Goal: Task Accomplishment & Management: Complete application form

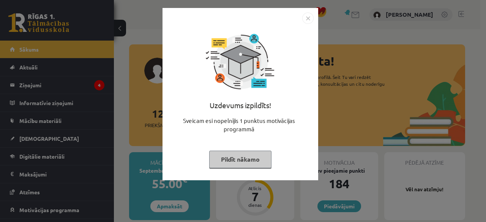
click at [303, 22] on img "Close" at bounding box center [307, 18] width 11 height 11
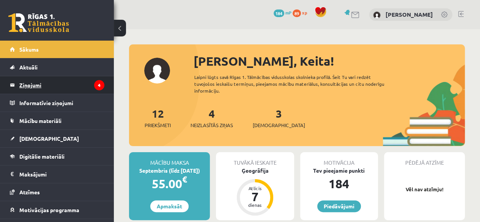
click at [36, 83] on legend "Ziņojumi 4" at bounding box center [61, 84] width 85 height 17
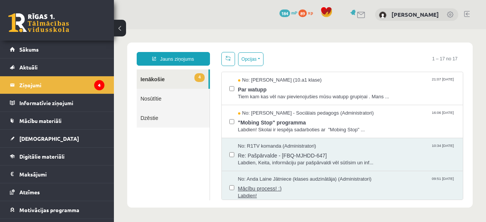
click at [254, 194] on span "Labdien!" at bounding box center [347, 196] width 218 height 7
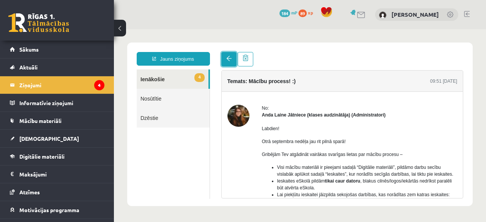
click at [235, 61] on link at bounding box center [228, 59] width 15 height 14
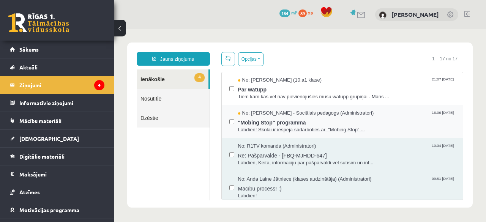
click at [260, 122] on span ""Mobing Stop" programma" at bounding box center [347, 121] width 218 height 9
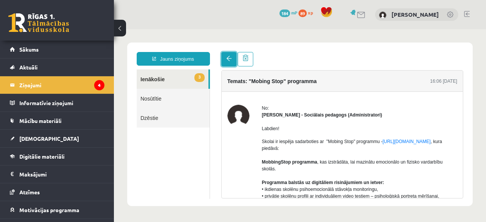
click at [227, 56] on span at bounding box center [228, 58] width 5 height 5
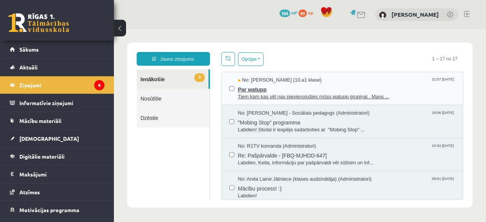
click at [253, 87] on span "Par watupp" at bounding box center [347, 88] width 218 height 9
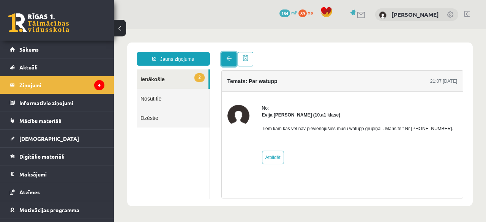
click at [228, 65] on link at bounding box center [228, 59] width 15 height 14
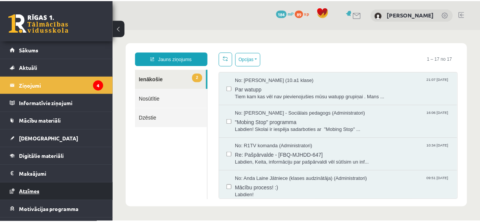
scroll to position [30, 0]
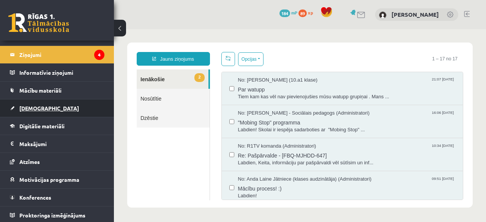
click at [41, 107] on span "[DEMOGRAPHIC_DATA]" at bounding box center [49, 108] width 60 height 7
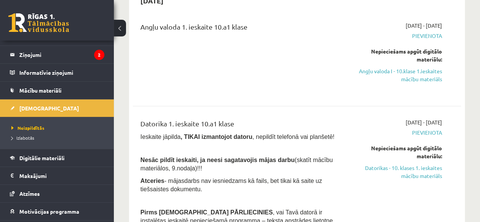
scroll to position [91, 0]
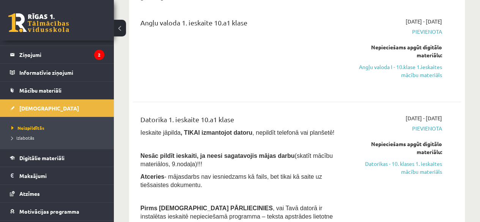
click at [413, 60] on div "Nepieciešams apgūt digitālo materiālu: Angļu valoda I - 10.klase 1.ieskaites mā…" at bounding box center [395, 61] width 93 height 36
click at [406, 64] on link "Angļu valoda I - 10.klase 1.ieskaites mācību materiāls" at bounding box center [395, 71] width 93 height 16
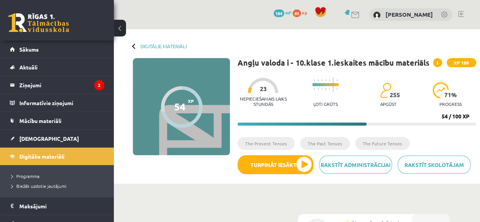
click at [281, 174] on div "Rakstīt skolotājam Rakstīt administrācijai Turpināt iesākto" at bounding box center [357, 167] width 239 height 25
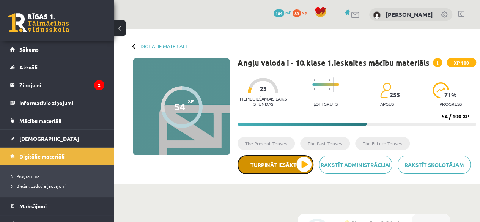
click at [282, 169] on button "Turpināt iesākto" at bounding box center [276, 164] width 76 height 19
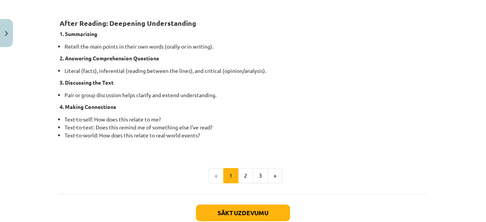
scroll to position [608, 0]
click at [243, 174] on button "2" at bounding box center [245, 175] width 15 height 15
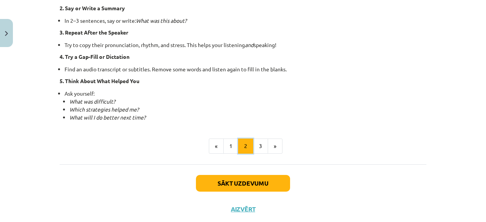
scroll to position [595, 0]
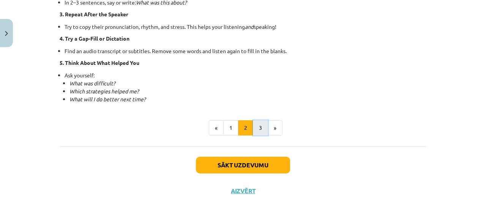
click at [262, 130] on button "3" at bounding box center [260, 127] width 15 height 15
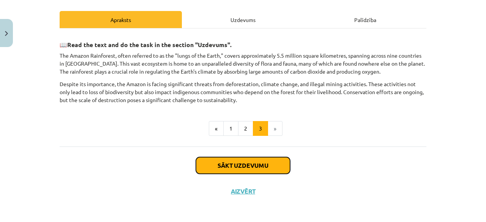
click at [226, 168] on button "Sākt uzdevumu" at bounding box center [243, 165] width 94 height 17
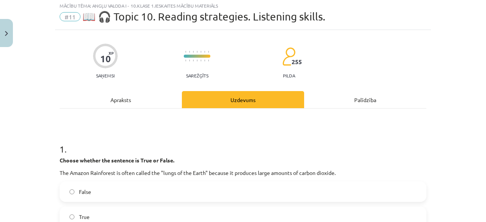
scroll to position [19, 0]
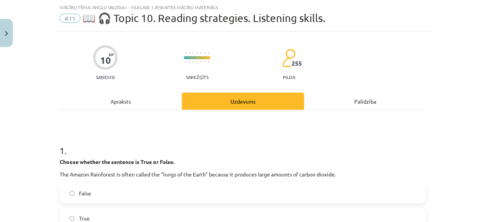
click at [113, 98] on div "Apraksts" at bounding box center [121, 101] width 122 height 17
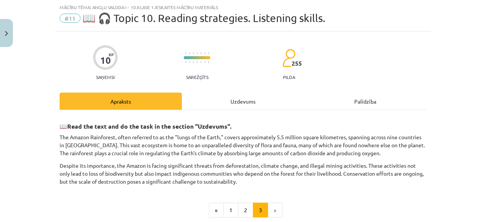
click at [235, 101] on div "Uzdevums" at bounding box center [243, 101] width 122 height 17
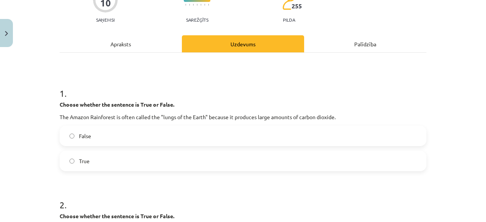
scroll to position [76, 0]
click at [135, 38] on div "Apraksts" at bounding box center [121, 44] width 122 height 17
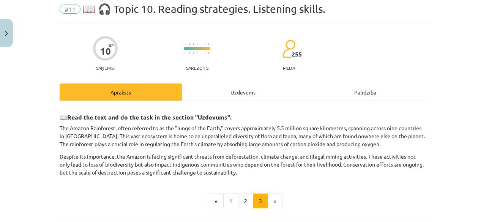
scroll to position [19, 0]
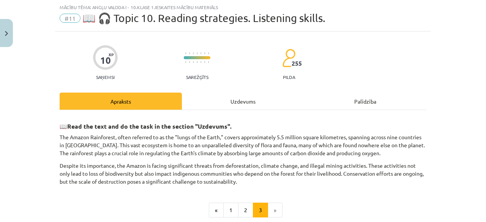
click at [226, 112] on div "📖 Read the text and do the task in the section "Uzdevums". The Amazon Rainfores…" at bounding box center [243, 169] width 367 height 118
click at [223, 105] on div "Uzdevums" at bounding box center [243, 101] width 122 height 17
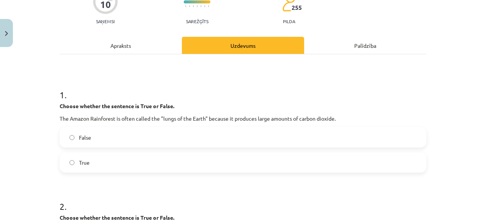
scroll to position [74, 0]
click at [202, 164] on label "True" at bounding box center [242, 162] width 365 height 19
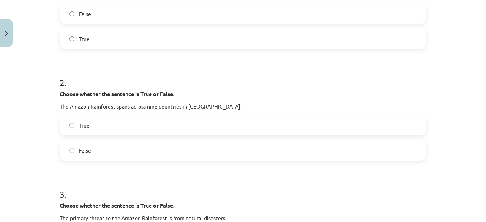
scroll to position [197, 0]
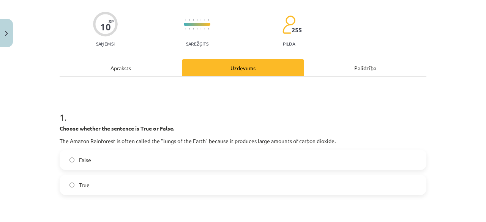
click at [148, 65] on div "Apraksts" at bounding box center [121, 67] width 122 height 17
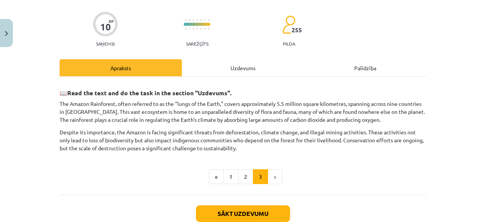
scroll to position [19, 0]
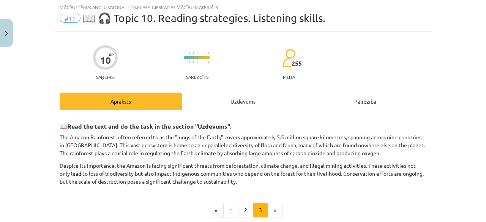
click at [255, 96] on div "Uzdevums" at bounding box center [243, 101] width 122 height 17
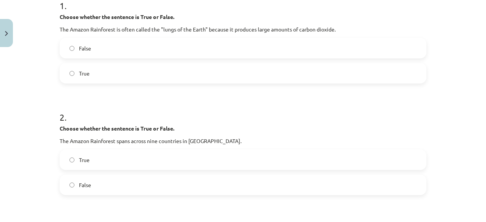
scroll to position [163, 0]
click at [232, 165] on label "True" at bounding box center [242, 160] width 365 height 19
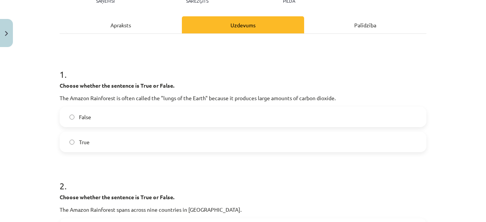
scroll to position [0, 0]
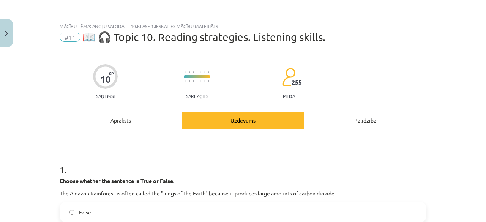
click at [144, 124] on div "Apraksts" at bounding box center [121, 120] width 122 height 17
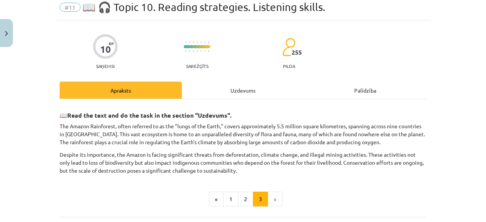
scroll to position [30, 0]
click at [256, 84] on div "Uzdevums" at bounding box center [243, 89] width 122 height 17
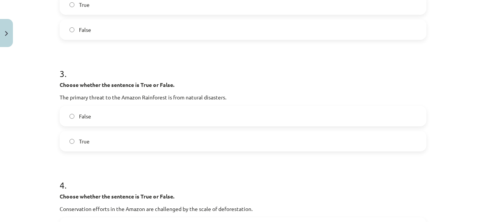
scroll to position [319, 0]
drag, startPoint x: 177, startPoint y: 117, endPoint x: 172, endPoint y: 118, distance: 5.1
click at [172, 118] on label "False" at bounding box center [242, 116] width 365 height 19
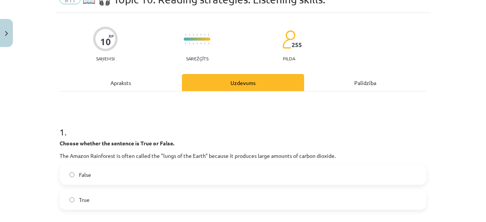
scroll to position [0, 0]
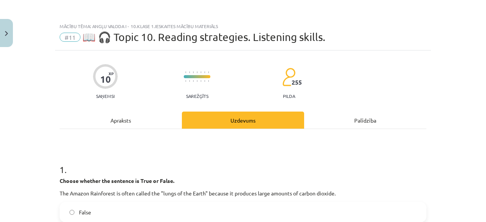
click at [142, 126] on div "Apraksts" at bounding box center [121, 120] width 122 height 17
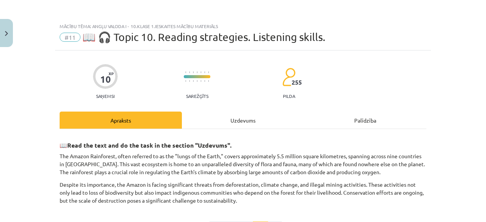
scroll to position [19, 0]
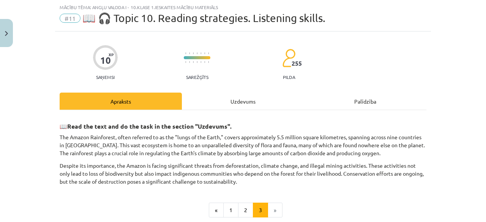
click at [215, 106] on div "Uzdevums" at bounding box center [243, 101] width 122 height 17
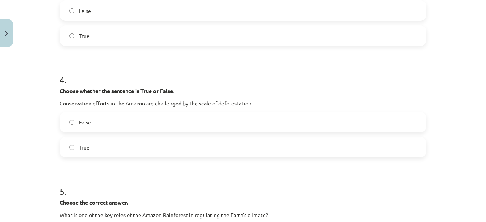
scroll to position [427, 0]
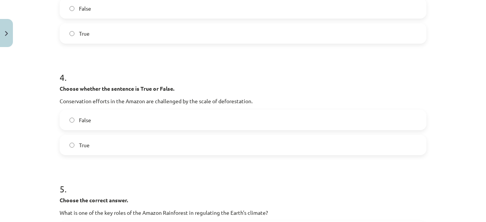
click at [153, 119] on label "False" at bounding box center [242, 119] width 365 height 19
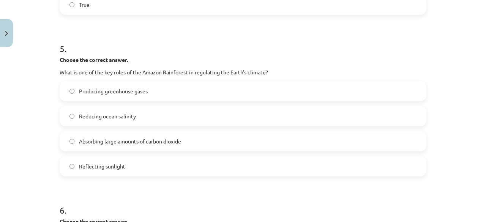
scroll to position [567, 0]
click at [155, 142] on span "Absorbing large amounts of carbon dioxide" at bounding box center [130, 142] width 102 height 8
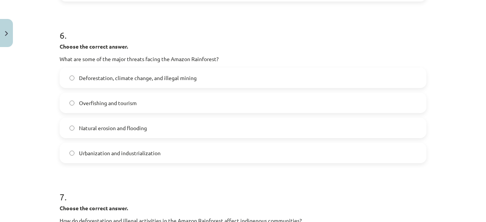
scroll to position [742, 0]
click at [225, 80] on label "Deforestation, climate change, and illegal mining" at bounding box center [242, 78] width 365 height 19
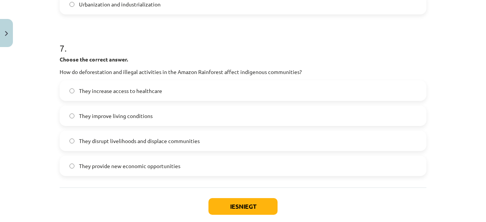
scroll to position [897, 0]
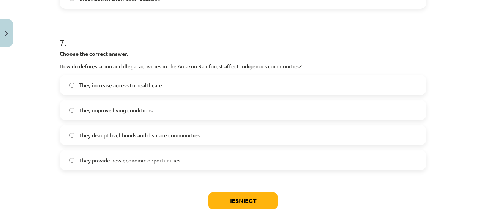
click at [208, 140] on label "They disrupt livelihoods and displace communities" at bounding box center [242, 135] width 365 height 19
click at [230, 190] on div "Iesniegt Aizvērt" at bounding box center [243, 208] width 367 height 53
click at [219, 202] on button "Iesniegt" at bounding box center [242, 201] width 69 height 17
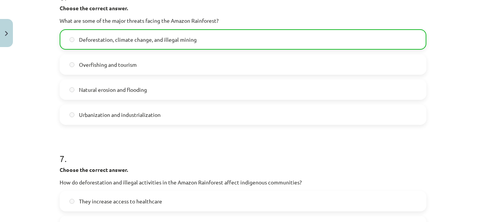
scroll to position [957, 0]
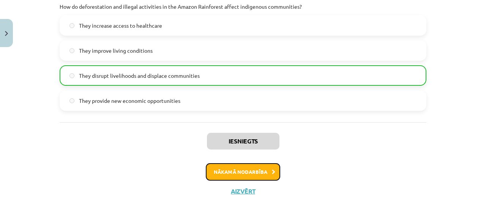
click at [243, 174] on button "Nākamā nodarbība" at bounding box center [243, 171] width 74 height 17
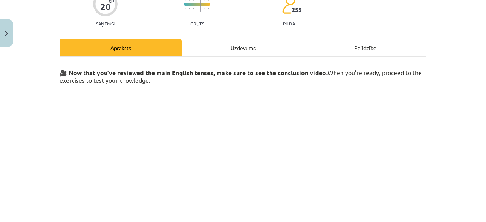
scroll to position [167, 0]
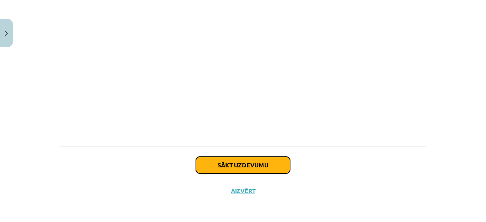
click at [217, 162] on button "Sākt uzdevumu" at bounding box center [243, 165] width 94 height 17
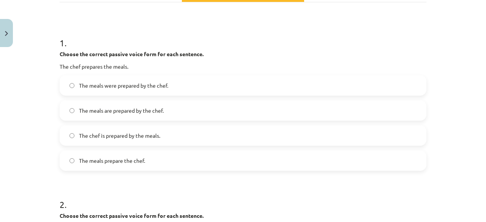
scroll to position [126, 0]
click at [171, 110] on label "The meals are prepared by the chef." at bounding box center [242, 111] width 365 height 19
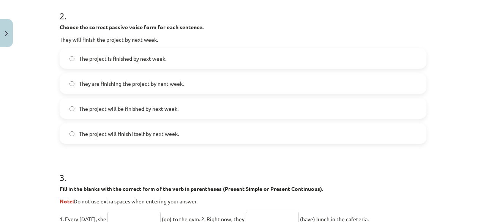
scroll to position [315, 0]
click at [124, 115] on label "The project will be finished by next week." at bounding box center [242, 108] width 365 height 19
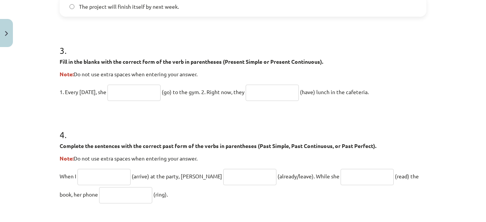
scroll to position [461, 0]
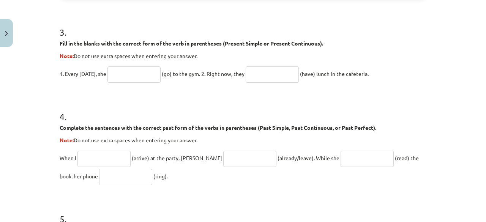
click at [114, 78] on input "text" at bounding box center [133, 74] width 53 height 16
type input "****"
click at [276, 78] on input "text" at bounding box center [272, 74] width 53 height 16
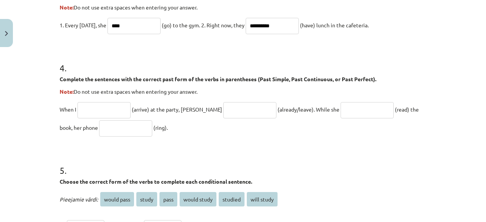
scroll to position [535, 0]
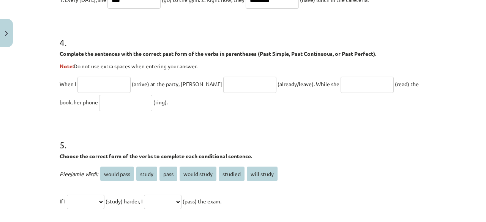
type input "**********"
click at [84, 83] on input "text" at bounding box center [103, 85] width 53 height 16
type input "*******"
click at [223, 81] on input "text" at bounding box center [249, 85] width 53 height 16
type input "**********"
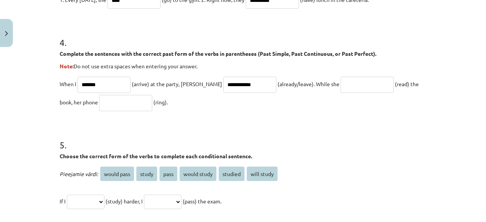
click at [341, 82] on input "text" at bounding box center [367, 85] width 53 height 16
type input "*"
type input "****"
click at [99, 101] on input "text" at bounding box center [125, 103] width 53 height 16
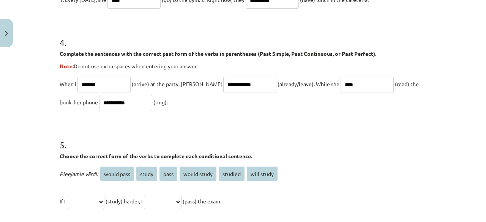
type input "**********"
click at [341, 81] on input "****" at bounding box center [367, 85] width 53 height 16
type input "*"
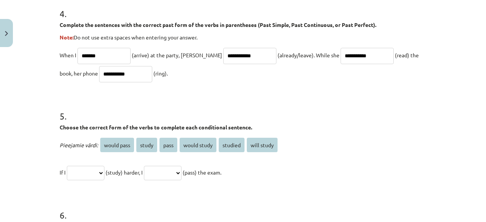
scroll to position [564, 0]
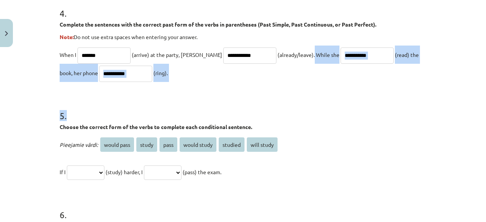
drag, startPoint x: 287, startPoint y: 54, endPoint x: 313, endPoint y: 93, distance: 47.1
copy form "While she (read) the book, her phone (ring). 5 ."
click at [252, 74] on p "**********" at bounding box center [243, 64] width 367 height 36
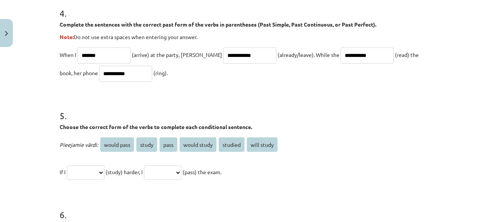
click at [341, 55] on input "**********" at bounding box center [367, 55] width 53 height 16
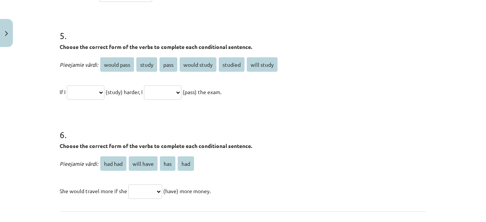
scroll to position [645, 0]
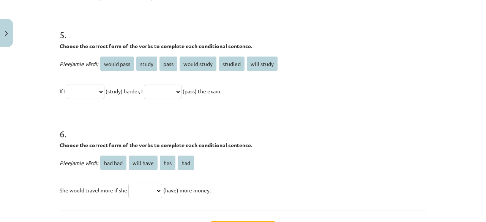
type input "**********"
click at [229, 68] on span "studied" at bounding box center [232, 64] width 26 height 14
click at [231, 64] on span "studied" at bounding box center [232, 64] width 26 height 14
click at [95, 89] on select "**********" at bounding box center [86, 92] width 38 height 14
select select "*******"
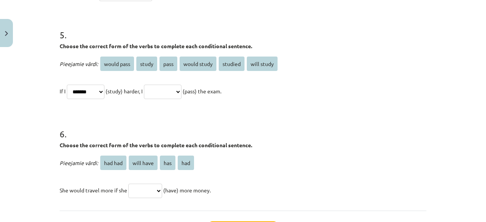
click at [67, 85] on select "**********" at bounding box center [86, 92] width 38 height 14
click at [117, 69] on span "would pass" at bounding box center [117, 64] width 34 height 14
click at [181, 89] on select "**********" at bounding box center [163, 92] width 38 height 14
select select "**********"
click at [153, 85] on select "**********" at bounding box center [163, 92] width 38 height 14
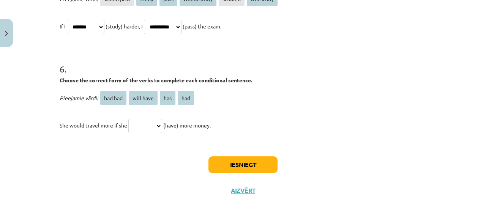
scroll to position [710, 0]
click at [137, 125] on select "******* ********* *** ***" at bounding box center [145, 126] width 34 height 14
select select "***"
click at [128, 119] on select "******* ********* *** ***" at bounding box center [145, 126] width 34 height 14
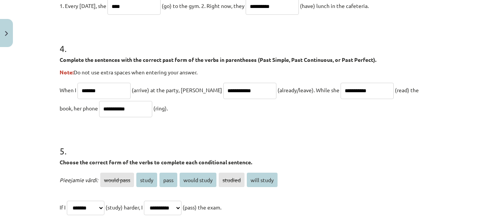
scroll to position [529, 0]
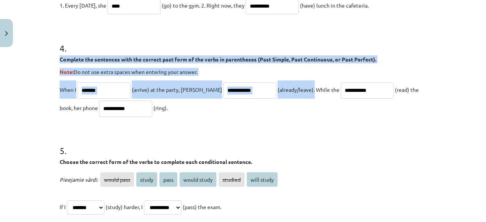
drag, startPoint x: 50, startPoint y: 58, endPoint x: 287, endPoint y: 93, distance: 240.2
click at [287, 93] on div "**********" at bounding box center [243, 111] width 486 height 222
copy div "Complete the sentences with the correct past form of the verbs in parentheses (…"
drag, startPoint x: 192, startPoint y: 102, endPoint x: 189, endPoint y: 120, distance: 18.4
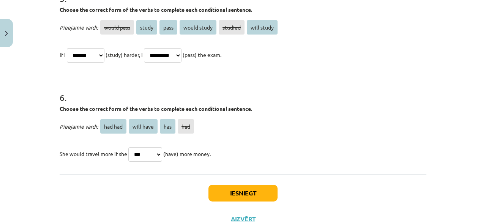
scroll to position [710, 0]
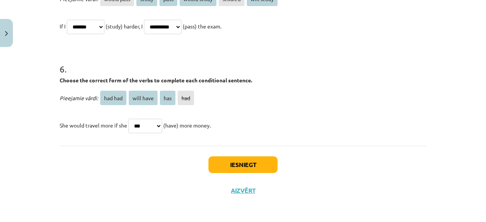
type input "**********"
click at [222, 166] on button "Iesniegt" at bounding box center [242, 164] width 69 height 17
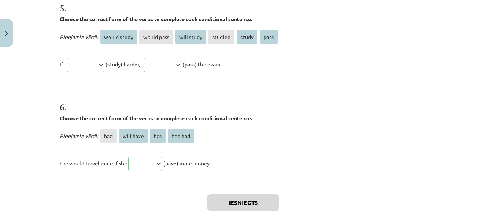
scroll to position [845, 0]
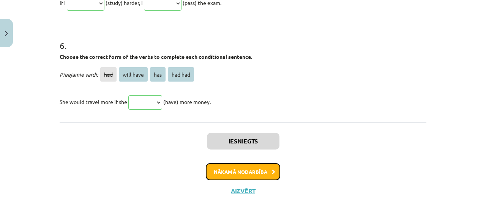
click at [234, 171] on button "Nākamā nodarbība" at bounding box center [243, 171] width 74 height 17
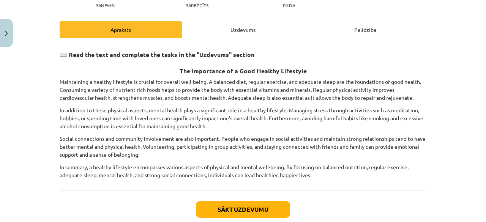
scroll to position [92, 0]
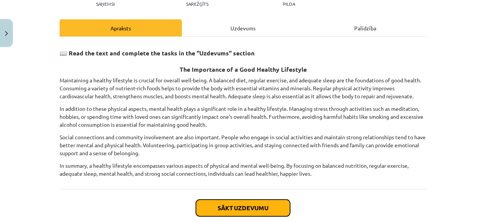
click at [226, 206] on button "Sākt uzdevumu" at bounding box center [243, 208] width 94 height 17
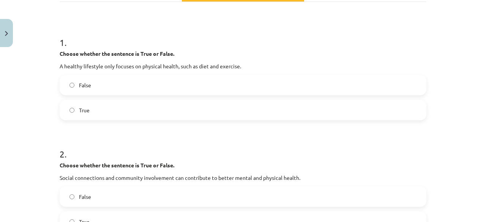
scroll to position [57, 0]
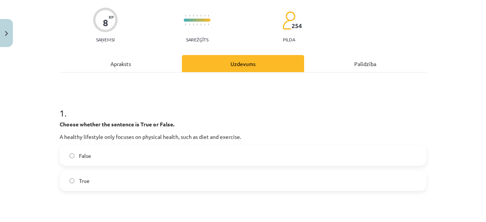
click at [140, 70] on div "Apraksts" at bounding box center [121, 63] width 122 height 17
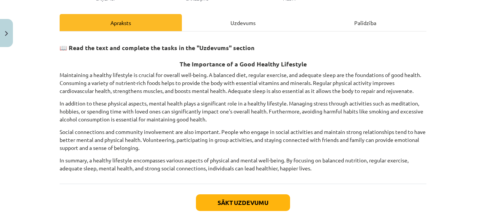
scroll to position [98, 0]
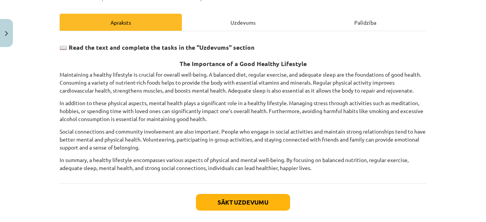
click at [243, 25] on div "Uzdevums" at bounding box center [243, 22] width 122 height 17
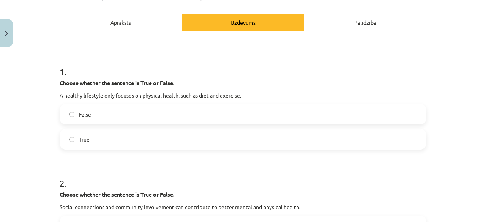
click at [243, 25] on div "Uzdevums" at bounding box center [243, 22] width 122 height 17
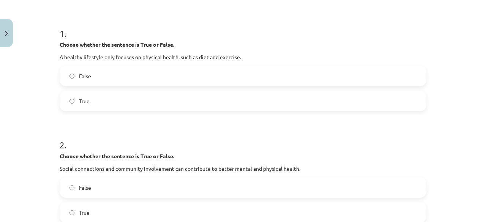
scroll to position [128, 0]
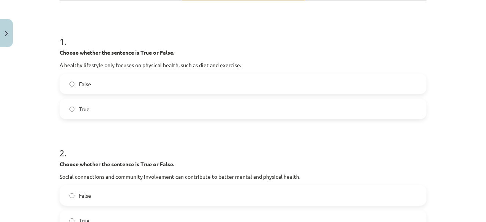
click at [190, 76] on label "False" at bounding box center [242, 83] width 365 height 19
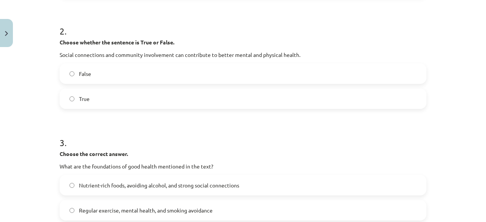
scroll to position [249, 0]
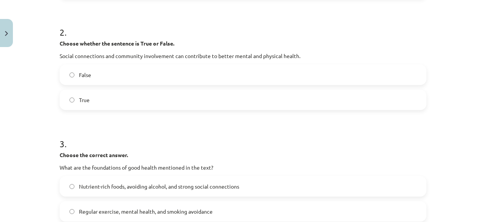
click at [188, 97] on label "True" at bounding box center [242, 99] width 365 height 19
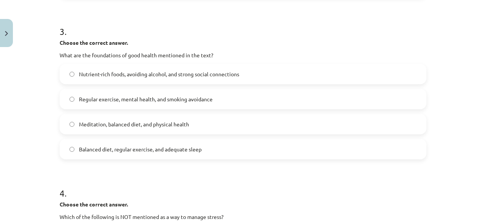
scroll to position [361, 0]
click at [211, 76] on span "Nutrient-rich foods, avoiding alcohol, and strong social connections" at bounding box center [159, 75] width 160 height 8
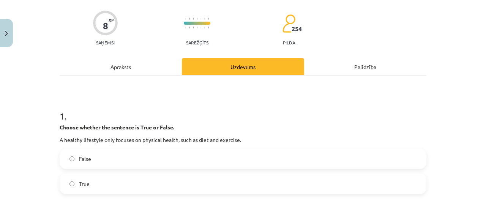
click at [148, 58] on div "Apraksts" at bounding box center [121, 66] width 122 height 17
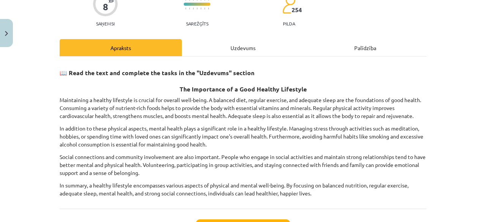
scroll to position [72, 0]
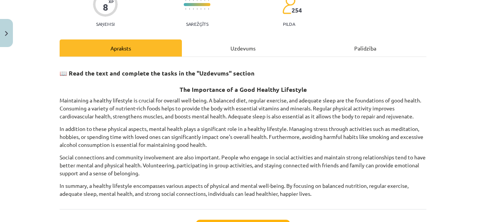
click at [214, 53] on div "Uzdevums" at bounding box center [243, 47] width 122 height 17
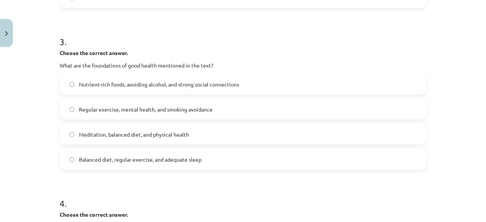
scroll to position [352, 0]
click at [193, 160] on span "Balanced diet, regular exercise, and adequate sleep" at bounding box center [140, 159] width 123 height 8
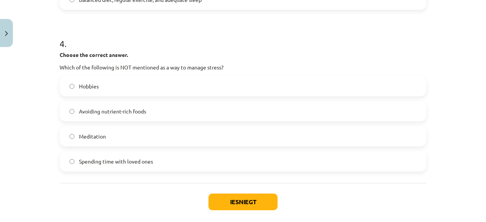
scroll to position [510, 0]
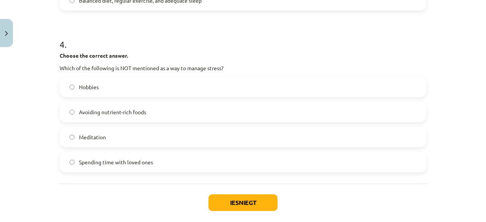
click at [195, 124] on div "Hobbies Avoiding nutrient-rich foods Meditation Spending time with loved ones" at bounding box center [243, 125] width 367 height 96
click at [196, 120] on label "Avoiding nutrient-rich foods" at bounding box center [242, 112] width 365 height 19
click at [231, 196] on button "Iesniegt" at bounding box center [242, 202] width 69 height 17
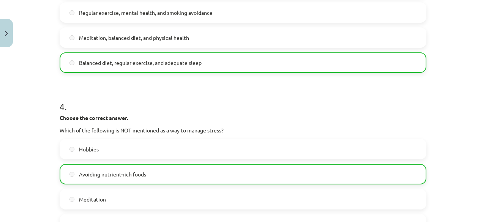
scroll to position [572, 0]
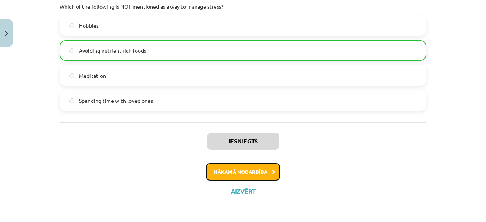
click at [242, 164] on button "Nākamā nodarbība" at bounding box center [243, 171] width 74 height 17
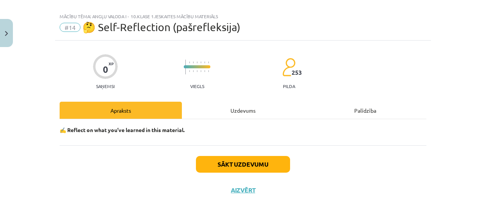
scroll to position [9, 0]
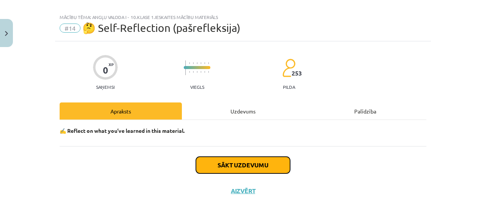
click at [271, 164] on button "Sākt uzdevumu" at bounding box center [243, 165] width 94 height 17
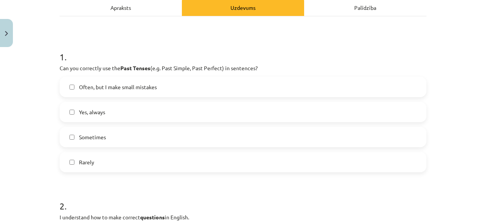
scroll to position [117, 0]
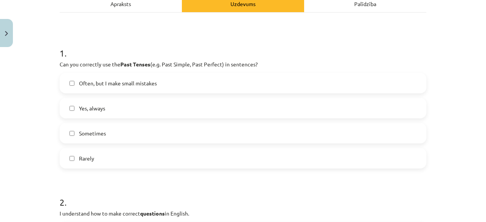
click at [186, 86] on label "Often, but I make small mistakes" at bounding box center [242, 83] width 365 height 19
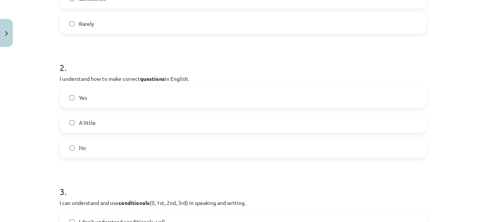
scroll to position [250, 0]
click at [177, 101] on label "Yes" at bounding box center [242, 98] width 365 height 19
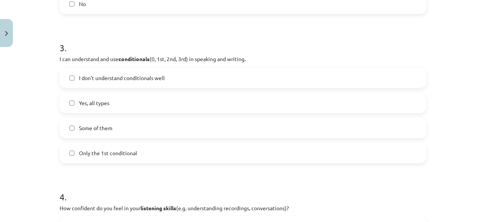
scroll to position [395, 0]
click at [171, 127] on label "Some of them" at bounding box center [242, 128] width 365 height 19
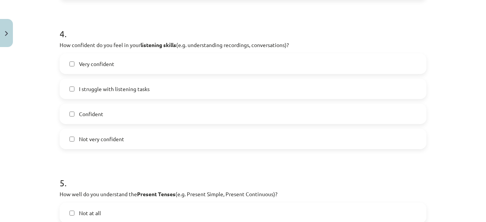
scroll to position [558, 0]
click at [207, 66] on label "Very confident" at bounding box center [242, 64] width 365 height 19
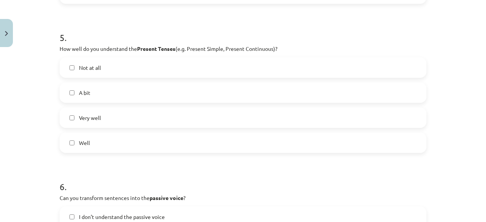
scroll to position [704, 0]
click at [192, 113] on label "Very well" at bounding box center [242, 118] width 365 height 19
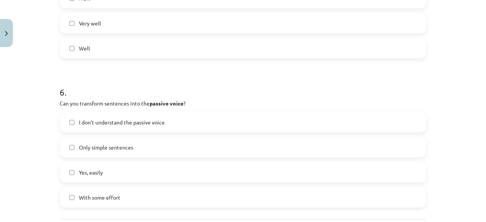
scroll to position [799, 0]
click at [224, 50] on label "Well" at bounding box center [242, 47] width 365 height 19
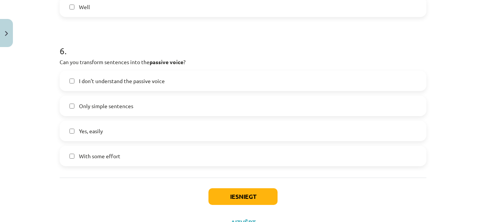
scroll to position [787, 0]
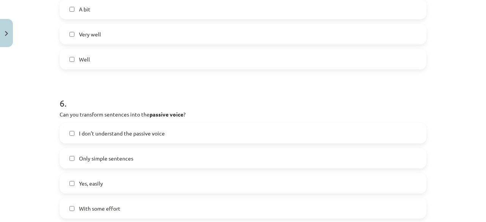
click at [214, 35] on label "Very well" at bounding box center [242, 34] width 365 height 19
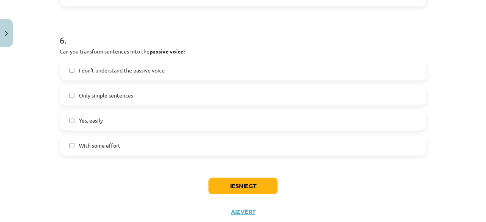
click at [170, 130] on div "I don’t understand the passive voice Only simple sentences Yes, easily With som…" at bounding box center [243, 108] width 367 height 96
click at [173, 124] on label "Yes, easily" at bounding box center [242, 120] width 365 height 19
click at [210, 180] on button "Iesniegt" at bounding box center [242, 186] width 69 height 17
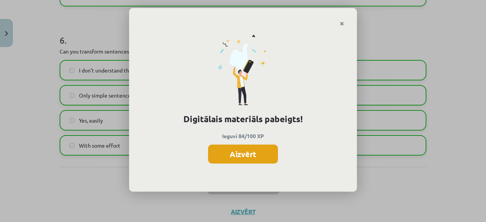
click at [222, 155] on button "Aizvērt" at bounding box center [243, 154] width 70 height 19
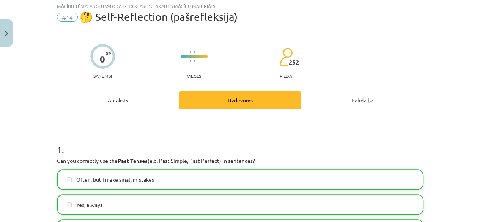
scroll to position [0, 0]
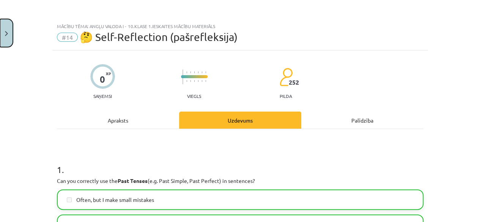
click at [9, 29] on button "Close" at bounding box center [6, 33] width 13 height 28
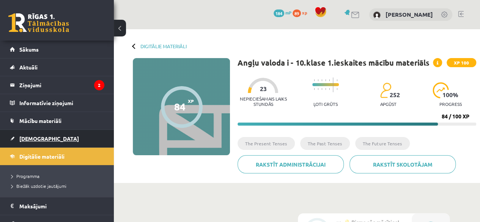
click at [36, 130] on link "[DEMOGRAPHIC_DATA]" at bounding box center [57, 138] width 95 height 17
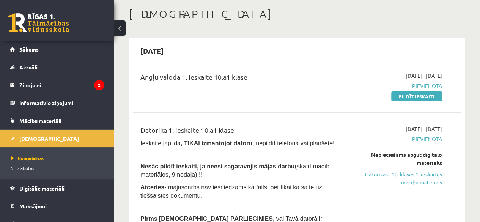
scroll to position [37, 0]
click at [398, 98] on link "Pildīt ieskaiti" at bounding box center [416, 96] width 51 height 10
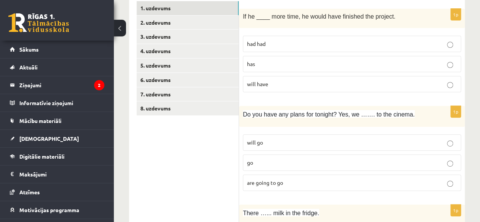
scroll to position [135, 0]
click at [271, 42] on p "had had" at bounding box center [352, 44] width 210 height 8
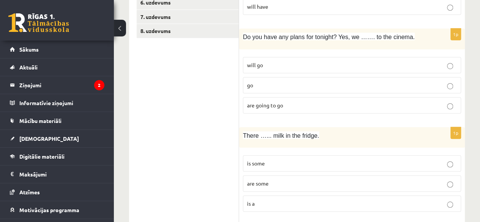
scroll to position [213, 0]
click at [266, 101] on span "are going to go" at bounding box center [265, 104] width 36 height 7
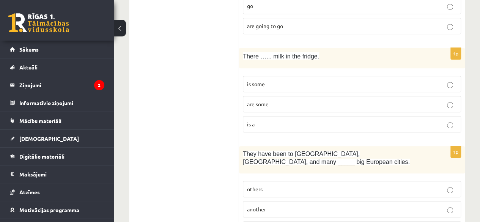
scroll to position [292, 0]
click at [266, 84] on p "is some" at bounding box center [352, 84] width 210 height 8
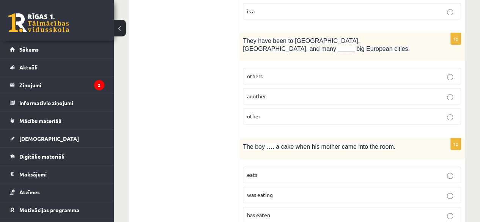
scroll to position [405, 0]
click at [264, 73] on p "others" at bounding box center [352, 77] width 210 height 8
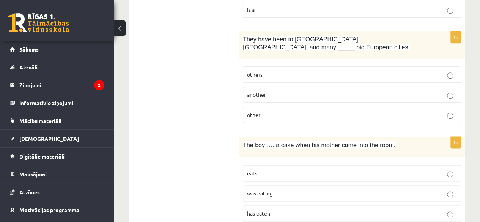
scroll to position [412, 0]
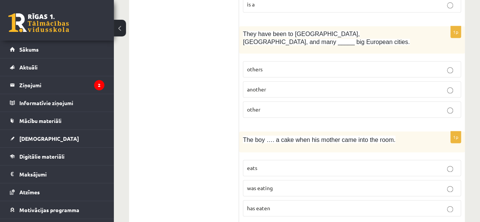
click at [266, 101] on label "other" at bounding box center [352, 109] width 218 height 16
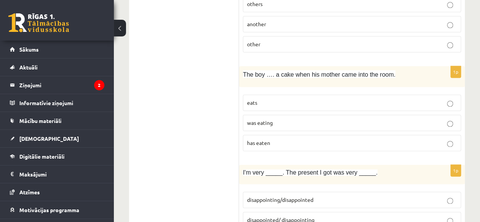
scroll to position [488, 0]
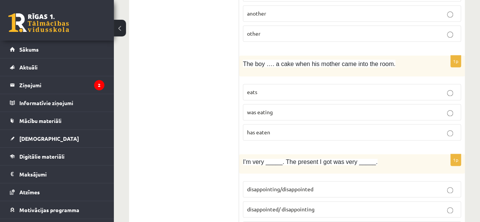
click at [254, 108] on p "was eating" at bounding box center [352, 112] width 210 height 8
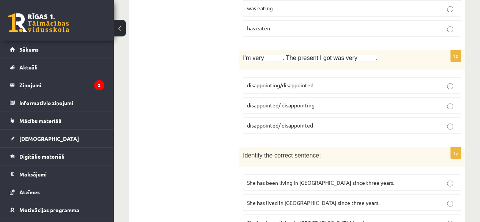
scroll to position [591, 0]
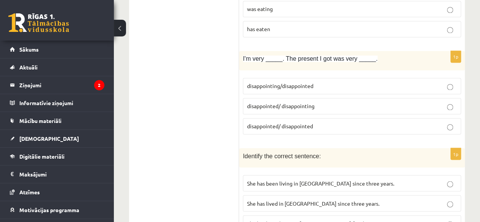
click at [264, 103] on span "disappointed/ disappointing" at bounding box center [281, 106] width 68 height 7
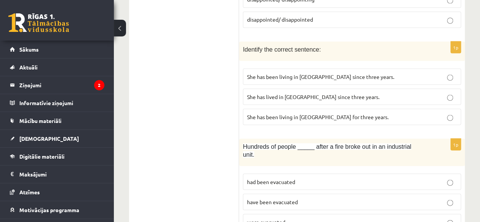
scroll to position [696, 0]
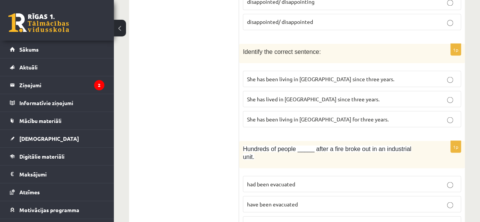
click at [277, 115] on span "She has been living in Paris for three years." at bounding box center [318, 118] width 142 height 7
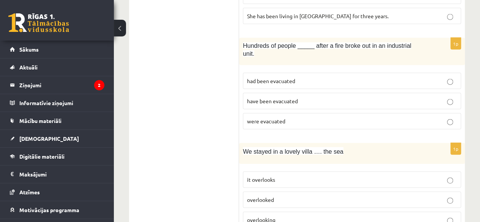
scroll to position [800, 0]
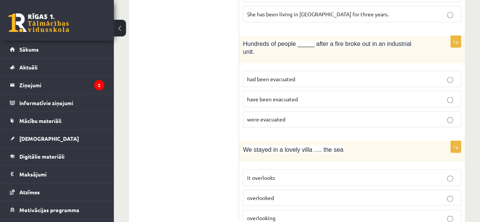
click at [279, 116] on span "were evacuated" at bounding box center [266, 119] width 38 height 7
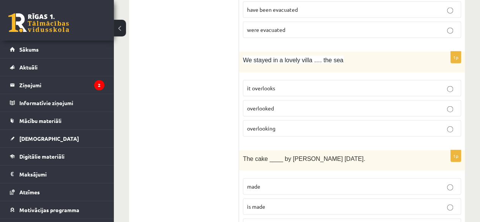
scroll to position [888, 0]
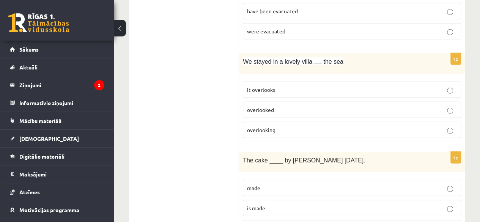
click at [279, 102] on label "overlooked" at bounding box center [352, 110] width 218 height 16
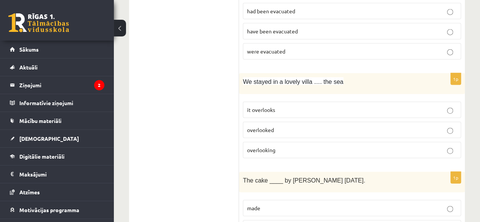
scroll to position [869, 0]
click at [271, 142] on label "overlooking" at bounding box center [352, 150] width 218 height 16
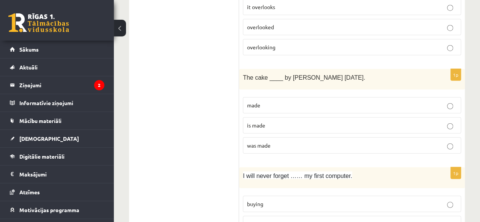
scroll to position [983, 0]
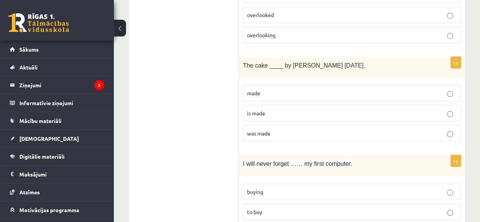
click at [278, 129] on p "was made" at bounding box center [352, 133] width 210 height 8
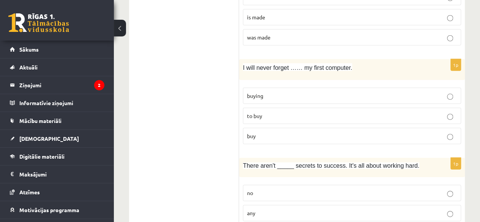
scroll to position [1079, 0]
click at [289, 92] on p "buying" at bounding box center [352, 96] width 210 height 8
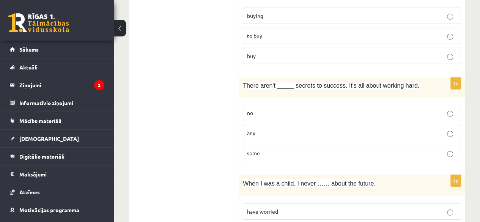
scroll to position [1159, 0]
click at [252, 130] on span "any" at bounding box center [251, 133] width 8 height 7
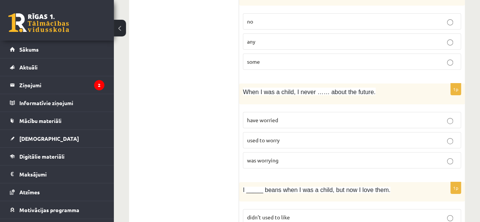
scroll to position [1251, 0]
click at [256, 137] on span "used to worry" at bounding box center [263, 140] width 33 height 7
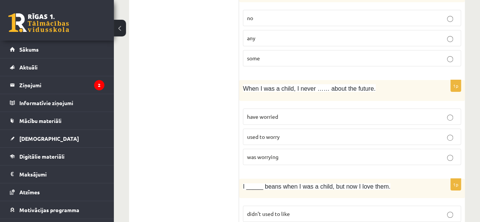
scroll to position [1253, 0]
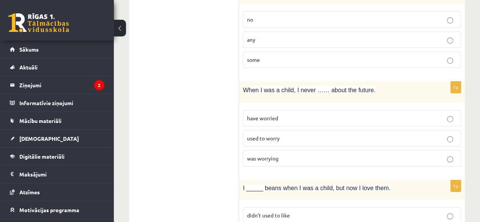
click at [275, 110] on label "have worried" at bounding box center [352, 118] width 218 height 16
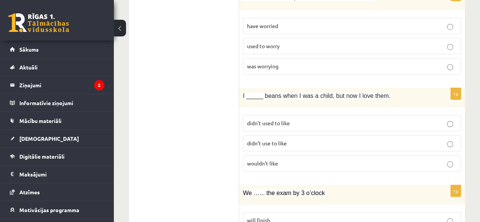
scroll to position [1346, 0]
click at [271, 119] on span "didn’t used to like" at bounding box center [268, 122] width 43 height 7
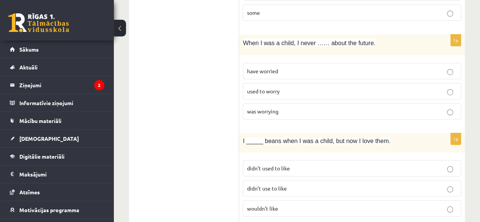
scroll to position [1300, 0]
click at [272, 88] on p "used to worry" at bounding box center [352, 92] width 210 height 8
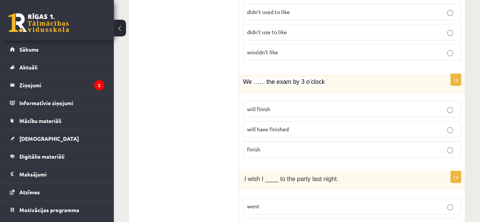
scroll to position [1461, 0]
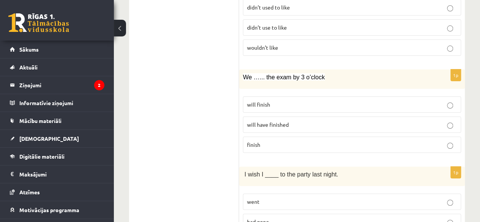
click at [267, 117] on label "will have finished" at bounding box center [352, 125] width 218 height 16
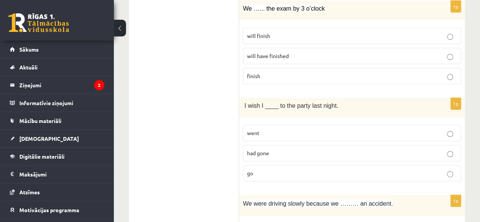
scroll to position [1564, 0]
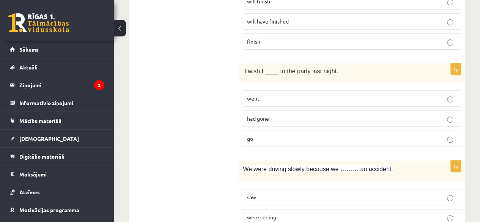
click at [264, 95] on p "went" at bounding box center [352, 99] width 210 height 8
click at [265, 115] on p "had gone" at bounding box center [352, 119] width 210 height 8
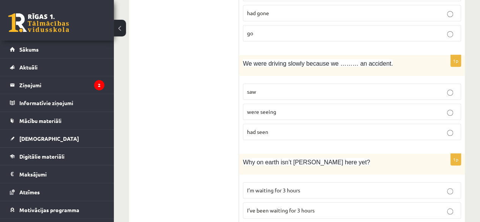
scroll to position [1670, 0]
click at [267, 88] on p "saw" at bounding box center [352, 92] width 210 height 8
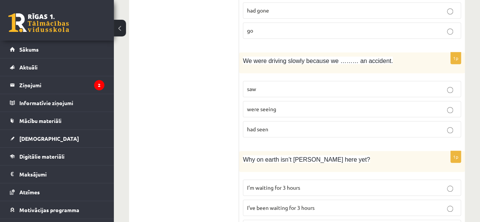
click at [275, 125] on p "had seen" at bounding box center [352, 129] width 210 height 8
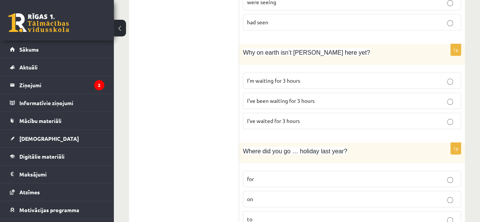
scroll to position [1780, 0]
click at [286, 97] on span "I’ve been waiting for 3 hours" at bounding box center [281, 100] width 68 height 7
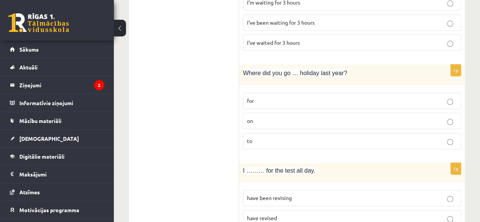
scroll to position [1859, 0]
click at [292, 96] on p "for" at bounding box center [352, 100] width 210 height 8
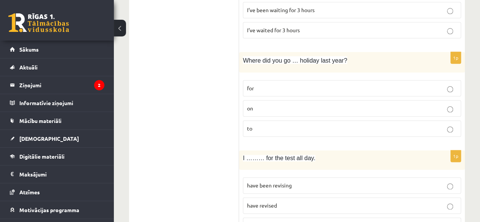
scroll to position [1879, 0]
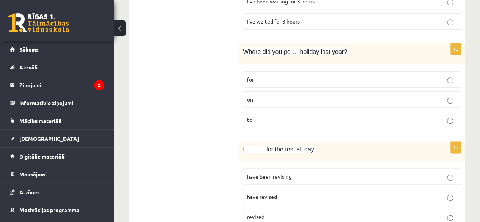
click at [284, 173] on p "have been revising" at bounding box center [352, 177] width 210 height 8
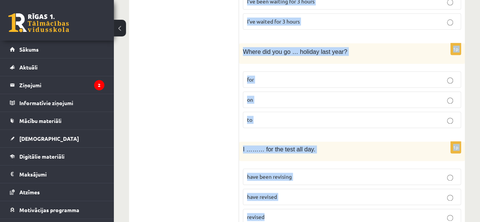
drag, startPoint x: 243, startPoint y: 151, endPoint x: 328, endPoint y: 240, distance: 122.7
copy form "If he ____ more time, he would have finished the project. had had has will have…"
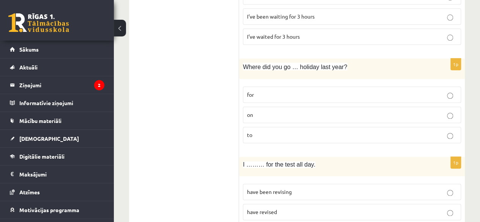
scroll to position [1875, 0]
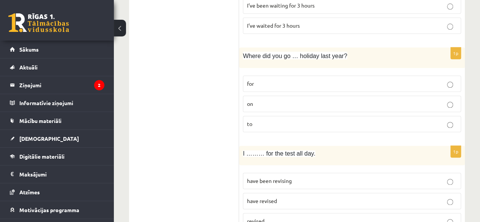
click at [273, 100] on p "on" at bounding box center [352, 104] width 210 height 8
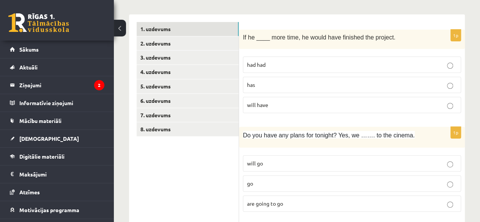
scroll to position [113, 0]
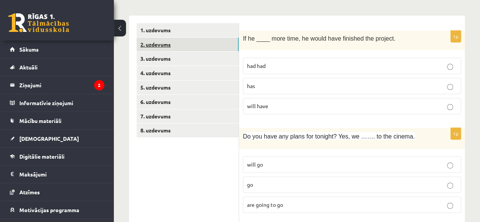
click at [167, 49] on link "2. uzdevums" at bounding box center [188, 45] width 102 height 14
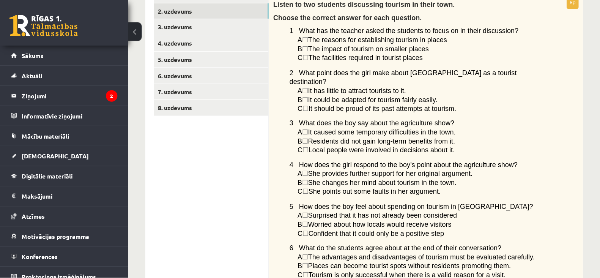
scroll to position [148, 0]
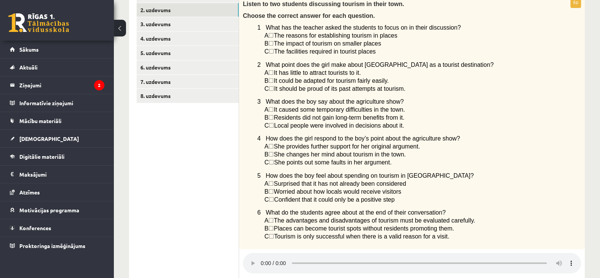
drag, startPoint x: 486, startPoint y: 0, endPoint x: 203, endPoint y: 179, distance: 334.5
click at [203, 179] on ul "1. uzdevums 2. uzdevums 3. uzdevums 4. uzdevums 5. uzdevums 6. uzdevums 7. uzde…" at bounding box center [188, 210] width 103 height 442
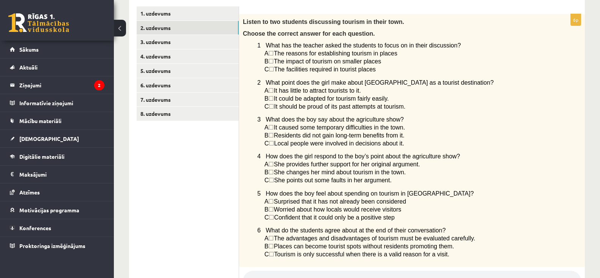
scroll to position [132, 0]
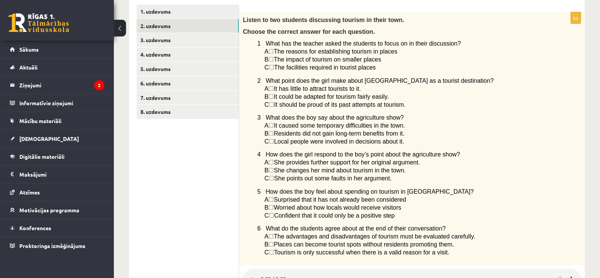
click at [273, 98] on span "☐" at bounding box center [270, 96] width 5 height 6
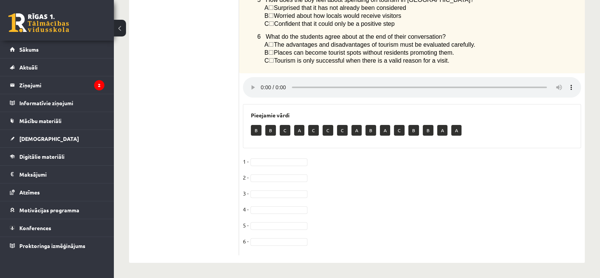
scroll to position [331, 0]
drag, startPoint x: 257, startPoint y: 128, endPoint x: 266, endPoint y: 158, distance: 30.9
click at [266, 158] on div "6p Listen to two students discussing tourism in their town. Choose the correct …" at bounding box center [412, 37] width 346 height 435
click at [262, 172] on fieldset "1 - 2 - 3 - 4 - 5 - 6 -" at bounding box center [412, 204] width 338 height 96
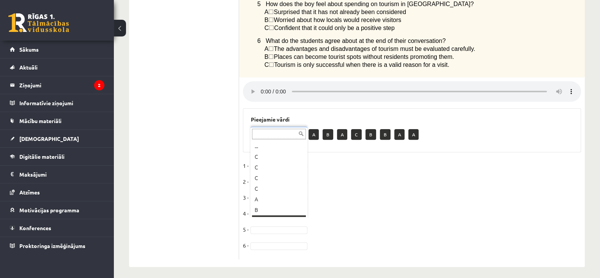
scroll to position [9, 0]
click at [271, 222] on fieldset "1 - B * 2 - B * 3 - A * 4 - A * 5 - 6 -" at bounding box center [412, 208] width 338 height 96
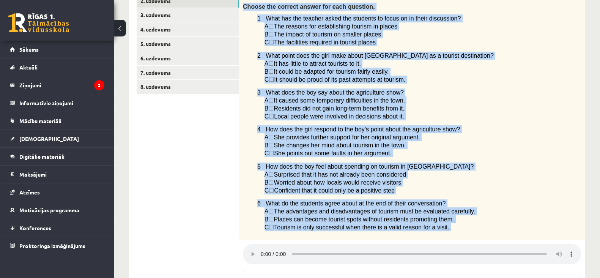
scroll to position [331, 0]
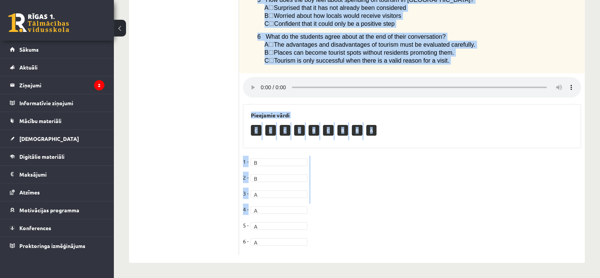
drag, startPoint x: 242, startPoint y: 73, endPoint x: 444, endPoint y: 62, distance: 201.9
copy div "Listen to two students discussing tourism in their town. Choose the correct ans…"
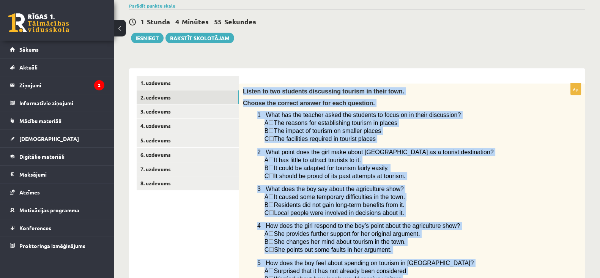
scroll to position [60, 0]
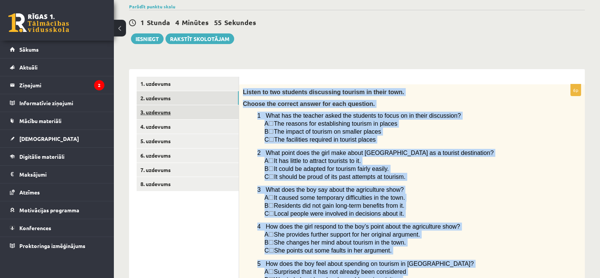
click at [169, 115] on link "3. uzdevums" at bounding box center [188, 112] width 102 height 14
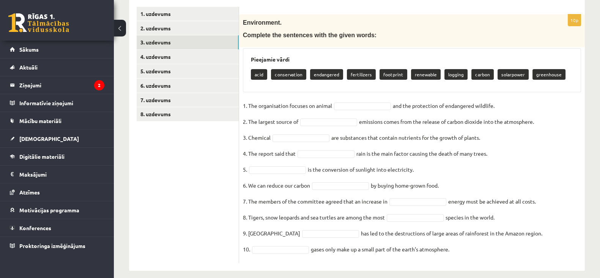
scroll to position [130, 0]
click at [342, 142] on fieldset "1. The organisation focuses on animal and the protection of endangered wildlife…" at bounding box center [412, 178] width 338 height 159
click at [293, 70] on p "conservation" at bounding box center [288, 74] width 35 height 11
click at [293, 73] on p "conservation" at bounding box center [288, 74] width 35 height 11
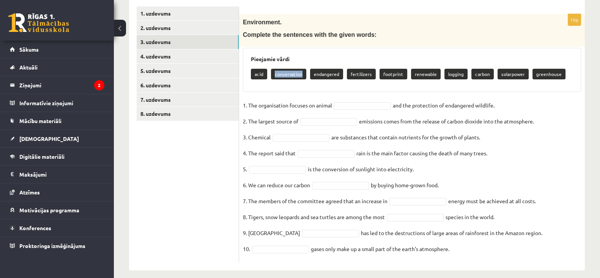
click at [293, 73] on p "conservation" at bounding box center [288, 74] width 35 height 11
click at [367, 99] on fieldset "1. The organisation focuses on animal and the protection of endangered wildlife…" at bounding box center [412, 178] width 338 height 159
click at [363, 110] on fieldset "1. The organisation focuses on animal and the protection of endangered wildlife…" at bounding box center [412, 178] width 338 height 159
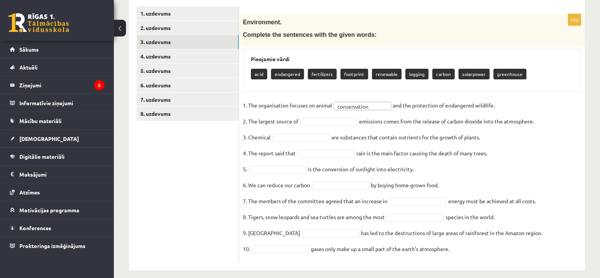
click at [328, 125] on fieldset "**********" at bounding box center [412, 178] width 338 height 159
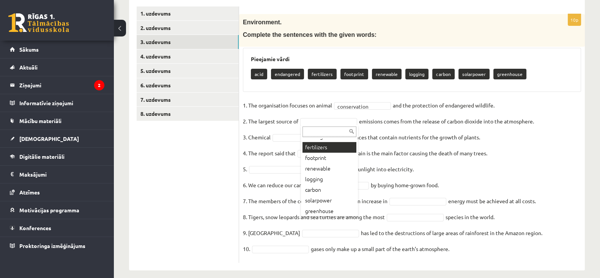
scroll to position [30, 0]
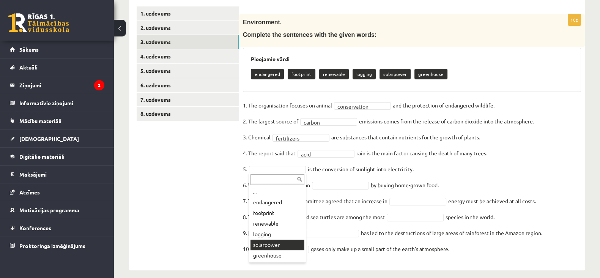
drag, startPoint x: 279, startPoint y: 251, endPoint x: 278, endPoint y: 246, distance: 5.0
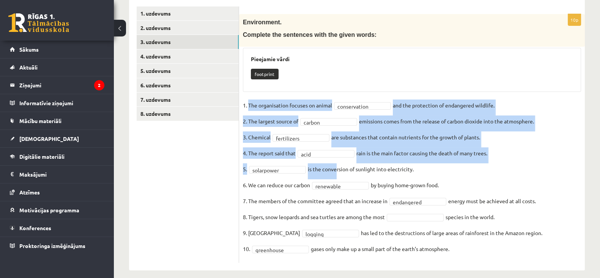
drag, startPoint x: 249, startPoint y: 102, endPoint x: 333, endPoint y: 164, distance: 104.7
click at [333, 164] on fieldset "**********" at bounding box center [412, 178] width 338 height 159
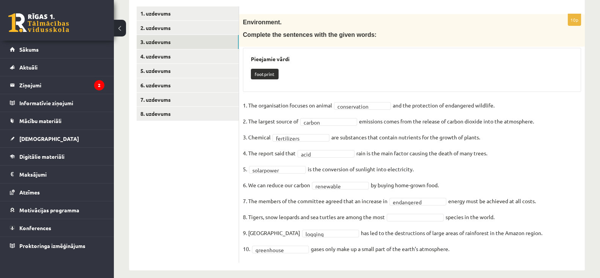
click at [289, 91] on div "Pieejamie vārdi footprint" at bounding box center [412, 70] width 338 height 44
drag, startPoint x: 247, startPoint y: 102, endPoint x: 355, endPoint y: 224, distance: 163.5
click at [355, 222] on fieldset "**********" at bounding box center [412, 178] width 338 height 159
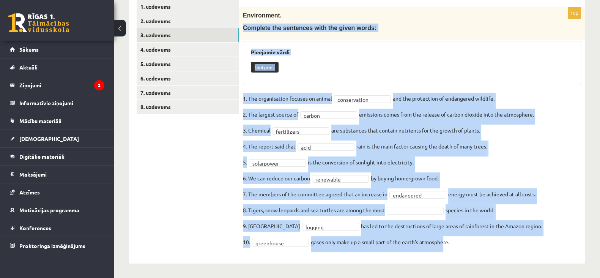
scroll to position [137, 0]
drag, startPoint x: 242, startPoint y: 36, endPoint x: 464, endPoint y: 286, distance: 334.0
click at [464, 141] on html "0 Dāvanas 184 mP 119 xp Keita Kudravceva Sākums Aktuāli Kā mācīties eSKOLĀ Kont…" at bounding box center [300, 2] width 600 height 278
copy div "Complete the sentences with the given words: Pieejamie vārdi footprint 1. The o…"
click at [358, 69] on div "footprint" at bounding box center [412, 68] width 322 height 18
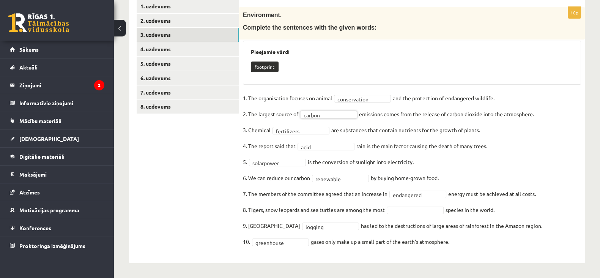
click at [295, 222] on fieldset "**********" at bounding box center [412, 171] width 338 height 159
click at [329, 153] on div "... greenhouse" at bounding box center [329, 136] width 57 height 36
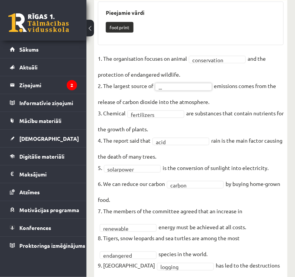
scroll to position [240, 0]
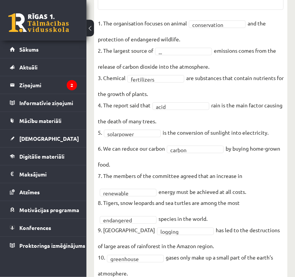
click at [145, 222] on fieldset "**********" at bounding box center [191, 148] width 186 height 262
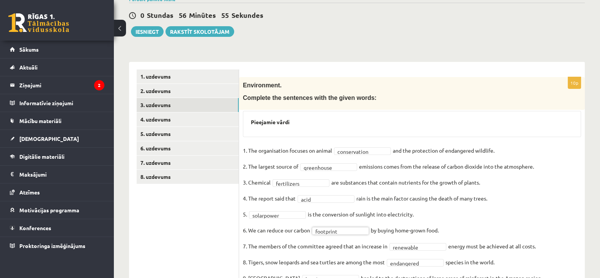
scroll to position [114, 0]
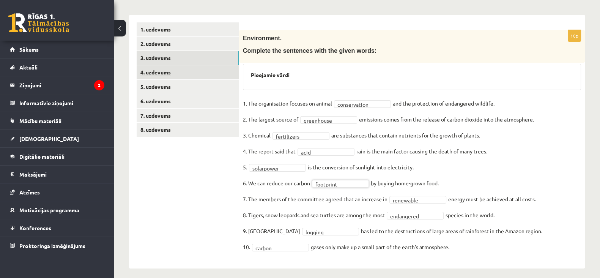
click at [208, 72] on link "4. uzdevums" at bounding box center [188, 72] width 102 height 14
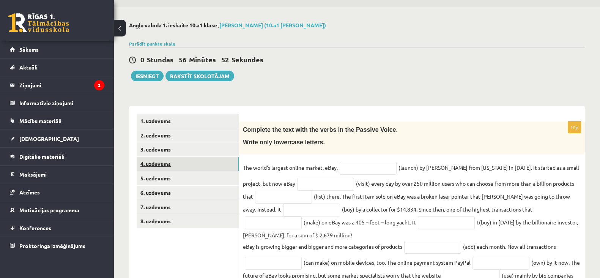
scroll to position [65, 0]
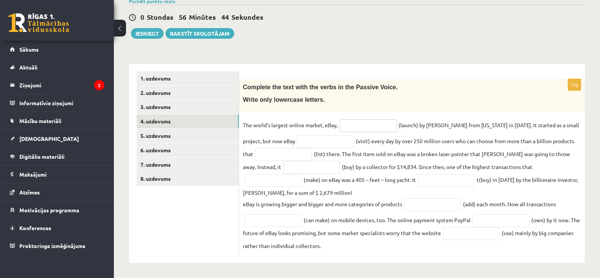
click at [359, 123] on input "text" at bounding box center [368, 125] width 57 height 13
click at [345, 124] on input "********" at bounding box center [368, 125] width 57 height 13
click at [344, 125] on input "********" at bounding box center [368, 125] width 57 height 13
type input "**********"
click at [318, 141] on input "text" at bounding box center [325, 141] width 57 height 13
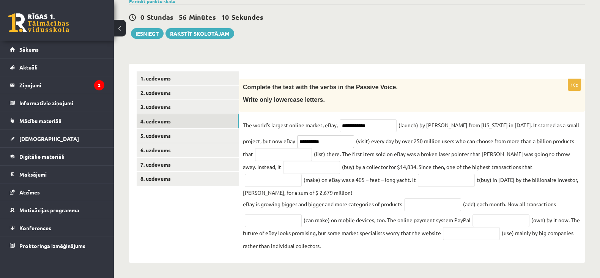
type input "**********"
click at [297, 161] on input "text" at bounding box center [311, 167] width 57 height 13
click at [296, 155] on input "text" at bounding box center [283, 154] width 57 height 13
type input "**********"
click at [305, 166] on input "text" at bounding box center [311, 167] width 57 height 13
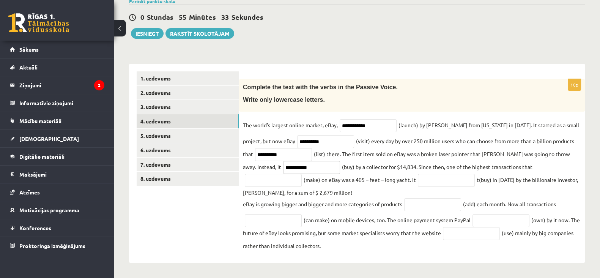
type input "**********"
click at [276, 186] on fieldset "**********" at bounding box center [412, 185] width 338 height 132
click at [276, 186] on input "text" at bounding box center [273, 180] width 57 height 13
type input "*********"
click at [442, 185] on input "text" at bounding box center [446, 180] width 57 height 13
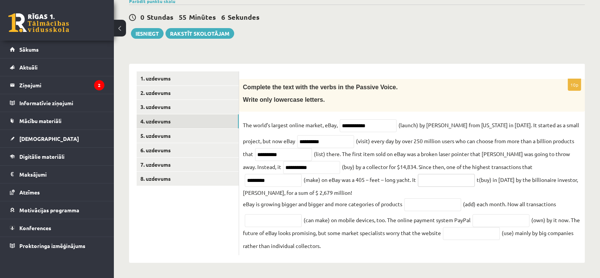
type input "*"
type input "**********"
click at [418, 204] on input "text" at bounding box center [432, 204] width 57 height 13
type input "*********"
click at [285, 221] on input "text" at bounding box center [273, 220] width 57 height 13
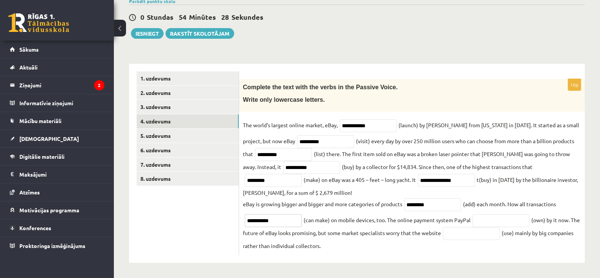
type input "**********"
click at [480, 222] on input "text" at bounding box center [501, 220] width 57 height 13
type input "********"
click at [454, 222] on input "text" at bounding box center [471, 233] width 57 height 13
type input "*******"
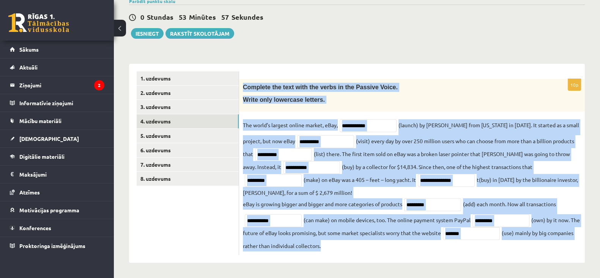
drag, startPoint x: 242, startPoint y: 84, endPoint x: 394, endPoint y: 278, distance: 246.6
click at [394, 213] on html "0 Dāvanas 184 mP 119 xp Keita Kudravceva Sākums Aktuāli Kā mācīties eSKOLĀ Kont…" at bounding box center [300, 74] width 600 height 278
copy div "Complete the text with the verbs in the Passive Voice. Write only lowercase let…"
click at [431, 114] on div "**********" at bounding box center [412, 167] width 346 height 176
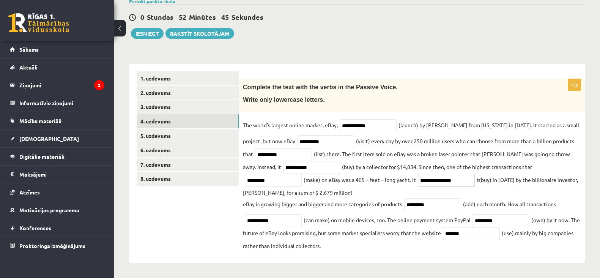
click at [449, 181] on input "**********" at bounding box center [446, 180] width 57 height 13
click at [450, 179] on input "**********" at bounding box center [446, 180] width 57 height 13
type input "**********"
click at [289, 167] on input "**********" at bounding box center [311, 167] width 57 height 13
type input "**********"
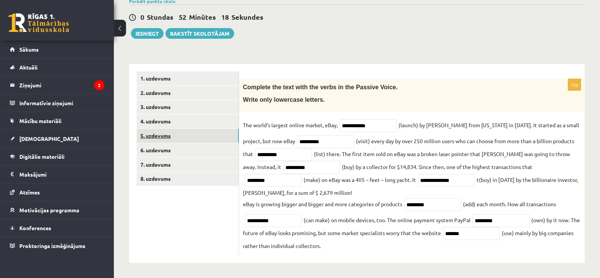
click at [168, 132] on link "5. uzdevums" at bounding box center [188, 136] width 102 height 14
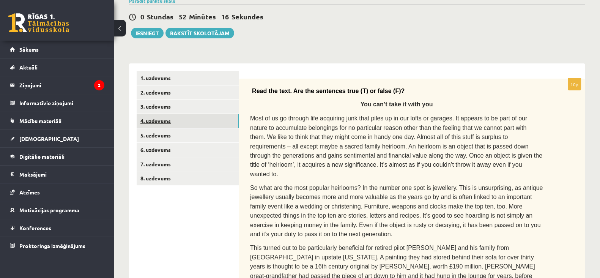
click at [162, 117] on link "4. uzdevums" at bounding box center [188, 121] width 102 height 14
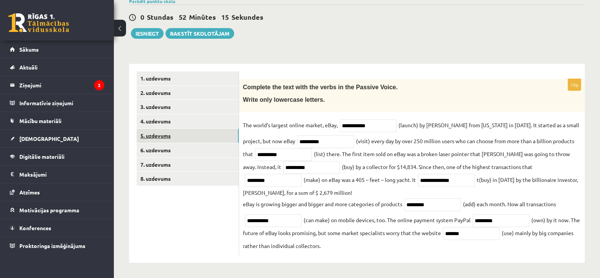
click at [166, 131] on link "5. uzdevums" at bounding box center [188, 136] width 102 height 14
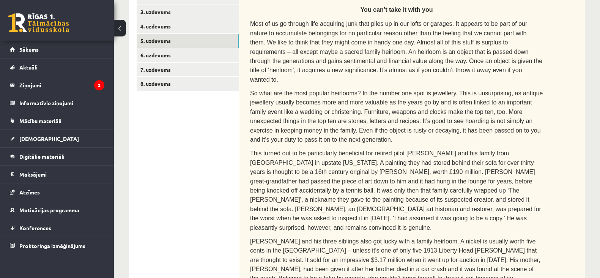
scroll to position [110, 0]
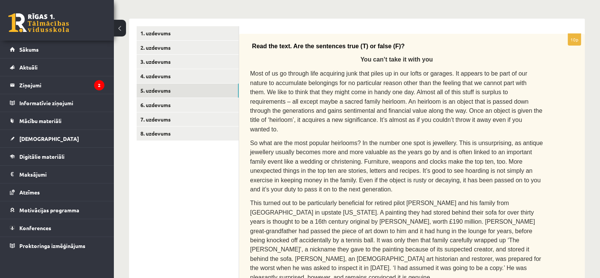
click at [480, 167] on span "So what are the most popular heirlooms? In the number one spot is jewellery. Th…" at bounding box center [396, 166] width 293 height 53
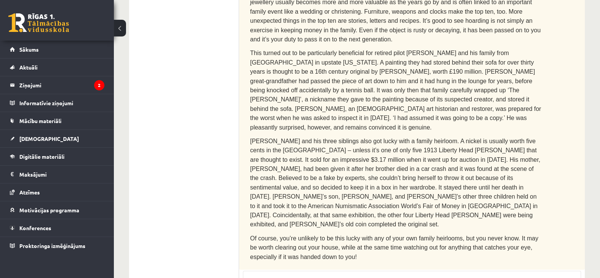
scroll to position [258, 0]
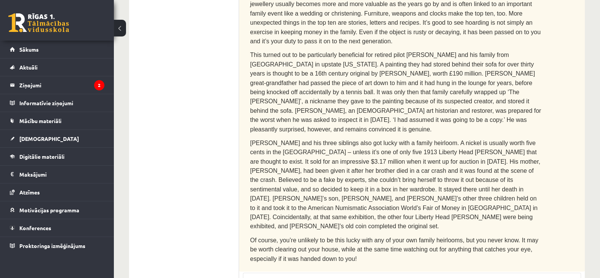
click at [438, 222] on p "Of course, you’re unlikely to be this lucky with any of your own family heirloo…" at bounding box center [396, 249] width 293 height 28
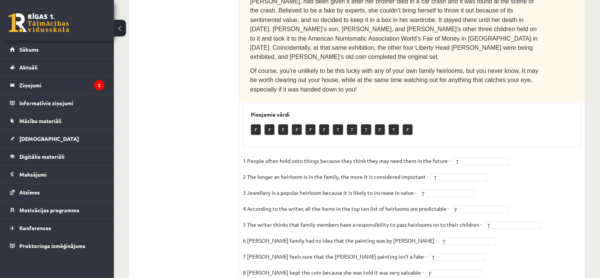
scroll to position [431, 0]
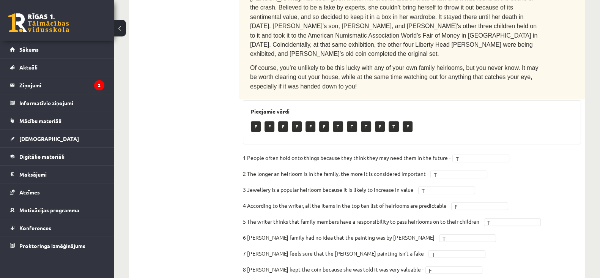
click at [469, 222] on fieldset "1 People often hold onto things because they think they may need them in the fu…" at bounding box center [412, 231] width 338 height 159
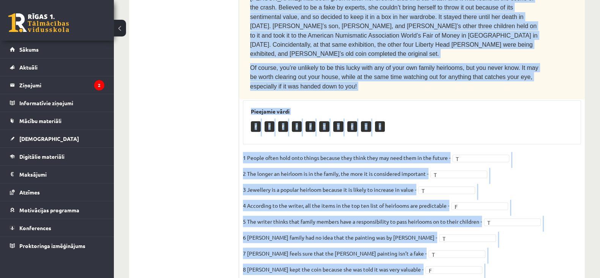
drag, startPoint x: 249, startPoint y: 39, endPoint x: 393, endPoint y: 300, distance: 298.4
copy div "Read the text. Are the sentences true (T) or false (F)? You can’t take it with …"
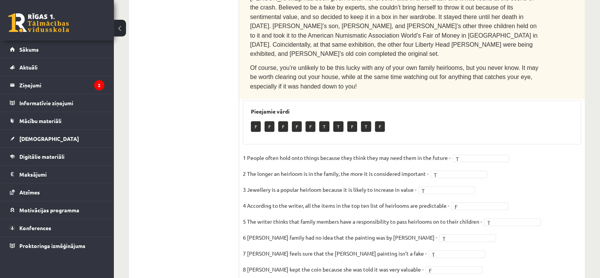
click at [178, 111] on ul "1. uzdevums 2. uzdevums 3. uzdevums 4. uzdevums 5. uzdevums 6. uzdevums 7. uzde…" at bounding box center [188, 10] width 103 height 609
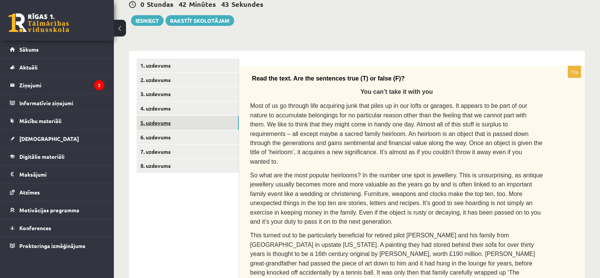
scroll to position [76, 0]
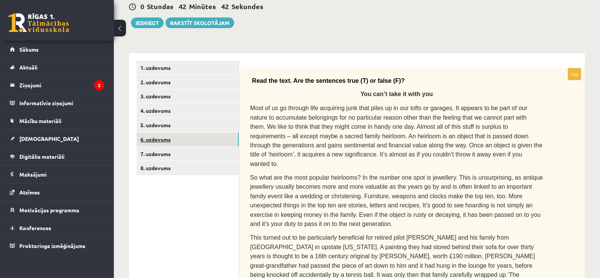
click at [164, 137] on link "6. uzdevums" at bounding box center [188, 140] width 102 height 14
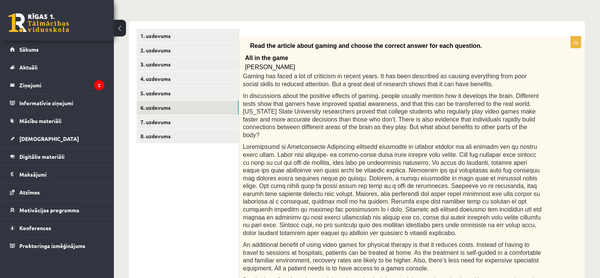
scroll to position [110, 0]
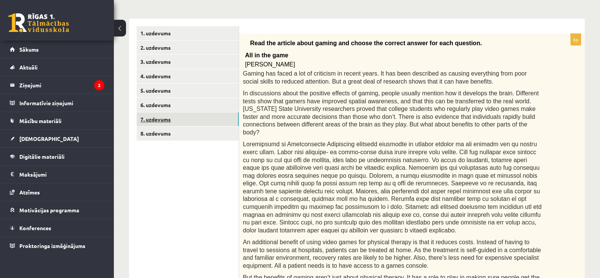
click at [166, 122] on link "7. uzdevums" at bounding box center [188, 119] width 102 height 14
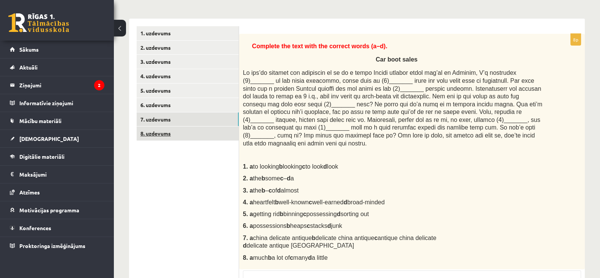
click at [167, 132] on link "8. uzdevums" at bounding box center [188, 133] width 102 height 14
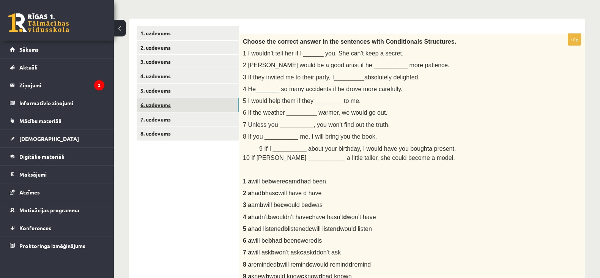
click at [161, 106] on link "6. uzdevums" at bounding box center [188, 105] width 102 height 14
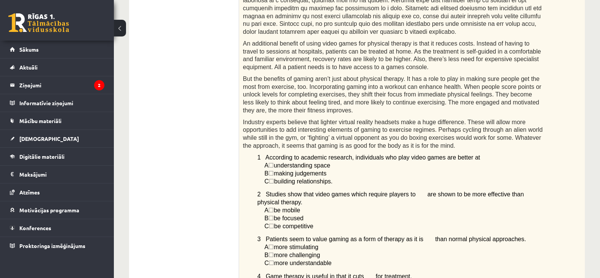
scroll to position [309, 0]
click at [447, 214] on p "B ☐  be focused" at bounding box center [404, 218] width 279 height 8
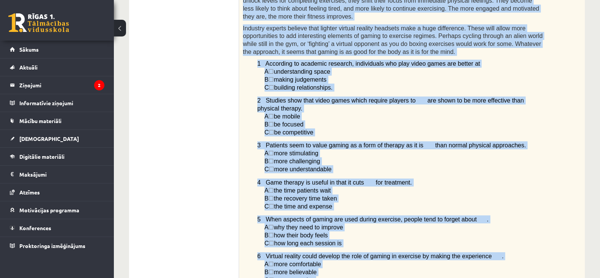
scroll to position [574, 0]
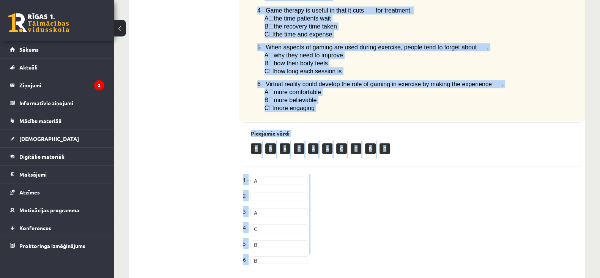
drag, startPoint x: 251, startPoint y: 93, endPoint x: 365, endPoint y: 297, distance: 233.4
copy div "Read the article about gaming and choose the correct answer for each question. …"
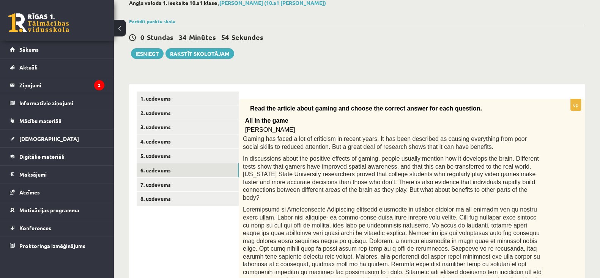
scroll to position [32, 0]
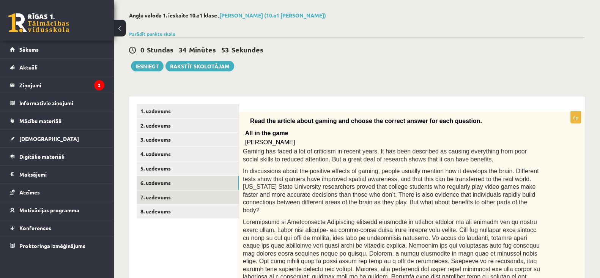
click at [159, 194] on link "7. uzdevums" at bounding box center [188, 197] width 102 height 14
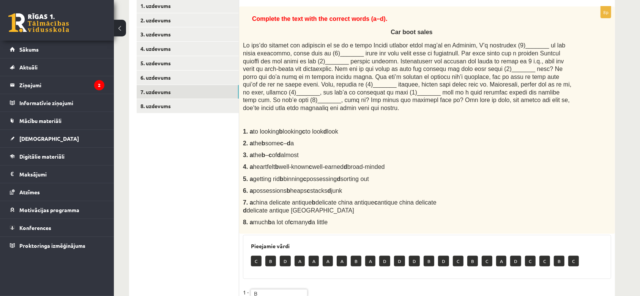
scroll to position [144, 0]
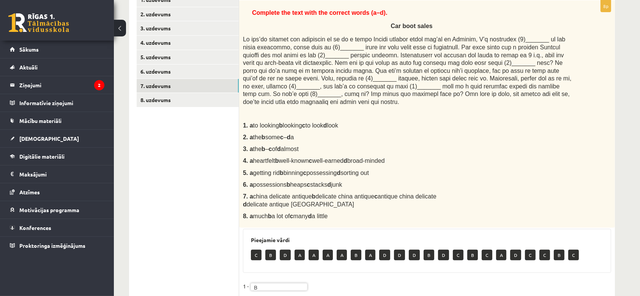
drag, startPoint x: 562, startPoint y: 1, endPoint x: 436, endPoint y: 193, distance: 229.3
click at [436, 193] on p "7. a china delicate antique b delicate china antique c antique china delicate d…" at bounding box center [408, 201] width 330 height 16
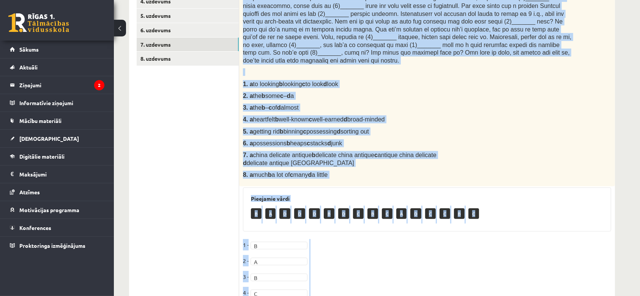
scroll to position [273, 0]
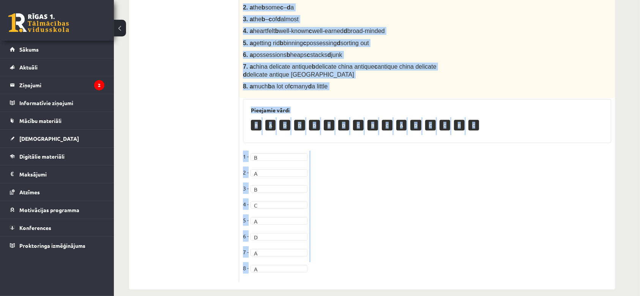
drag, startPoint x: 251, startPoint y: 93, endPoint x: 337, endPoint y: 307, distance: 230.6
copy div "Complete the text with the correct words (a–d). Car boot sales If you’re lookin…"
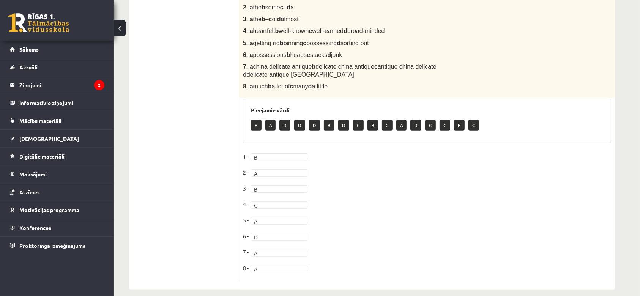
click at [145, 64] on ul "1. uzdevums 2. uzdevums 3. uzdevums 4. uzdevums 5. uzdevums 6. uzdevums 7. uzde…" at bounding box center [188, 72] width 103 height 419
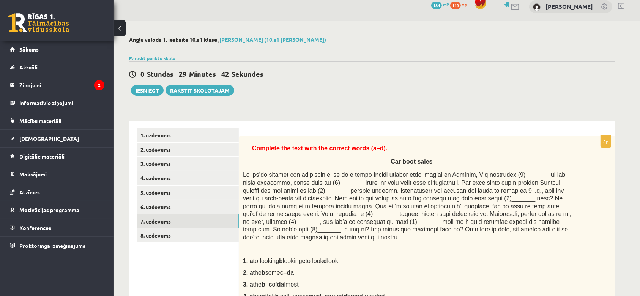
scroll to position [0, 0]
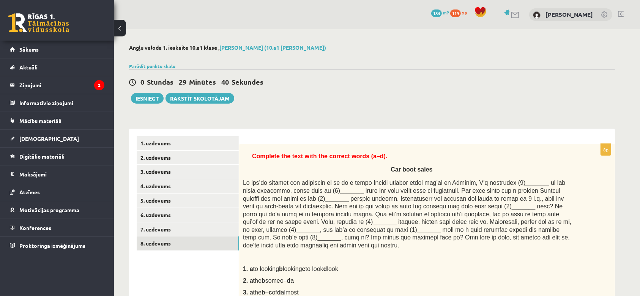
click at [158, 222] on link "8. uzdevums" at bounding box center [188, 244] width 102 height 14
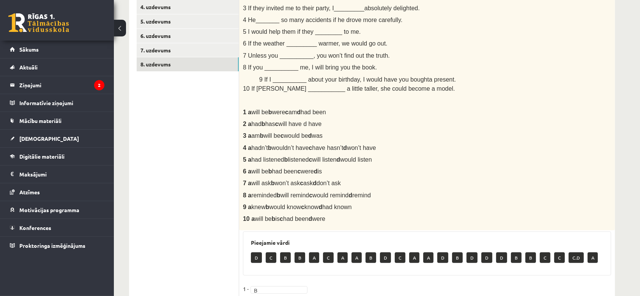
scroll to position [169, 0]
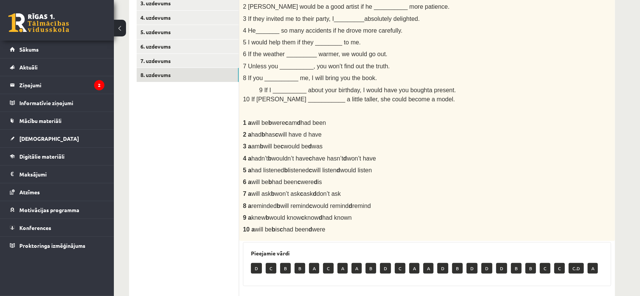
click at [291, 222] on div "Choose the correct answer in the sentences with Conditionals Structures. 1 I wo…" at bounding box center [427, 108] width 376 height 266
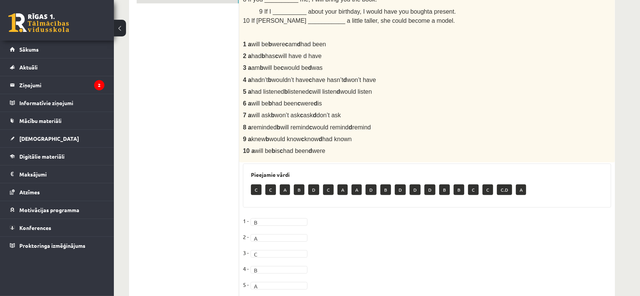
scroll to position [352, 0]
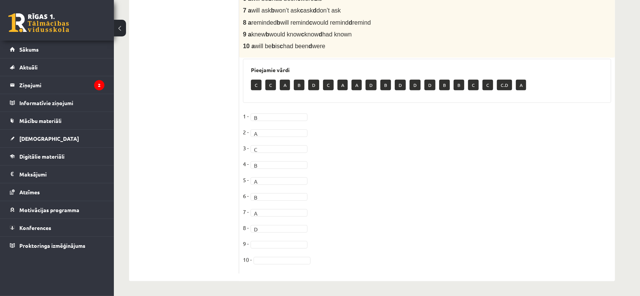
click at [259, 222] on fieldset "1 - B * 2 - A * 3 - C * 4 - B * 5 - A * 6 - B * 7 - A * 8 - D * 9 - 10 -" at bounding box center [427, 189] width 368 height 159
click at [280, 222] on fieldset "1 - B * 2 - A * 3 - C * 4 - B * 5 - A * 6 - B * 7 - A * 8 - D * 9 - D * 10 -" at bounding box center [427, 189] width 368 height 159
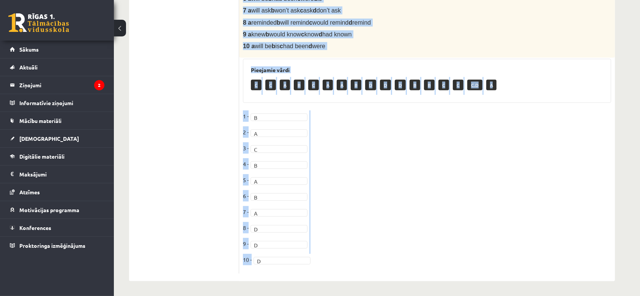
drag, startPoint x: 243, startPoint y: 152, endPoint x: 377, endPoint y: 320, distance: 214.8
copy div "Choose the correct answer in the sentences with Conditionals Structures. 1 I wo…"
click at [355, 169] on fieldset "1 - B * 2 - A * 3 - C * 4 - B * 5 - A * 6 - B * 7 - A * 8 - D * 9 - D * 10 - D *" at bounding box center [427, 189] width 368 height 159
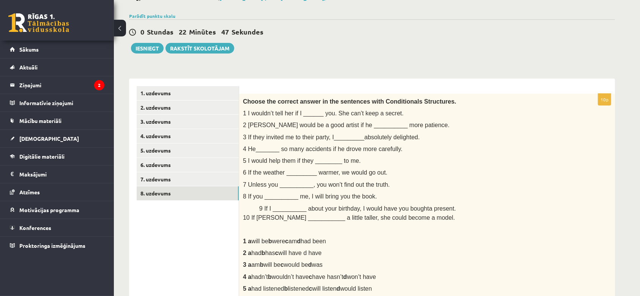
scroll to position [0, 0]
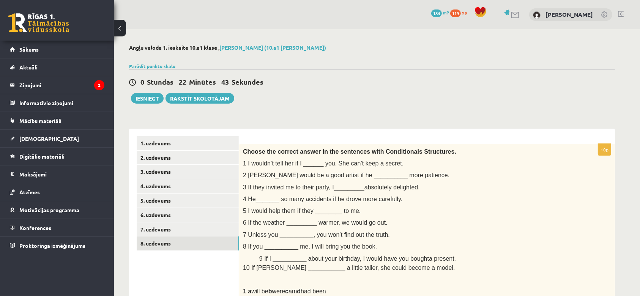
click at [144, 222] on link "8. uzdevums" at bounding box center [188, 244] width 102 height 14
click at [161, 222] on link "7. uzdevums" at bounding box center [188, 230] width 102 height 14
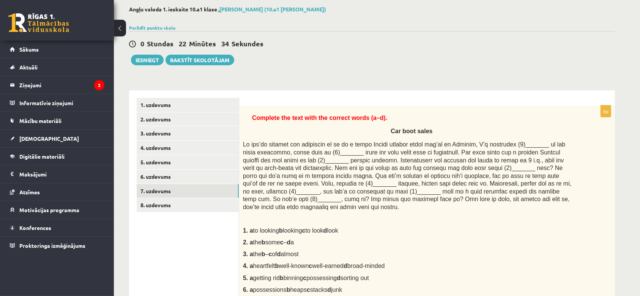
scroll to position [38, 0]
click at [164, 181] on link "6. uzdevums" at bounding box center [188, 177] width 102 height 14
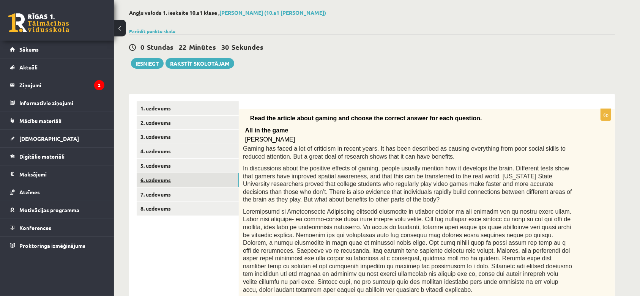
scroll to position [0, 0]
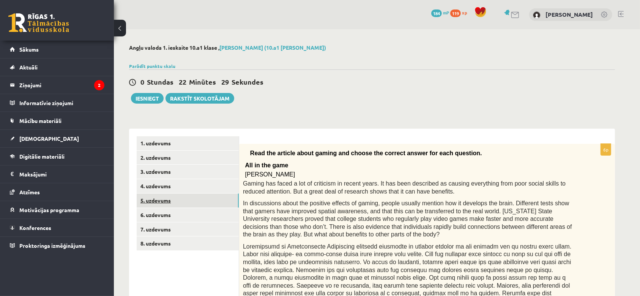
click at [162, 196] on link "5. uzdevums" at bounding box center [188, 201] width 102 height 14
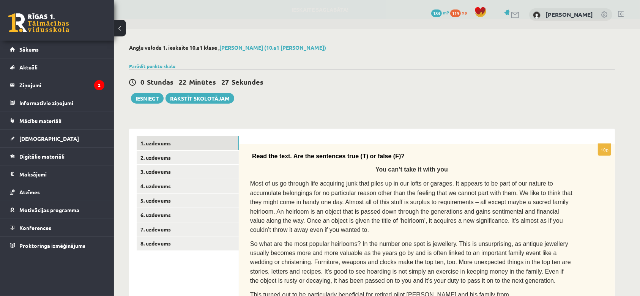
click at [163, 148] on link "1. uzdevums" at bounding box center [188, 143] width 102 height 14
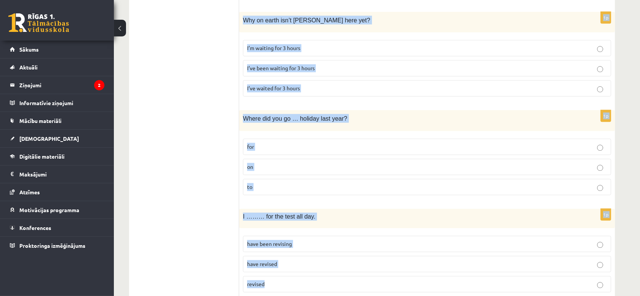
scroll to position [1815, 0]
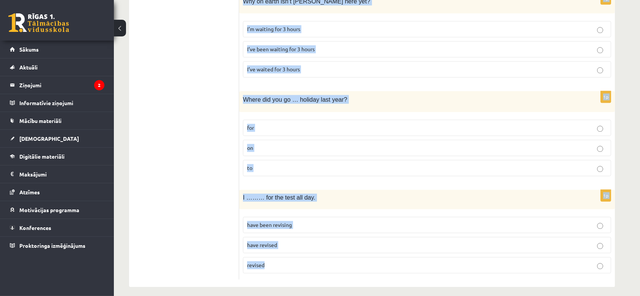
drag, startPoint x: 241, startPoint y: 150, endPoint x: 367, endPoint y: 307, distance: 201.0
copy form "If he ____ more time, he would have finished the project. had had has will have…"
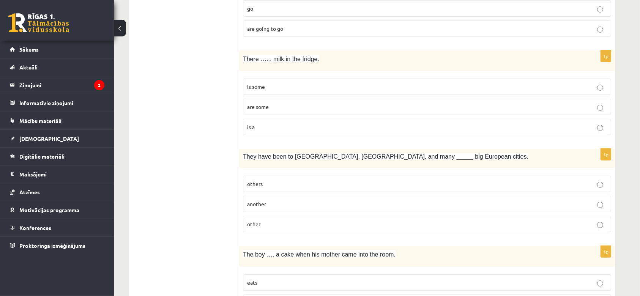
scroll to position [47, 0]
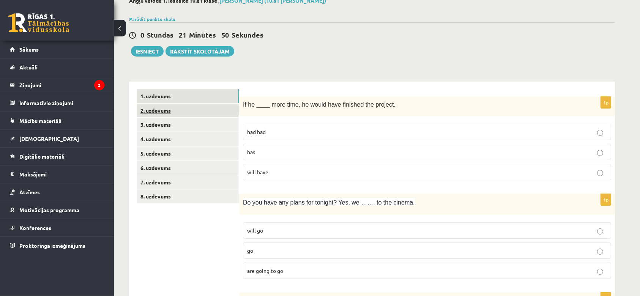
click at [175, 111] on link "2. uzdevums" at bounding box center [188, 111] width 102 height 14
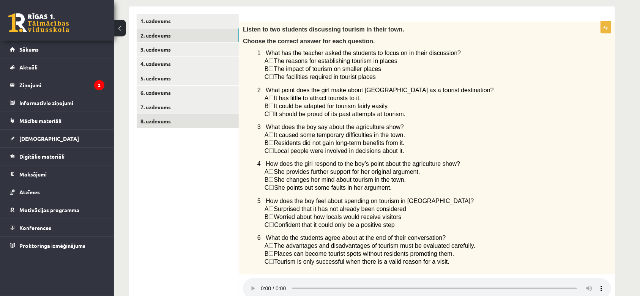
scroll to position [106, 0]
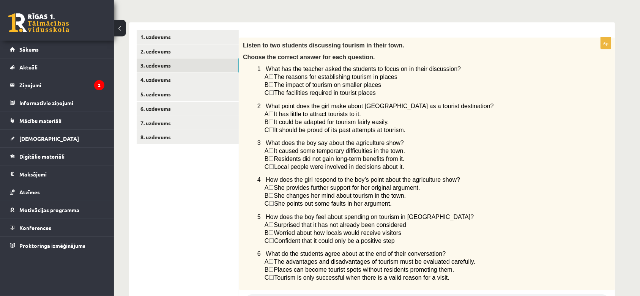
click at [169, 65] on link "3. uzdevums" at bounding box center [188, 65] width 102 height 14
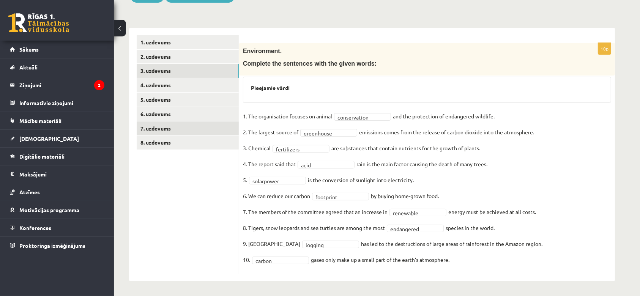
scroll to position [100, 0]
drag, startPoint x: 243, startPoint y: 51, endPoint x: 460, endPoint y: 264, distance: 304.2
click at [460, 222] on div "**********" at bounding box center [427, 159] width 376 height 231
copy div "Environment. Complete the sentences with the given words: Pieejamie vārdi 1. Th…"
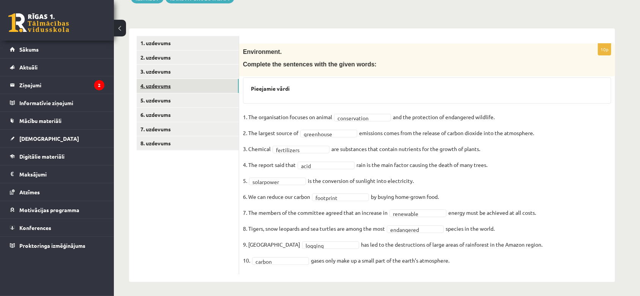
click at [150, 85] on link "4. uzdevums" at bounding box center [188, 86] width 102 height 14
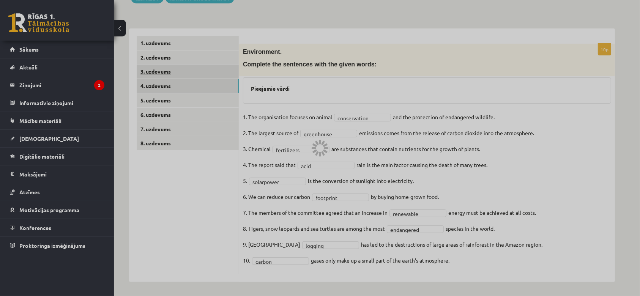
scroll to position [36, 0]
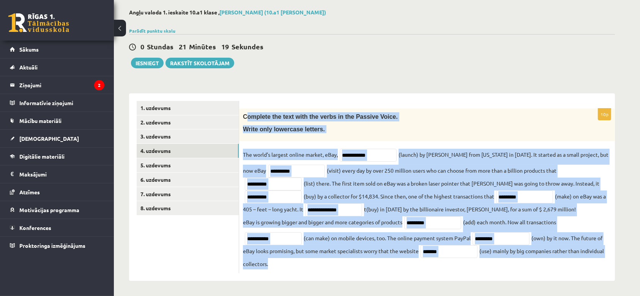
drag, startPoint x: 246, startPoint y: 115, endPoint x: 327, endPoint y: 264, distance: 170.2
click at [327, 222] on div "**********" at bounding box center [427, 191] width 376 height 165
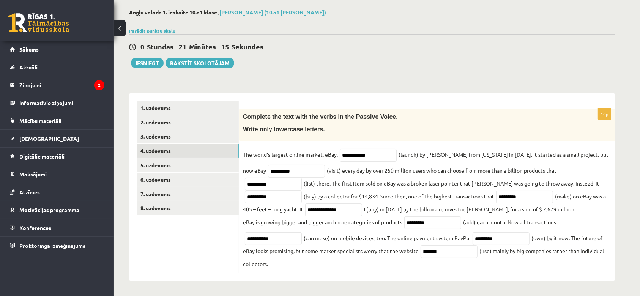
click at [241, 107] on div "**********" at bounding box center [427, 187] width 376 height 188
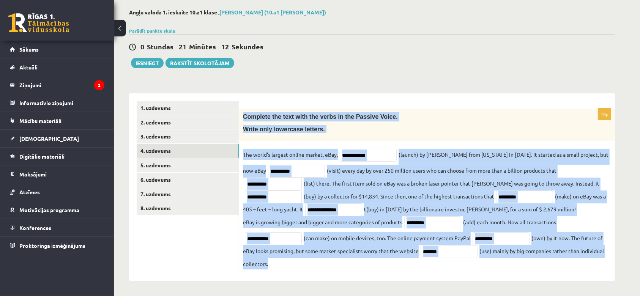
drag, startPoint x: 242, startPoint y: 114, endPoint x: 346, endPoint y: 266, distance: 183.4
click at [346, 222] on div "**********" at bounding box center [427, 191] width 376 height 165
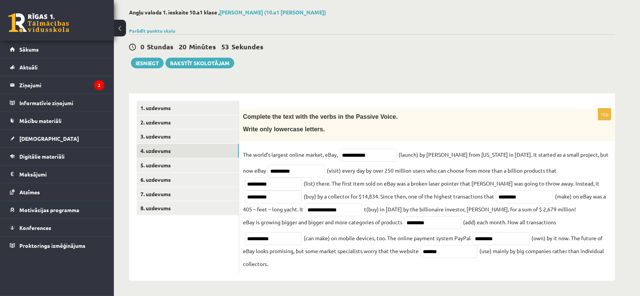
click at [187, 222] on ul "1. uzdevums 2. uzdevums 3. uzdevums 4. uzdevums 5. uzdevums 6. uzdevums 7. uzde…" at bounding box center [188, 187] width 103 height 172
click at [162, 161] on link "5. uzdevums" at bounding box center [188, 165] width 102 height 14
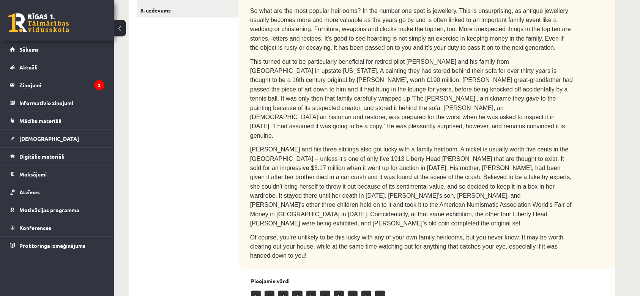
scroll to position [0, 0]
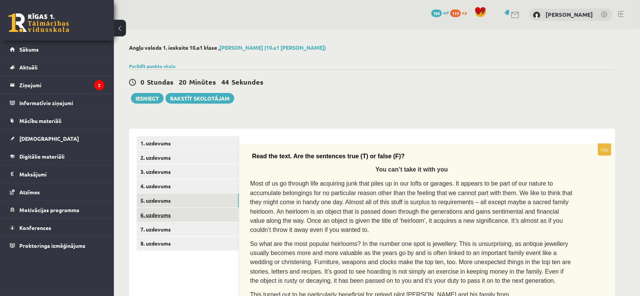
click at [156, 211] on link "6. uzdevums" at bounding box center [188, 215] width 102 height 14
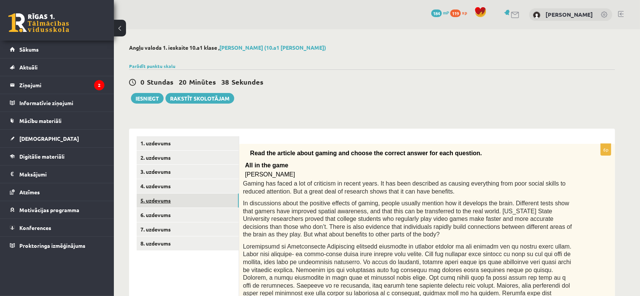
click at [164, 200] on link "5. uzdevums" at bounding box center [188, 201] width 102 height 14
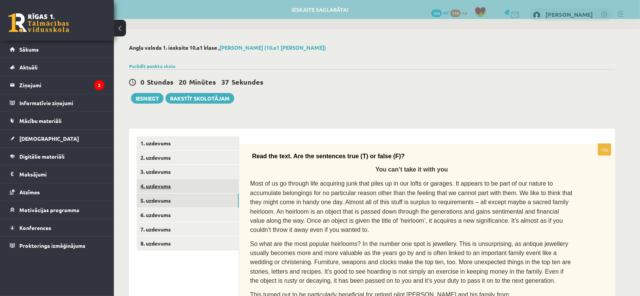
click at [161, 186] on link "4. uzdevums" at bounding box center [188, 186] width 102 height 14
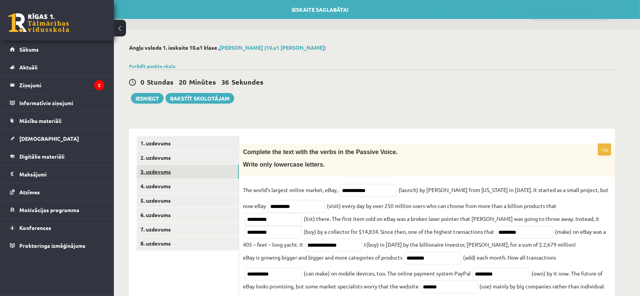
click at [161, 170] on link "3. uzdevums" at bounding box center [188, 172] width 102 height 14
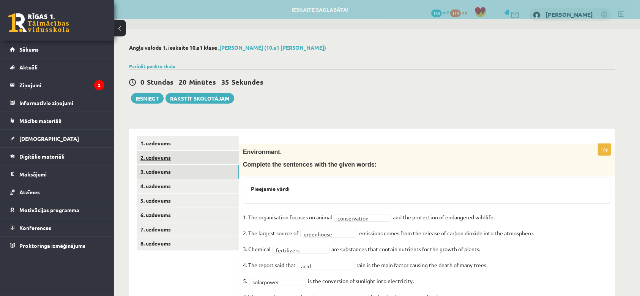
click at [164, 152] on link "2. uzdevums" at bounding box center [188, 158] width 102 height 14
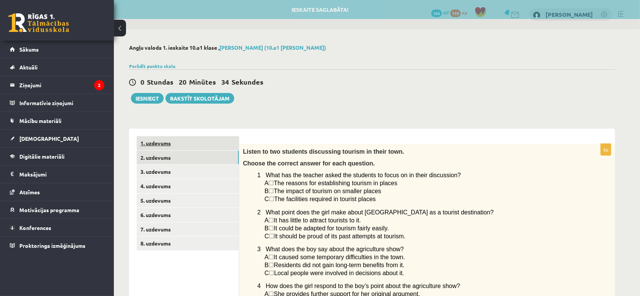
click at [163, 141] on link "1. uzdevums" at bounding box center [188, 143] width 102 height 14
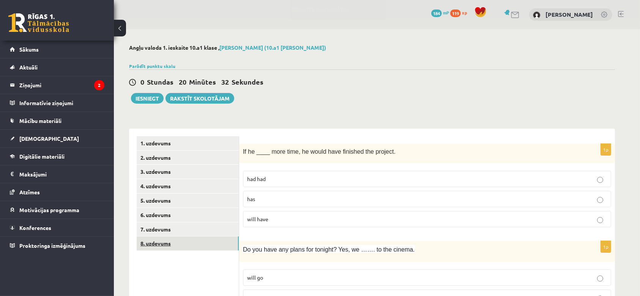
click at [161, 222] on link "8. uzdevums" at bounding box center [188, 244] width 102 height 14
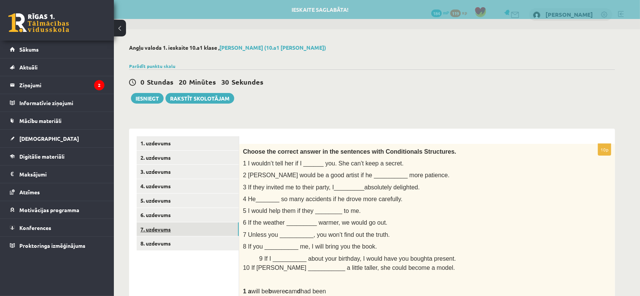
click at [161, 222] on link "7. uzdevums" at bounding box center [188, 230] width 102 height 14
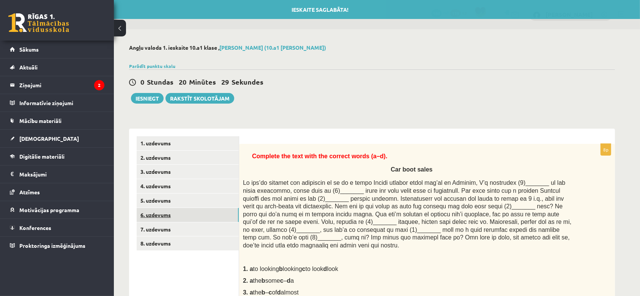
click at [163, 217] on link "6. uzdevums" at bounding box center [188, 215] width 102 height 14
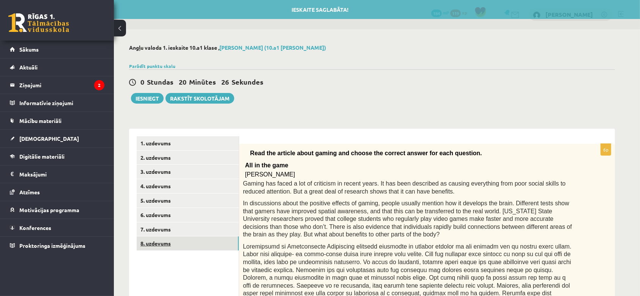
click at [158, 222] on link "8. uzdevums" at bounding box center [188, 244] width 102 height 14
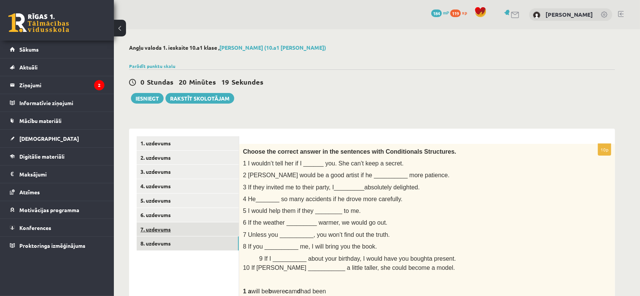
click at [164, 222] on link "7. uzdevums" at bounding box center [188, 230] width 102 height 14
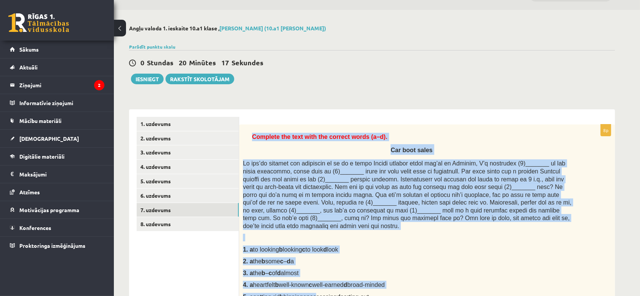
scroll to position [273, 0]
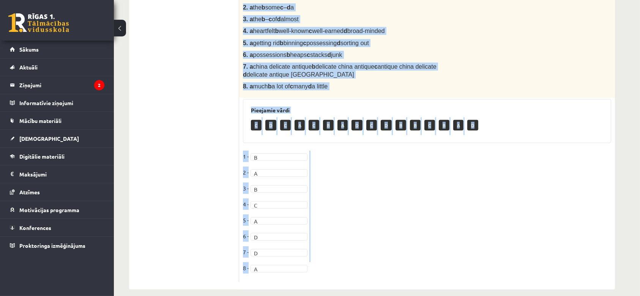
drag, startPoint x: 252, startPoint y: 158, endPoint x: 322, endPoint y: 320, distance: 176.4
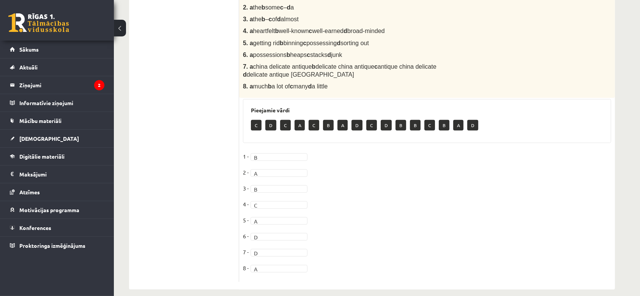
click at [147, 77] on ul "1. uzdevums 2. uzdevums 3. uzdevums 4. uzdevums 5. uzdevums 6. uzdevums 7. uzde…" at bounding box center [188, 72] width 103 height 419
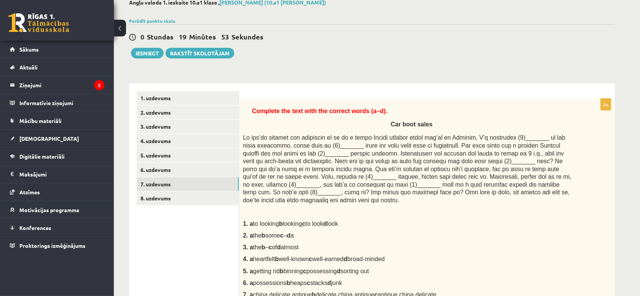
scroll to position [43, 0]
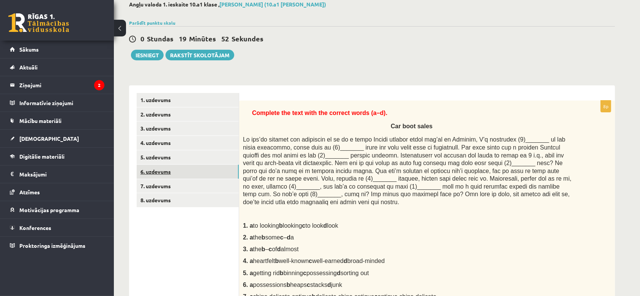
click at [157, 174] on link "6. uzdevums" at bounding box center [188, 172] width 102 height 14
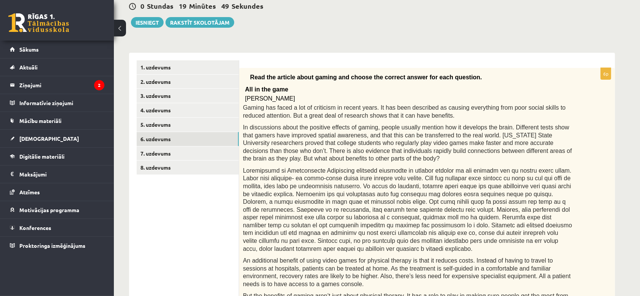
scroll to position [68, 0]
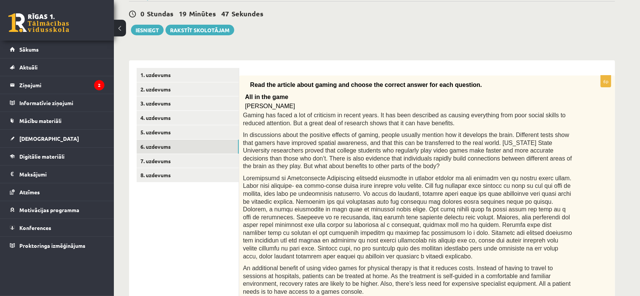
click at [251, 90] on p "All in the game" at bounding box center [408, 96] width 326 height 12
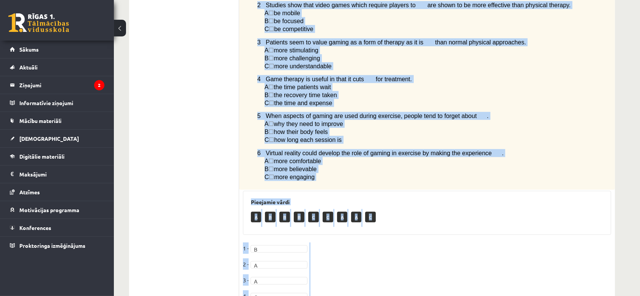
scroll to position [535, 0]
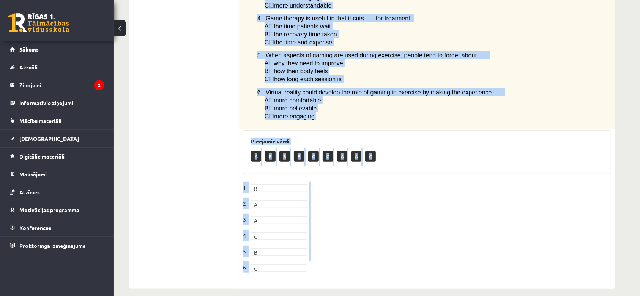
drag, startPoint x: 251, startPoint y: 82, endPoint x: 334, endPoint y: 320, distance: 252.5
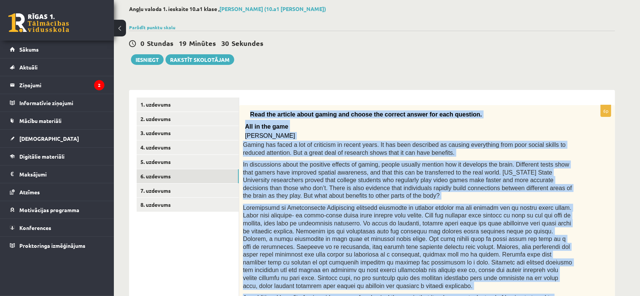
drag, startPoint x: 180, startPoint y: 109, endPoint x: 158, endPoint y: -41, distance: 151.2
click at [158, 0] on html "0 Dāvanas 184 mP 119 xp Keita Kudravceva Sākums Aktuāli Kā mācīties eSKOLĀ Kont…" at bounding box center [320, 109] width 640 height 296
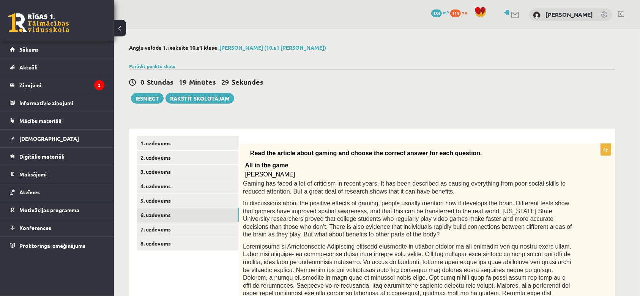
click at [148, 101] on button "Iesniegt" at bounding box center [147, 98] width 33 height 11
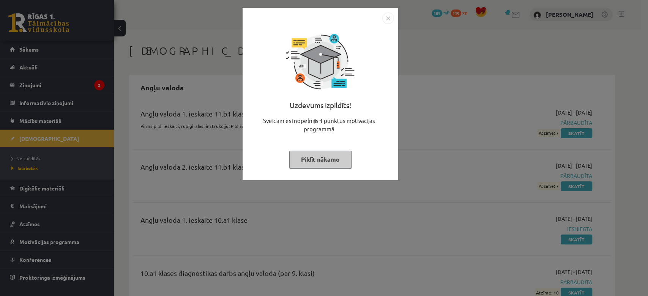
click at [387, 21] on img "Close" at bounding box center [387, 18] width 11 height 11
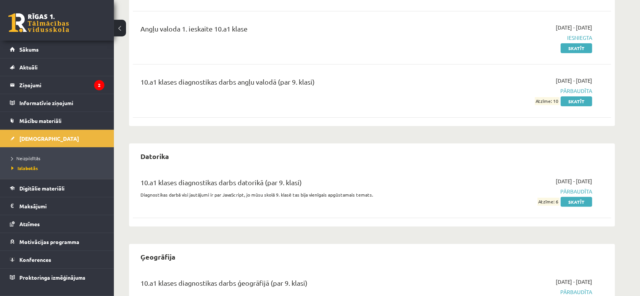
scroll to position [90, 0]
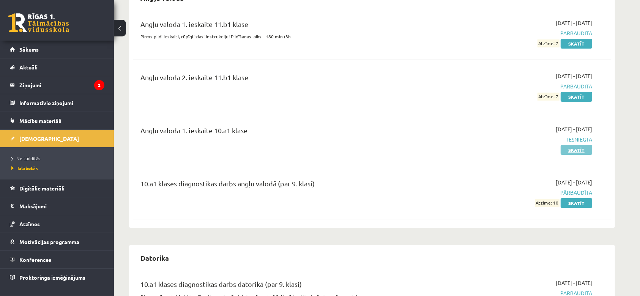
click at [574, 147] on link "Skatīt" at bounding box center [577, 150] width 32 height 10
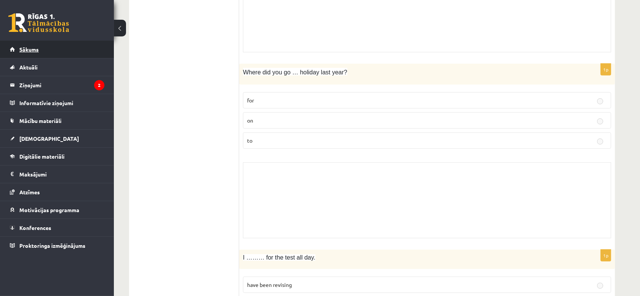
scroll to position [3398, 0]
click at [31, 46] on span "Sākums" at bounding box center [28, 49] width 19 height 7
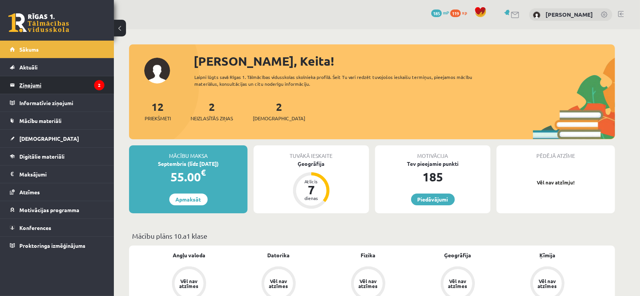
click at [36, 85] on legend "Ziņojumi 2" at bounding box center [61, 84] width 85 height 17
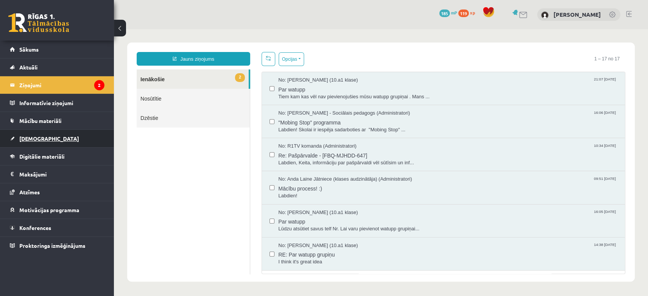
click at [28, 142] on link "[DEMOGRAPHIC_DATA]" at bounding box center [57, 138] width 95 height 17
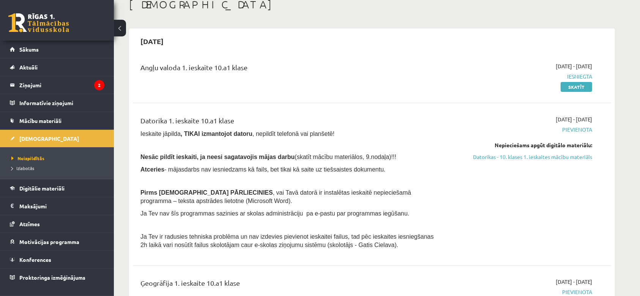
scroll to position [49, 0]
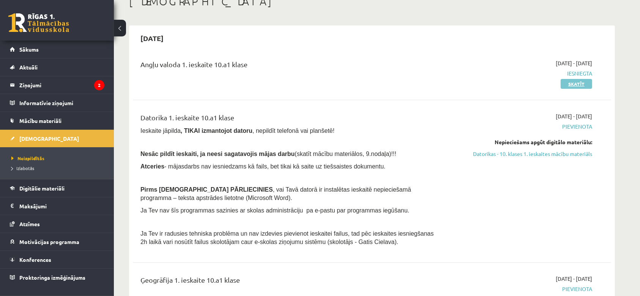
click at [580, 85] on link "Skatīt" at bounding box center [577, 84] width 32 height 10
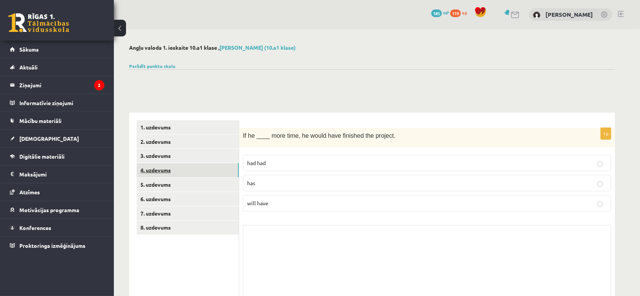
click at [234, 169] on link "4. uzdevums" at bounding box center [188, 170] width 102 height 14
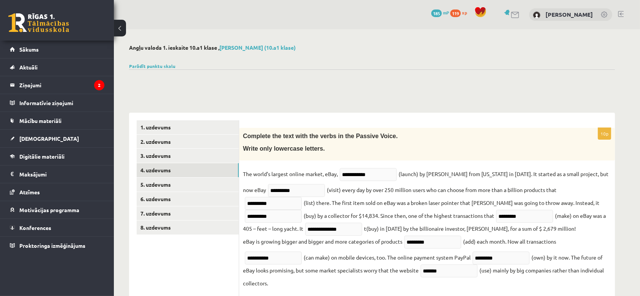
scroll to position [107, 0]
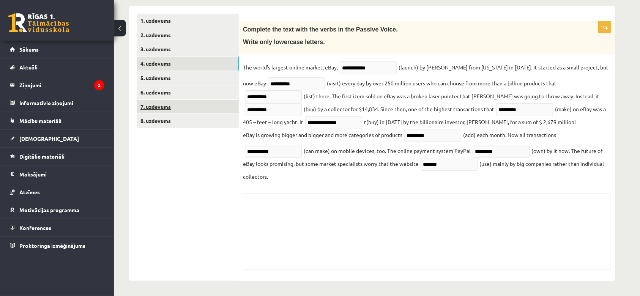
click at [206, 112] on link "7. uzdevums" at bounding box center [188, 107] width 102 height 14
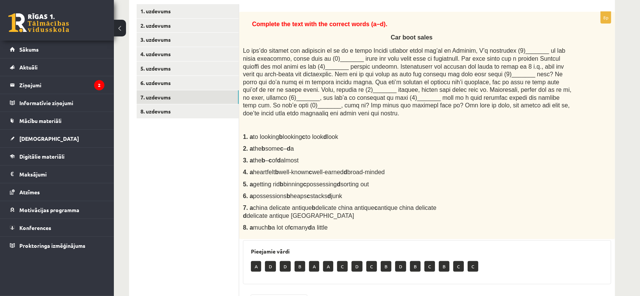
scroll to position [106, 0]
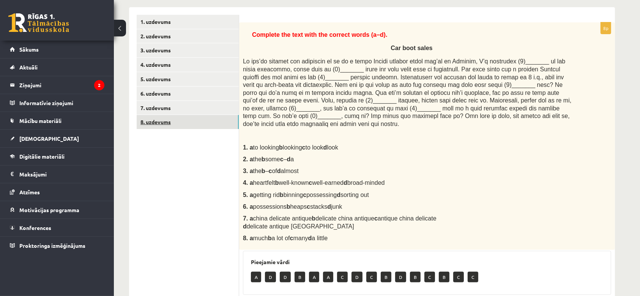
click at [167, 123] on link "8. uzdevums" at bounding box center [188, 122] width 102 height 14
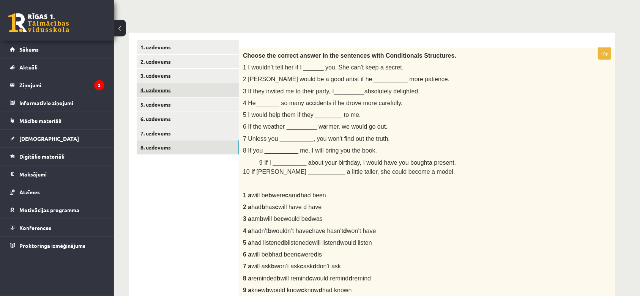
scroll to position [79, 0]
click at [163, 90] on link "4. uzdevums" at bounding box center [188, 91] width 102 height 14
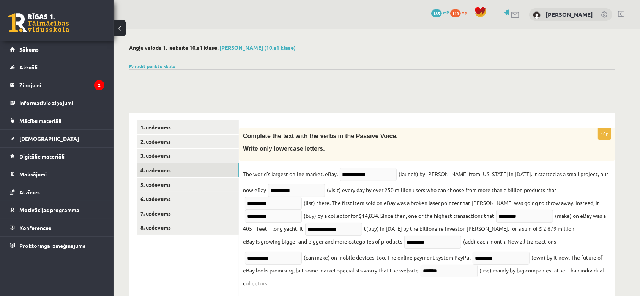
scroll to position [0, 0]
click at [156, 128] on link "1. uzdevums" at bounding box center [188, 127] width 102 height 14
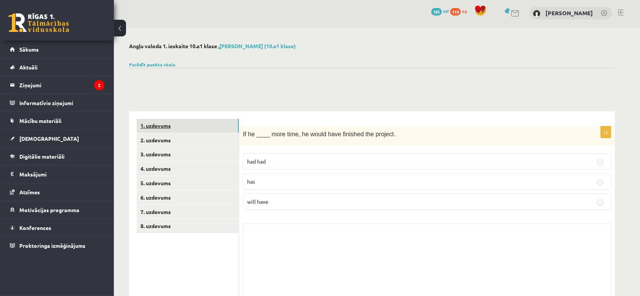
scroll to position [0, 0]
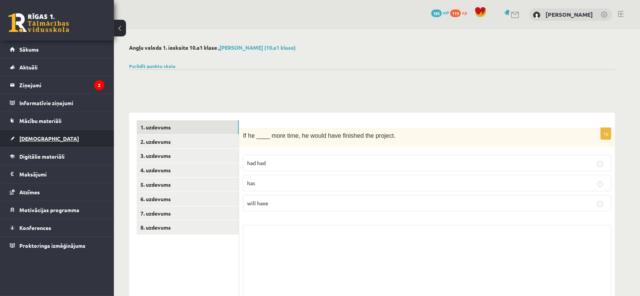
click at [41, 141] on link "[DEMOGRAPHIC_DATA]" at bounding box center [57, 138] width 95 height 17
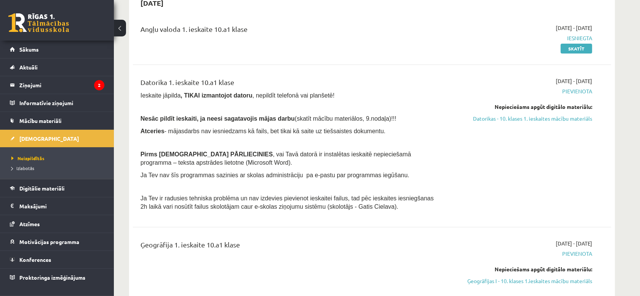
scroll to position [84, 0]
click at [496, 118] on link "Datorikas - 10. klases 1. ieskaites mācību materiāls" at bounding box center [520, 119] width 143 height 8
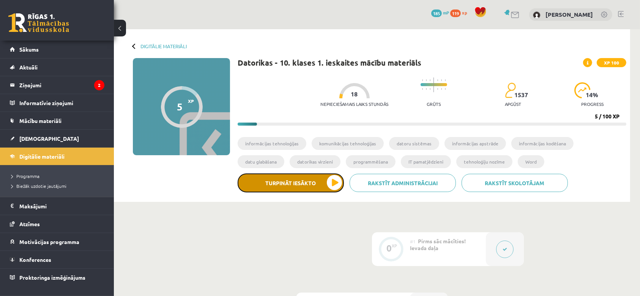
click at [296, 187] on button "Turpināt iesākto" at bounding box center [291, 183] width 106 height 19
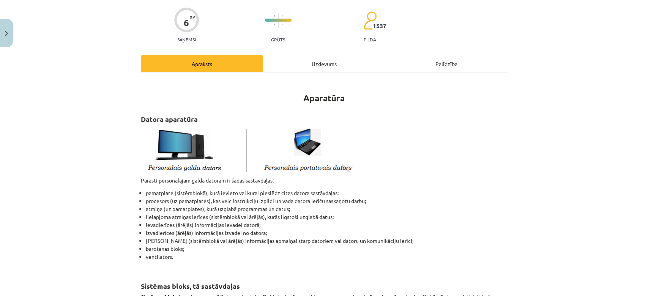
click at [285, 58] on div "Uzdevums" at bounding box center [324, 63] width 122 height 17
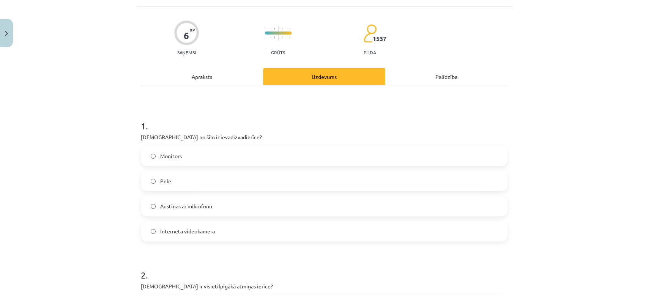
scroll to position [43, 0]
click at [201, 76] on div "Apraksts" at bounding box center [202, 77] width 122 height 17
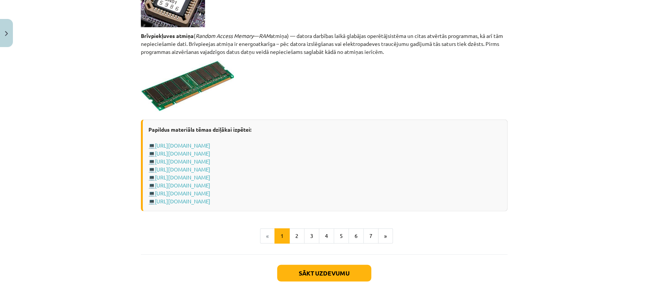
scroll to position [1283, 0]
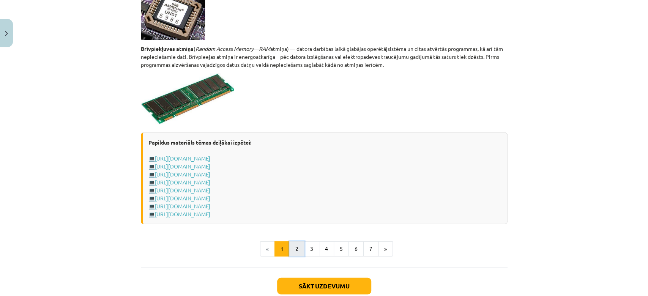
click at [297, 243] on button "2" at bounding box center [296, 248] width 15 height 15
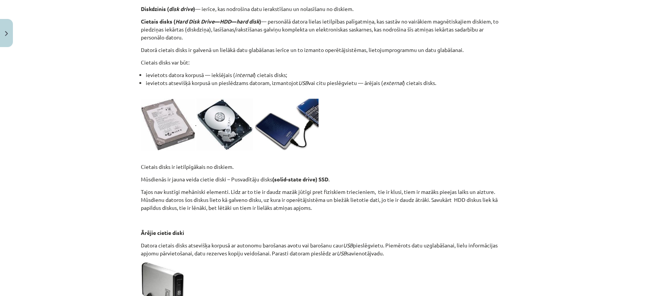
scroll to position [206, 0]
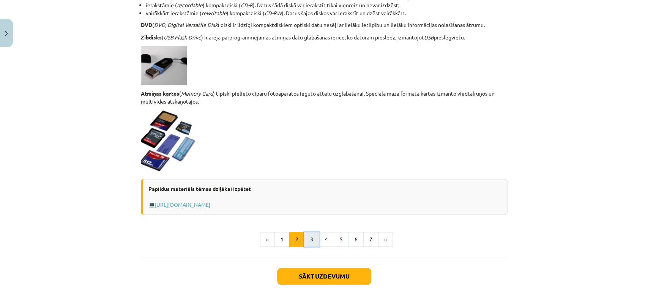
click at [305, 234] on button "3" at bounding box center [311, 239] width 15 height 15
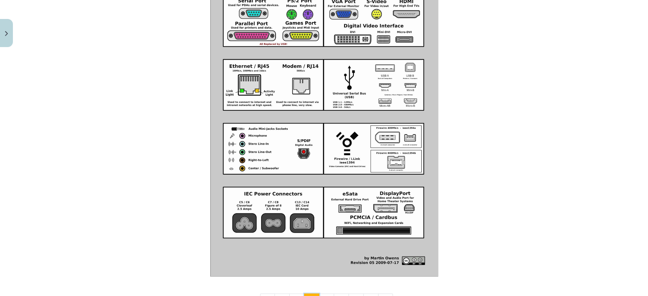
scroll to position [872, 0]
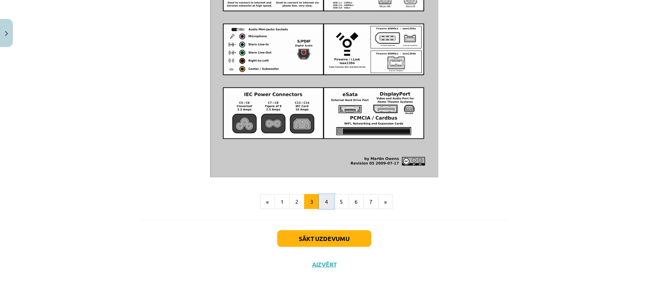
click at [321, 205] on button "4" at bounding box center [326, 201] width 15 height 15
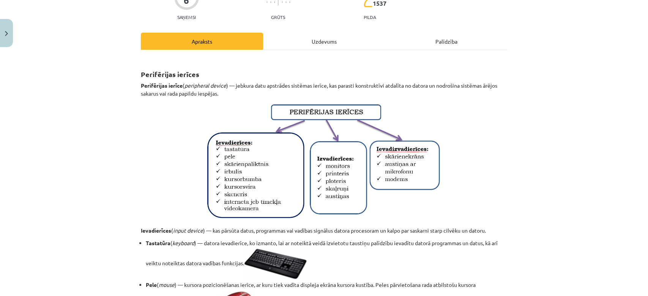
scroll to position [79, 0]
click at [311, 49] on div "Uzdevums" at bounding box center [324, 41] width 122 height 17
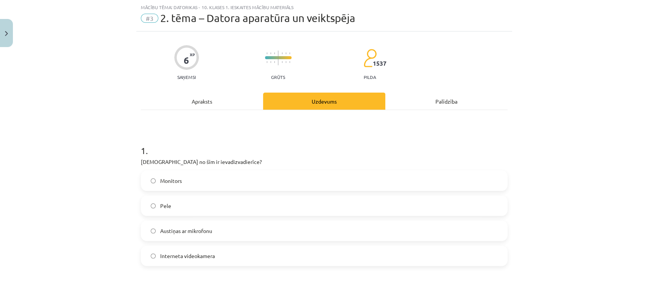
scroll to position [19, 0]
click at [210, 223] on label "Austiņas ar mikrofonu" at bounding box center [324, 231] width 365 height 19
click at [219, 104] on div "Apraksts" at bounding box center [202, 101] width 122 height 17
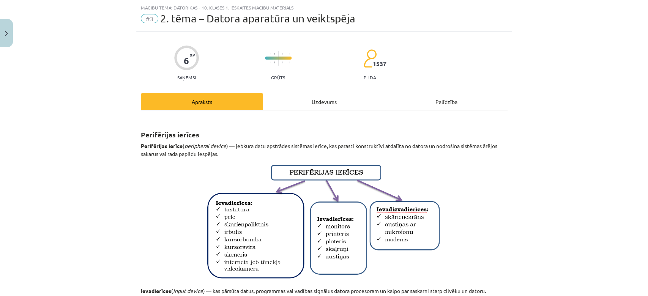
click at [294, 103] on div "Uzdevums" at bounding box center [324, 101] width 122 height 17
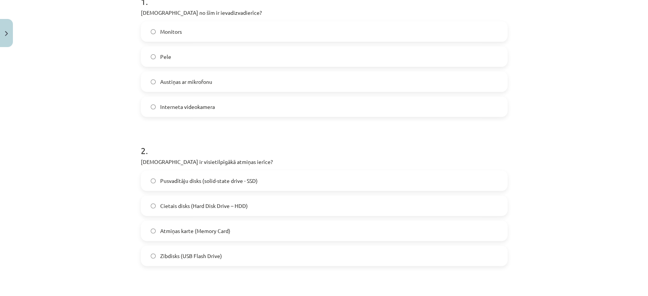
scroll to position [167, 0]
click at [228, 227] on label "Atmiņas karte (Memory Card)" at bounding box center [324, 232] width 365 height 19
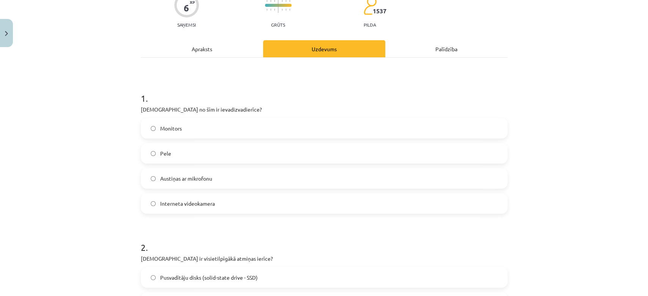
scroll to position [71, 0]
click at [210, 49] on div "Apraksts" at bounding box center [202, 49] width 122 height 17
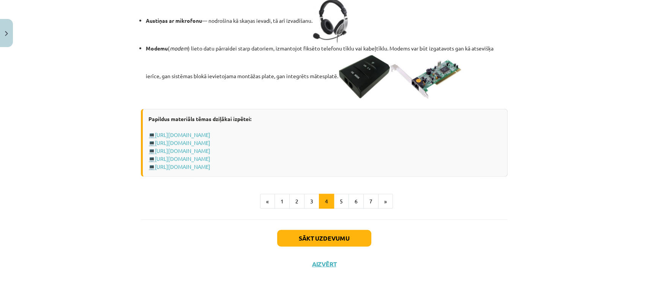
scroll to position [1353, 0]
click at [304, 202] on button "3" at bounding box center [311, 201] width 15 height 15
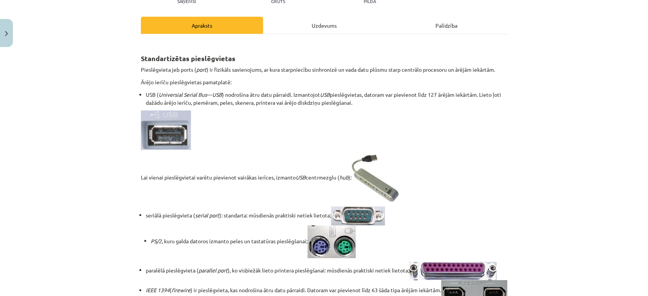
scroll to position [91, 0]
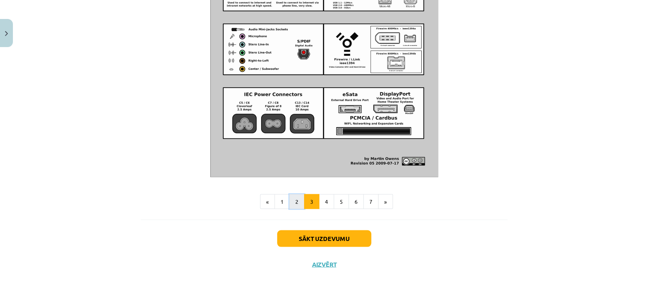
click at [296, 199] on button "2" at bounding box center [296, 201] width 15 height 15
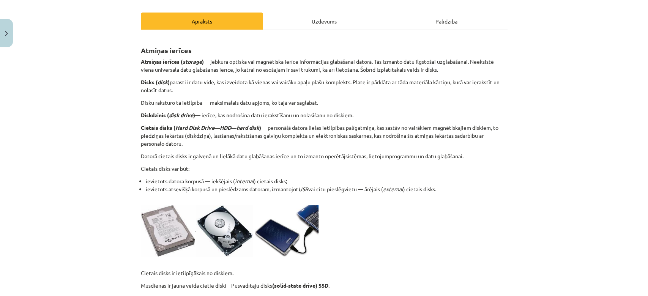
scroll to position [0, 0]
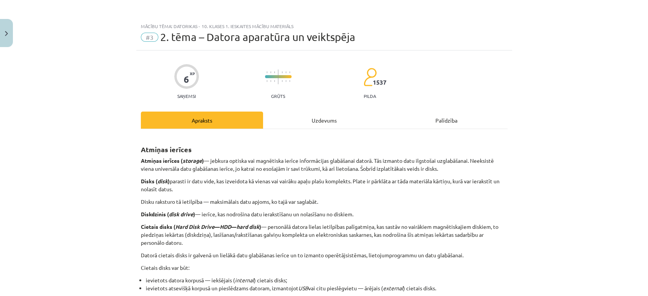
click at [305, 128] on div "Uzdevums" at bounding box center [324, 120] width 122 height 17
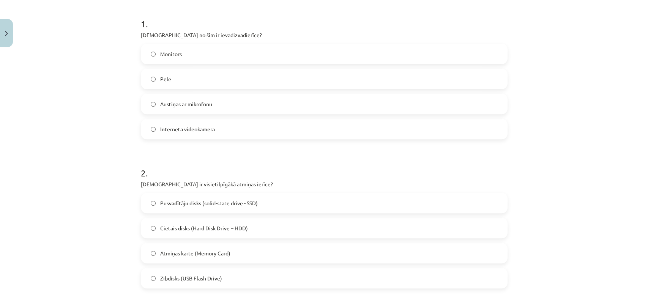
scroll to position [146, 0]
click at [202, 229] on span "Cietais disks (Hard Disk Drive – HDD)" at bounding box center [204, 228] width 88 height 8
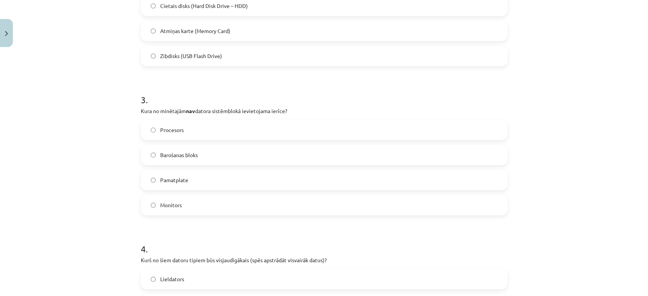
scroll to position [368, 0]
click at [200, 211] on label "Monitors" at bounding box center [324, 205] width 365 height 19
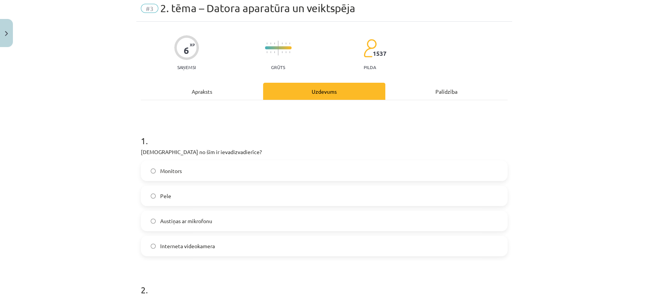
scroll to position [6, 0]
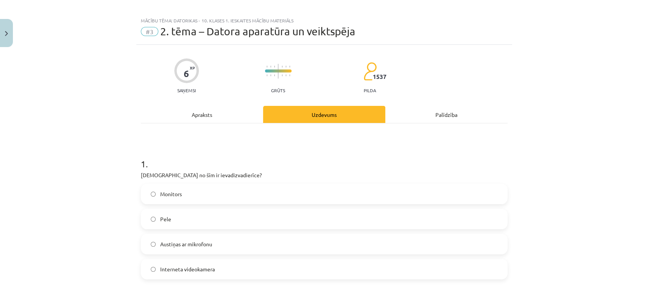
click at [242, 114] on div "Apraksts" at bounding box center [202, 114] width 122 height 17
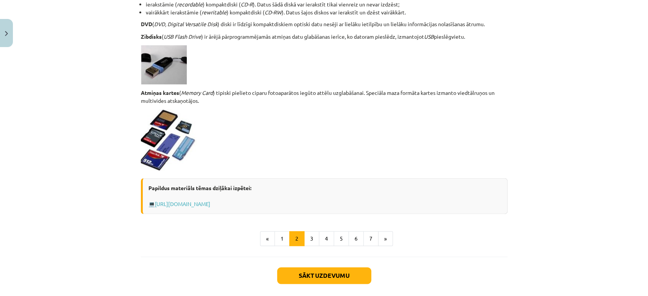
scroll to position [647, 0]
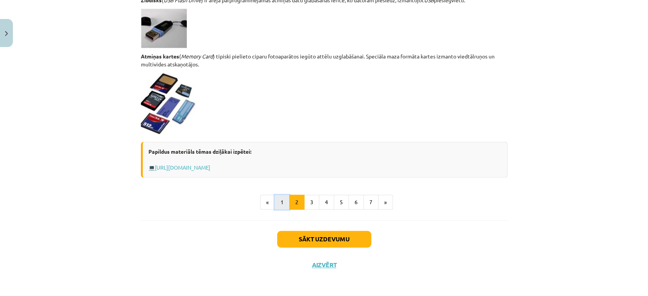
click at [282, 202] on button "1" at bounding box center [282, 202] width 15 height 15
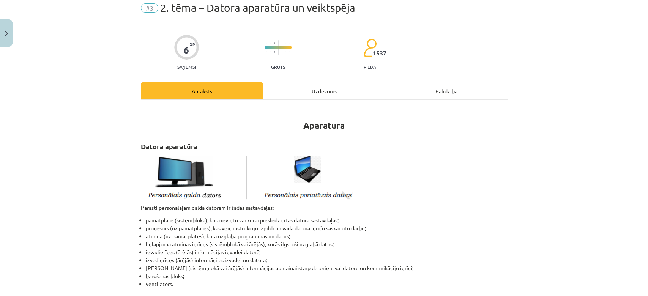
scroll to position [0, 0]
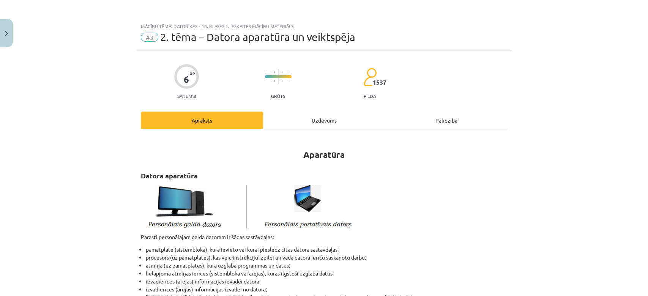
click at [338, 116] on div "Uzdevums" at bounding box center [324, 120] width 122 height 17
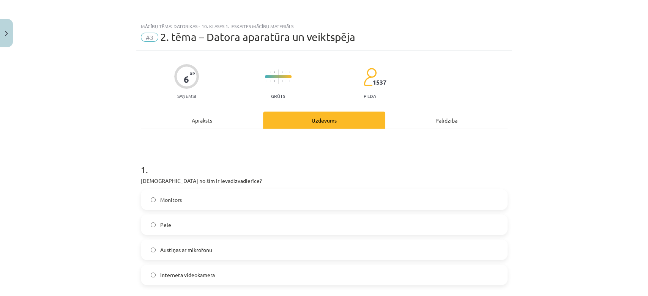
click at [214, 123] on div "Apraksts" at bounding box center [202, 120] width 122 height 17
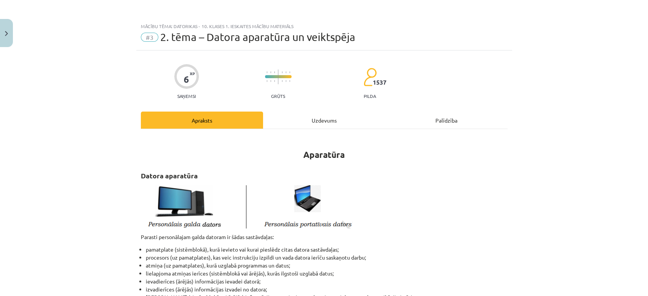
drag, startPoint x: 314, startPoint y: 108, endPoint x: 312, endPoint y: 116, distance: 8.1
click at [312, 116] on div "Uzdevums" at bounding box center [324, 120] width 122 height 17
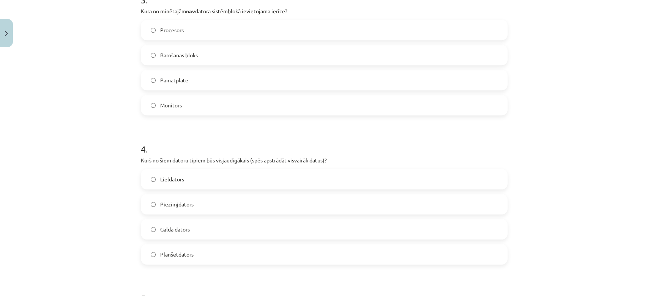
scroll to position [556, 0]
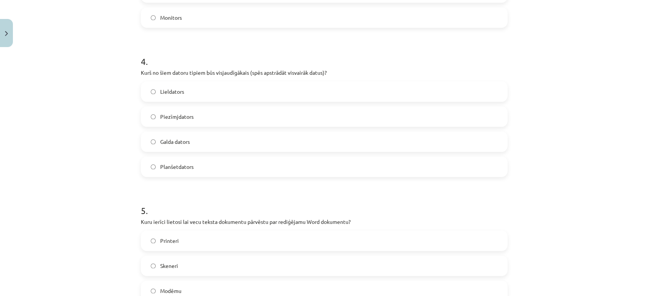
click at [252, 151] on div "Galda dators" at bounding box center [324, 141] width 367 height 21
click at [260, 137] on label "Galda dators" at bounding box center [324, 141] width 365 height 19
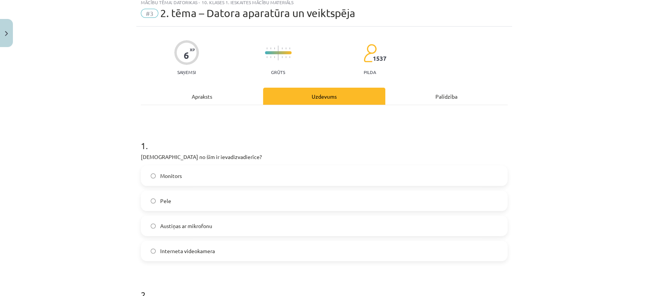
scroll to position [0, 0]
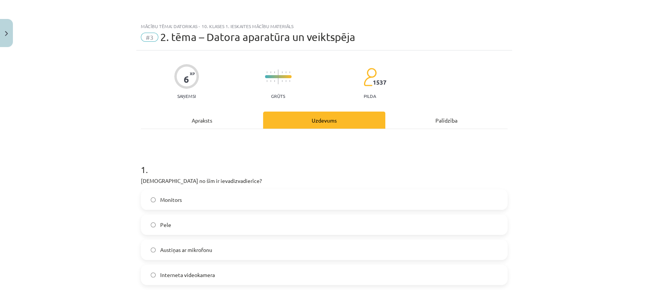
click at [217, 120] on div "Apraksts" at bounding box center [202, 120] width 122 height 17
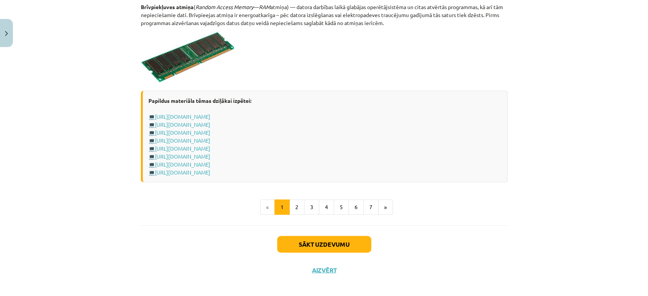
scroll to position [1329, 0]
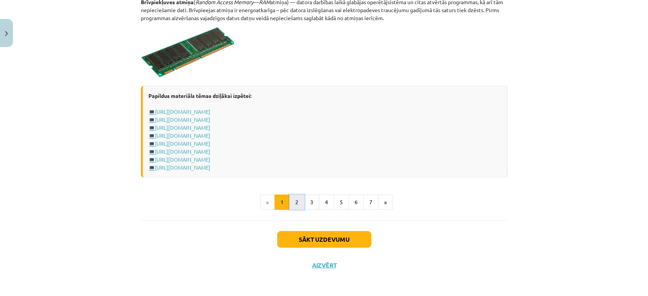
click at [297, 197] on button "2" at bounding box center [296, 202] width 15 height 15
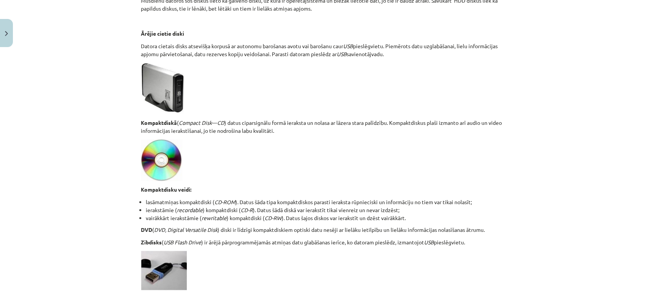
scroll to position [647, 0]
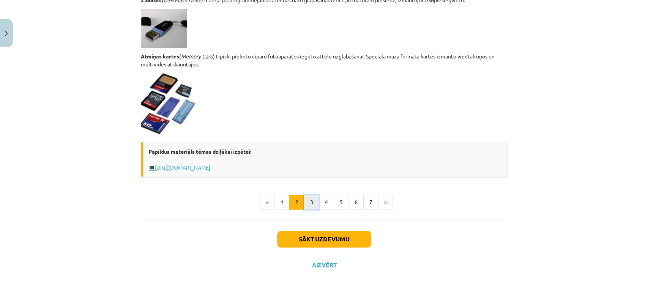
click at [308, 202] on button "3" at bounding box center [311, 202] width 15 height 15
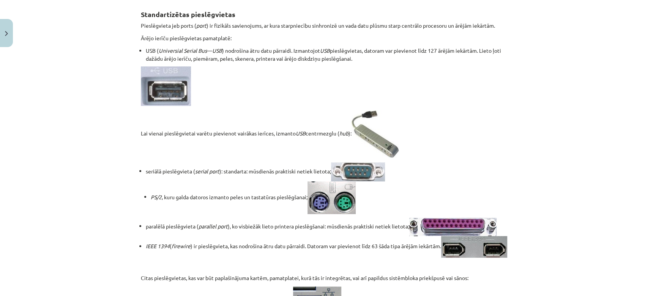
scroll to position [136, 0]
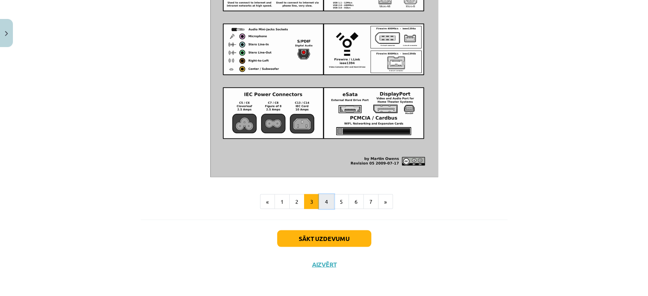
click at [319, 205] on button "4" at bounding box center [326, 201] width 15 height 15
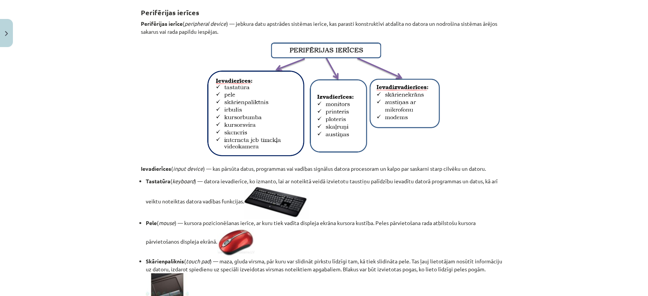
scroll to position [140, 0]
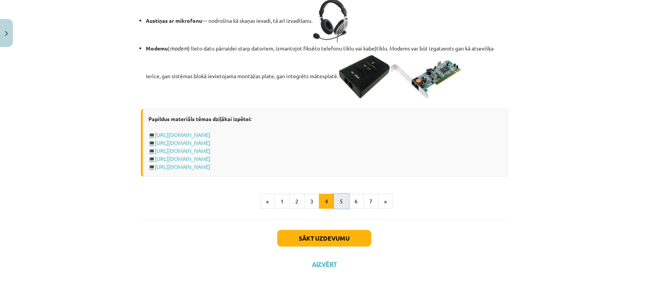
click at [336, 202] on button "5" at bounding box center [341, 201] width 15 height 15
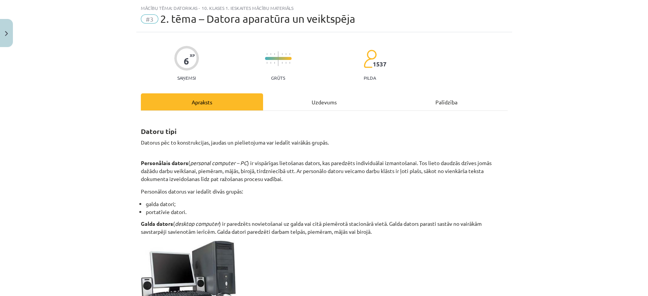
scroll to position [0, 0]
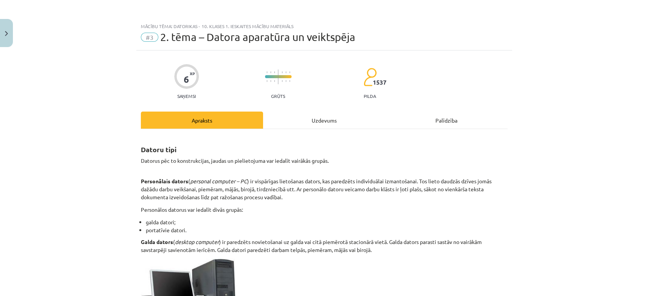
click at [285, 123] on div "Uzdevums" at bounding box center [324, 120] width 122 height 17
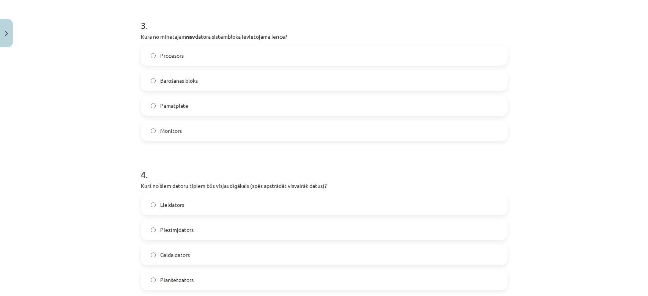
scroll to position [442, 0]
click at [152, 204] on label "Lieldators" at bounding box center [324, 205] width 365 height 19
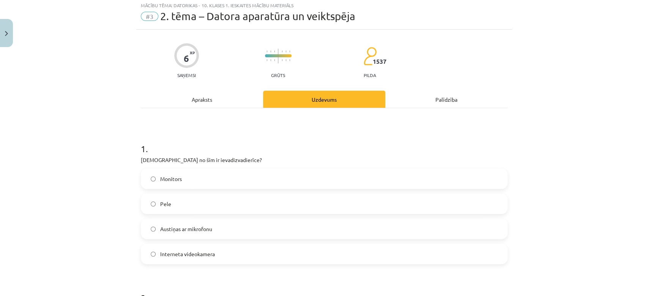
scroll to position [0, 0]
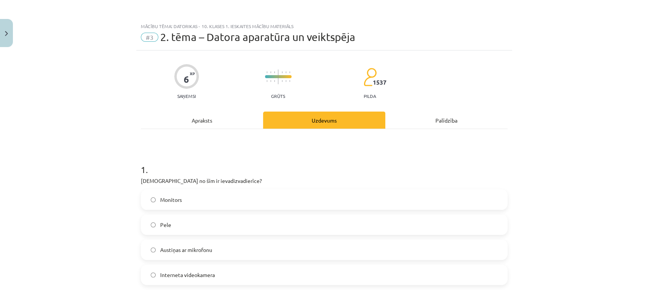
click at [223, 112] on div "Apraksts" at bounding box center [202, 120] width 122 height 17
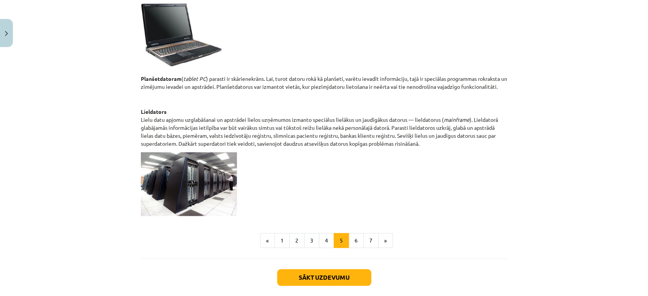
scroll to position [386, 0]
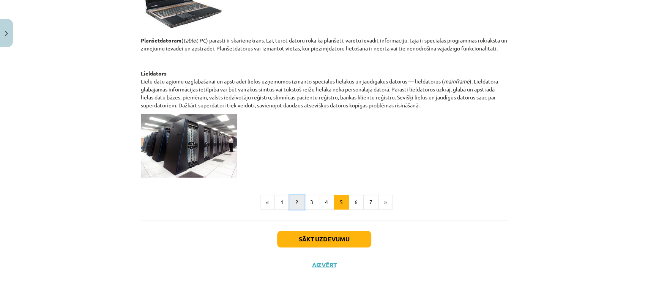
click at [292, 206] on button "2" at bounding box center [296, 202] width 15 height 15
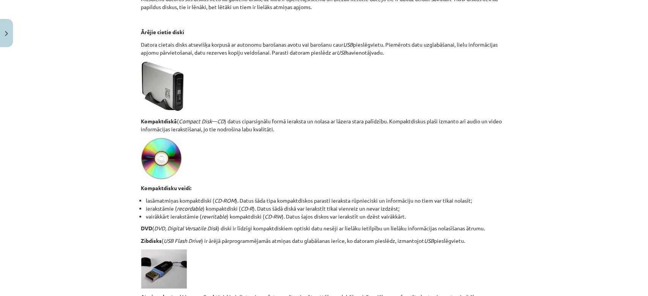
scroll to position [647, 0]
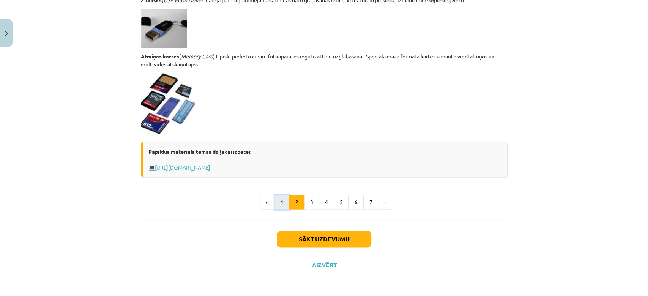
click at [281, 205] on button "1" at bounding box center [282, 202] width 15 height 15
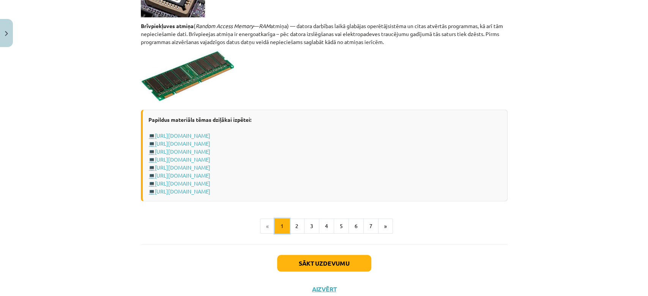
scroll to position [1329, 0]
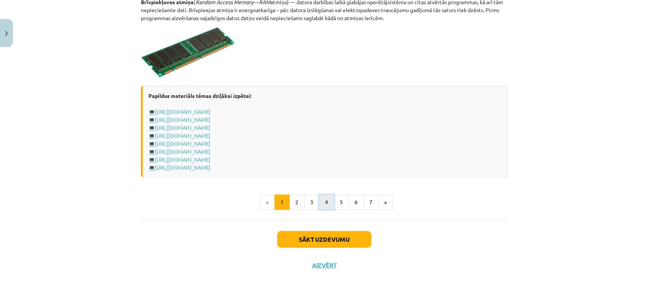
click at [322, 202] on button "4" at bounding box center [326, 202] width 15 height 15
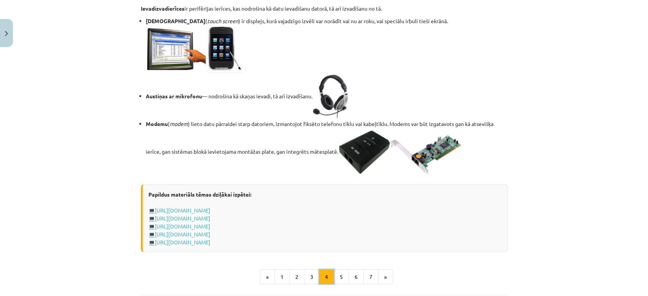
scroll to position [1353, 0]
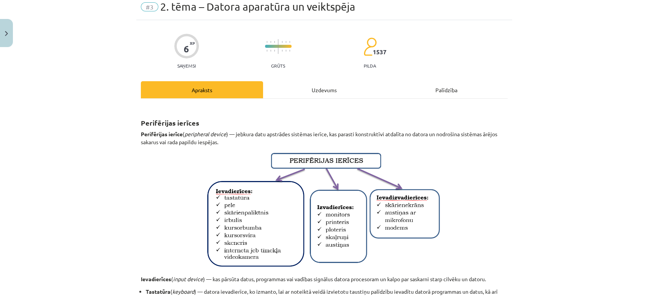
click at [312, 87] on div "Uzdevums" at bounding box center [324, 89] width 122 height 17
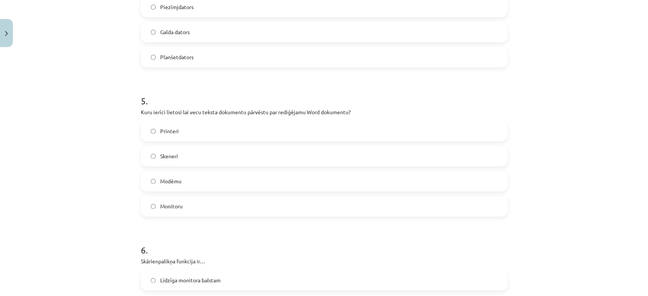
scroll to position [670, 0]
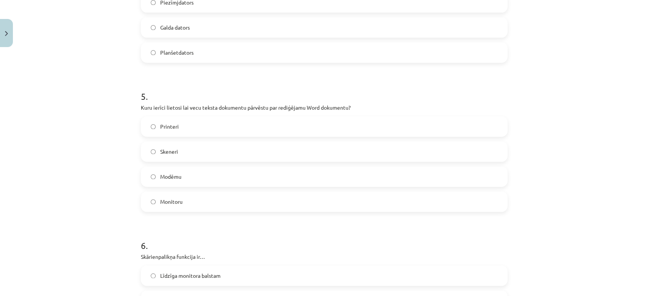
click at [202, 193] on label "Monitoru" at bounding box center [324, 201] width 365 height 19
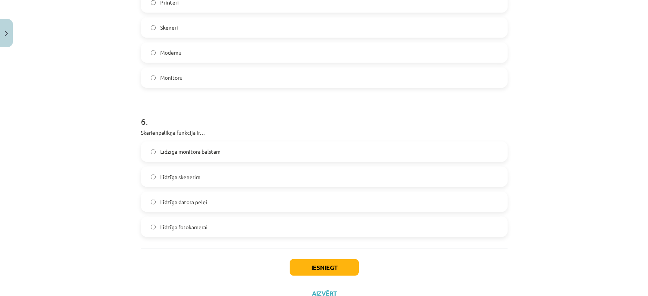
click at [255, 202] on label "Līdzīga datora pelei" at bounding box center [324, 201] width 365 height 19
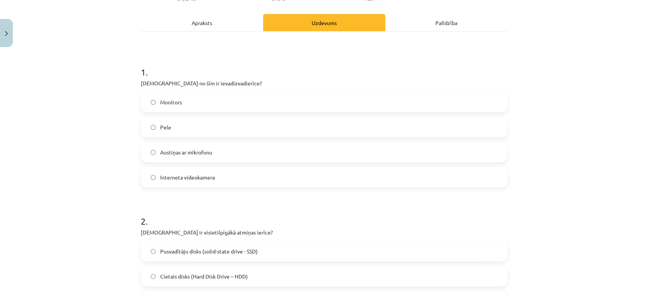
scroll to position [0, 0]
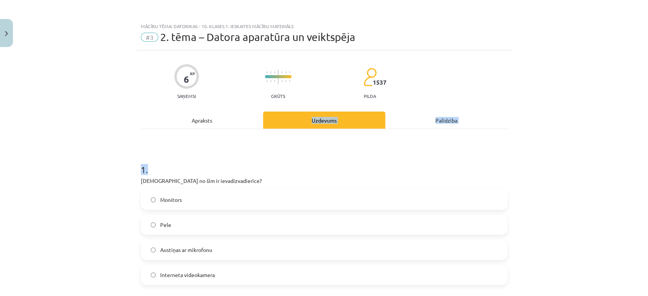
click at [227, 127] on div "Apraksts" at bounding box center [202, 120] width 122 height 17
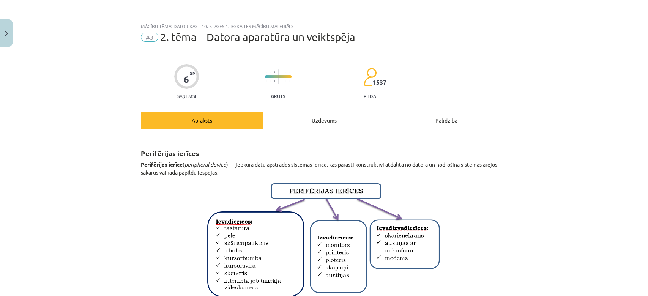
scroll to position [19, 0]
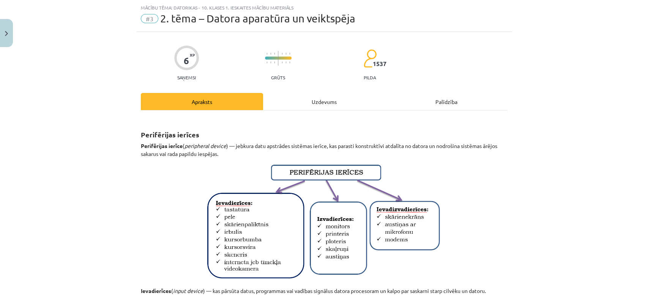
click at [320, 99] on div "Uzdevums" at bounding box center [324, 101] width 122 height 17
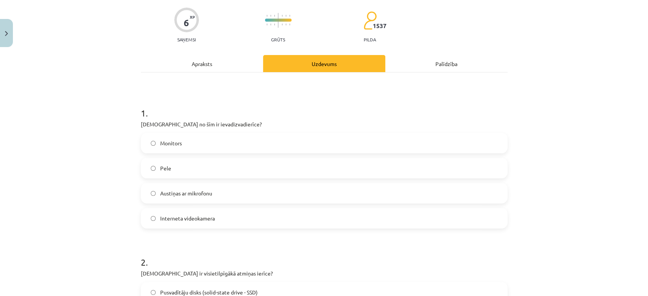
scroll to position [0, 0]
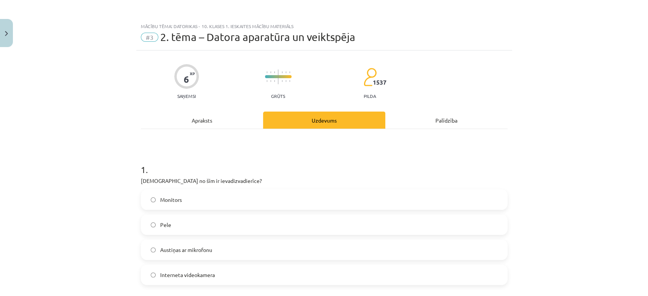
click at [234, 115] on div "Apraksts" at bounding box center [202, 120] width 122 height 17
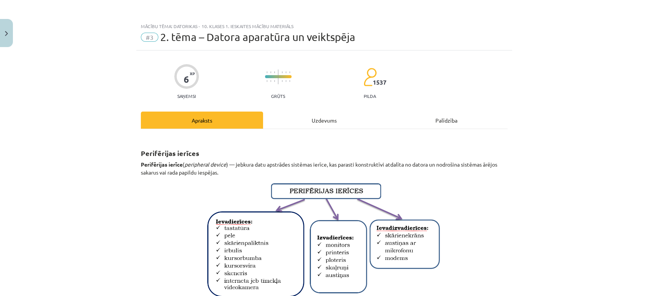
click at [311, 117] on div "Uzdevums" at bounding box center [324, 120] width 122 height 17
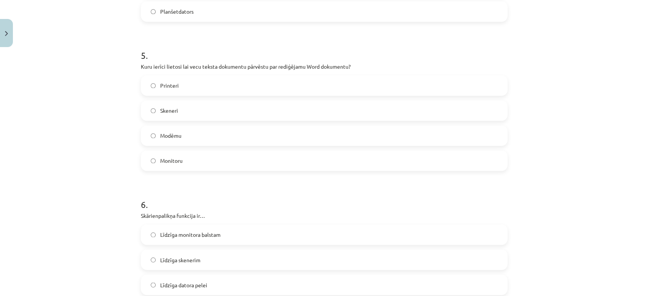
scroll to position [823, 0]
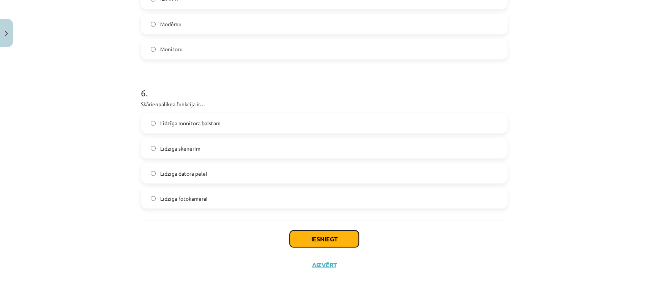
click at [319, 244] on button "Iesniegt" at bounding box center [324, 238] width 69 height 17
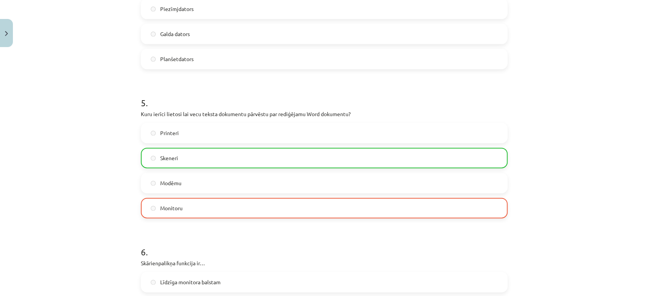
scroll to position [847, 0]
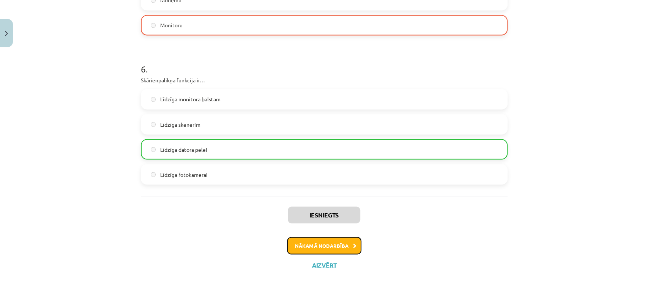
click at [317, 245] on button "Nākamā nodarbība" at bounding box center [324, 245] width 74 height 17
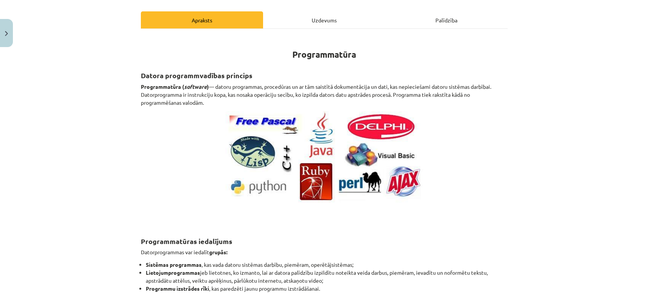
scroll to position [0, 0]
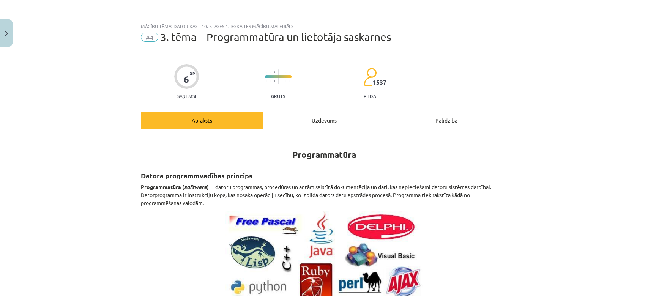
click at [323, 118] on div "Uzdevums" at bounding box center [324, 120] width 122 height 17
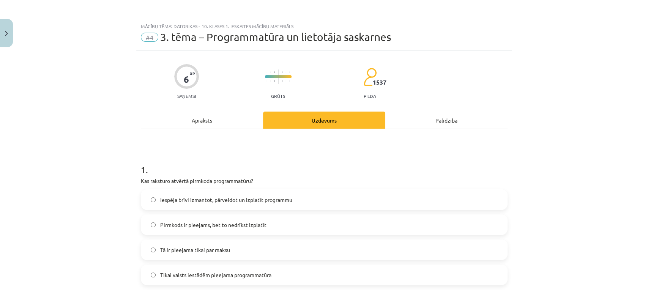
scroll to position [19, 0]
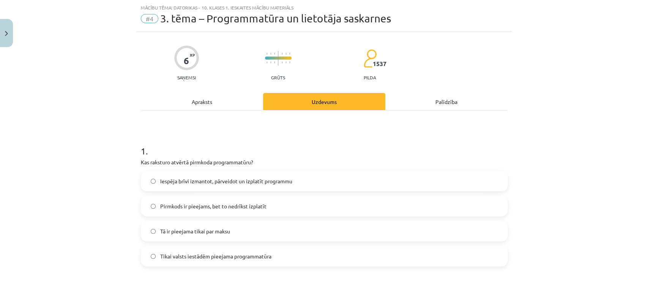
click at [211, 103] on div "Apraksts" at bounding box center [202, 101] width 122 height 17
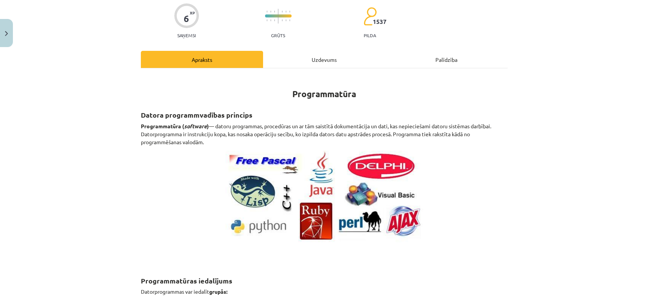
scroll to position [61, 0]
click at [311, 153] on img at bounding box center [324, 196] width 197 height 92
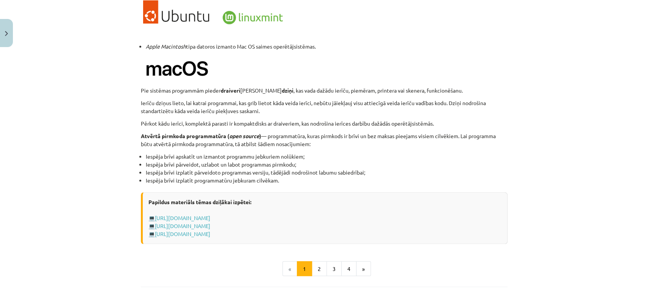
scroll to position [712, 0]
click at [312, 266] on button "2" at bounding box center [319, 269] width 15 height 15
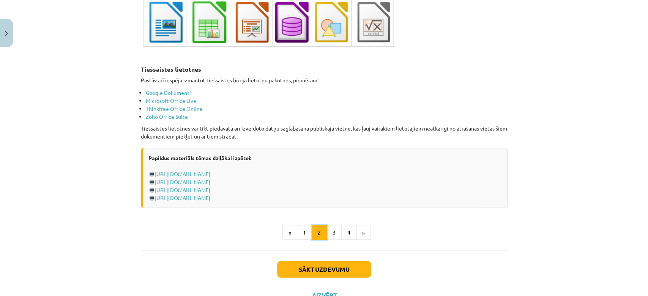
scroll to position [1283, 0]
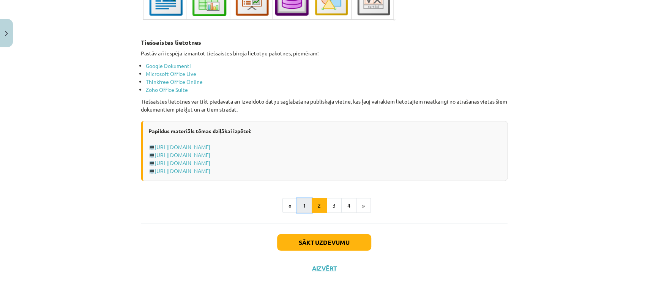
click at [307, 200] on button "1" at bounding box center [304, 205] width 15 height 15
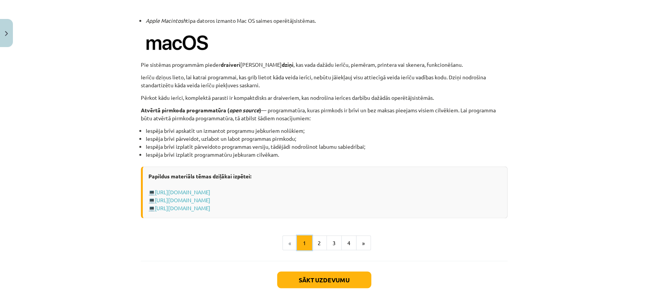
scroll to position [735, 0]
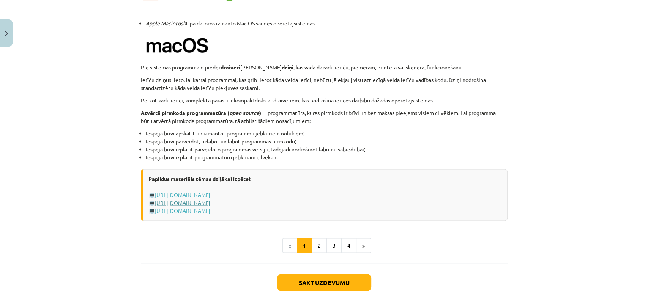
click at [210, 200] on link "[URL][DOMAIN_NAME]" at bounding box center [182, 202] width 55 height 7
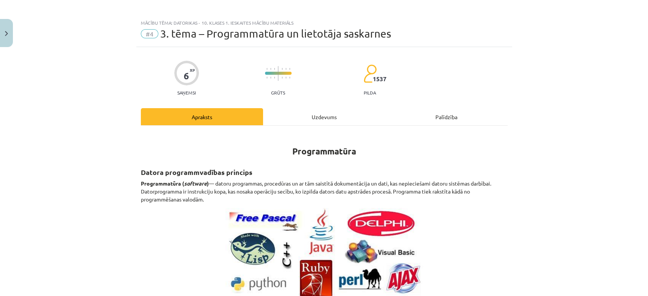
scroll to position [0, 0]
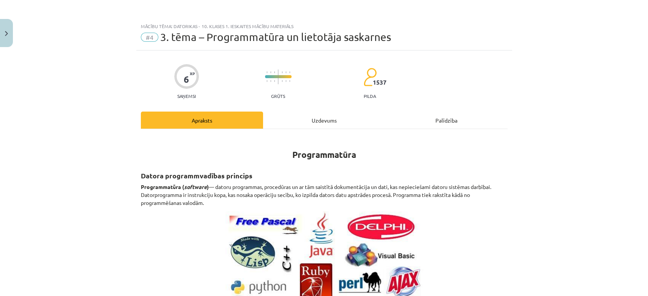
click at [301, 117] on div "Uzdevums" at bounding box center [324, 120] width 122 height 17
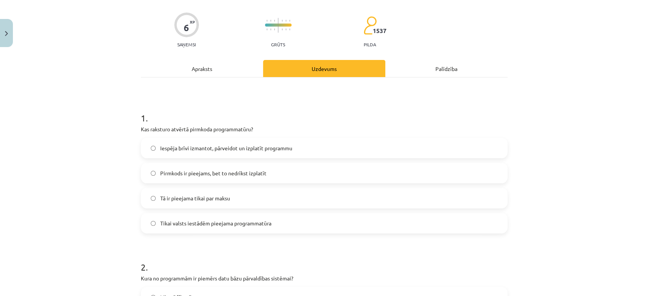
scroll to position [50, 0]
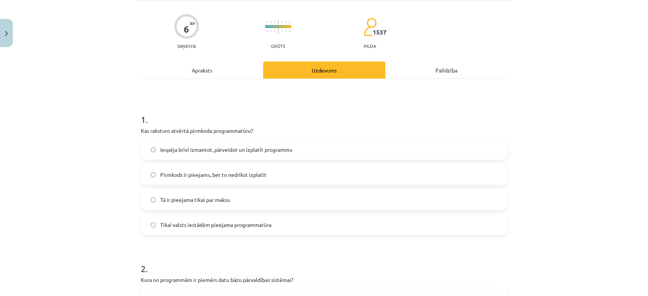
click at [298, 153] on label "Iespēja brīvi izmantot, pārveidot un izplatīt programmu" at bounding box center [324, 149] width 365 height 19
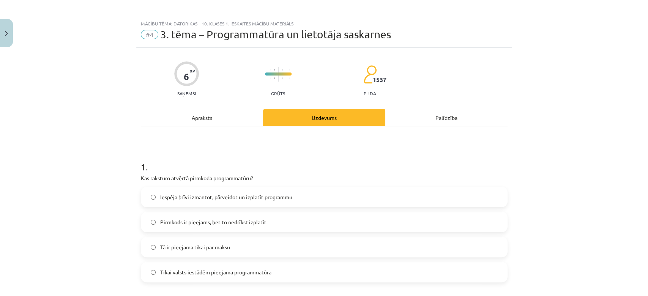
scroll to position [0, 0]
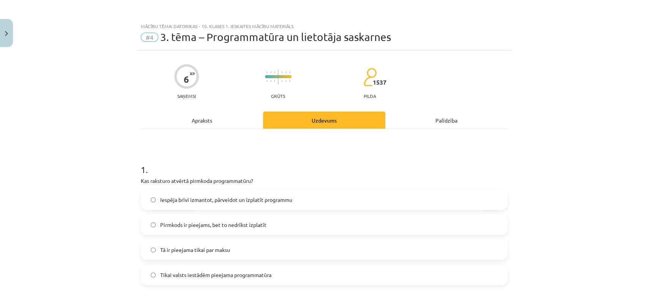
click at [196, 122] on div "Apraksts" at bounding box center [202, 120] width 122 height 17
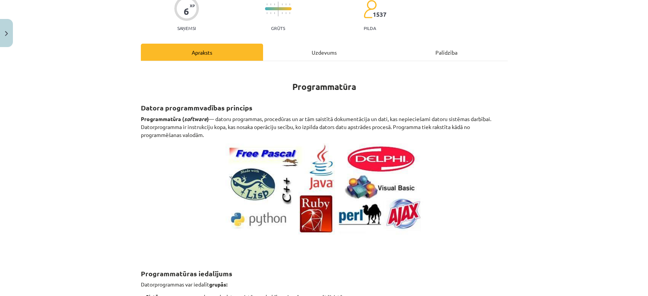
scroll to position [55, 0]
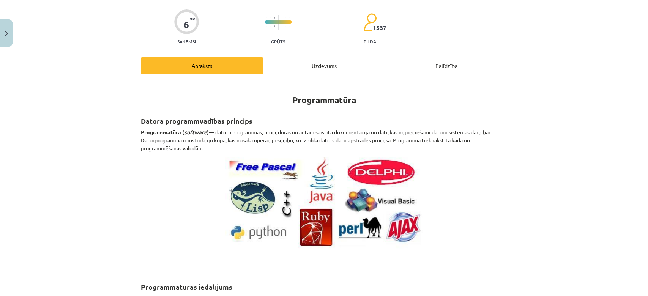
click at [297, 70] on div "Uzdevums" at bounding box center [324, 65] width 122 height 17
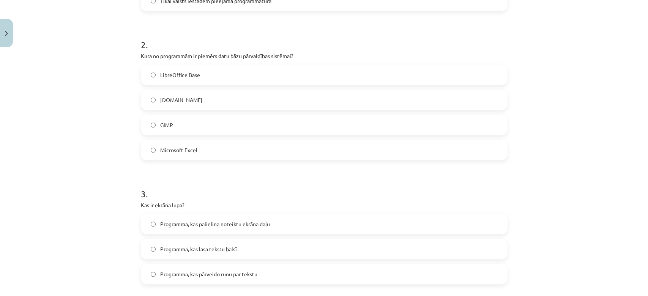
scroll to position [274, 0]
click at [237, 73] on label "LibreOffice Base" at bounding box center [324, 75] width 365 height 19
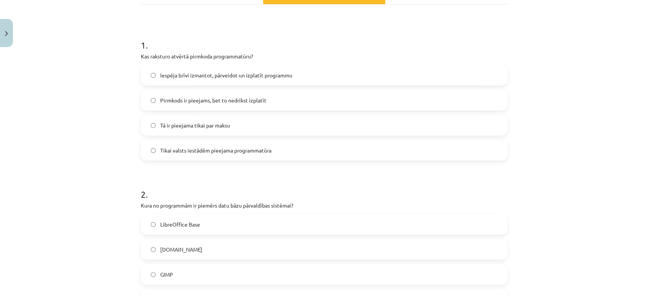
scroll to position [124, 0]
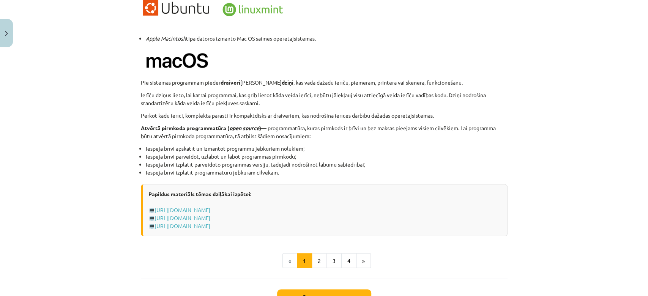
scroll to position [762, 0]
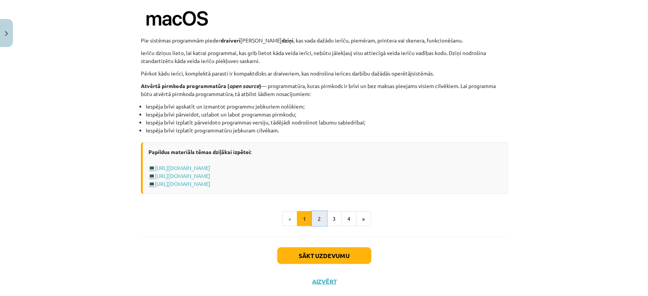
click at [316, 220] on button "2" at bounding box center [319, 218] width 15 height 15
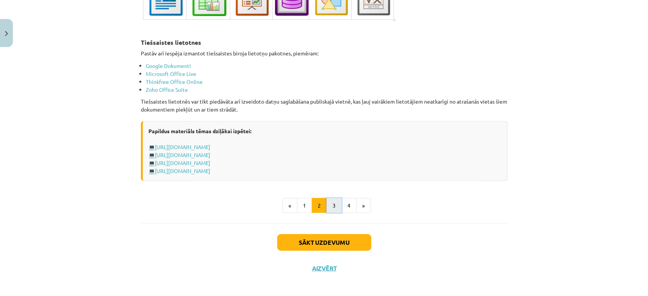
click at [332, 202] on button "3" at bounding box center [334, 205] width 15 height 15
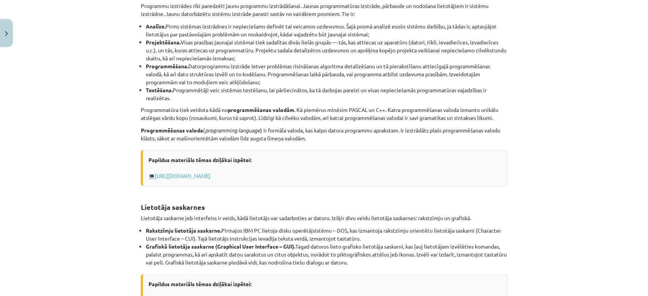
scroll to position [288, 0]
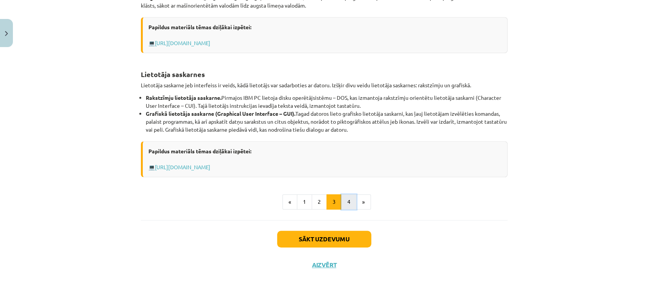
click at [343, 204] on button "4" at bounding box center [348, 201] width 15 height 15
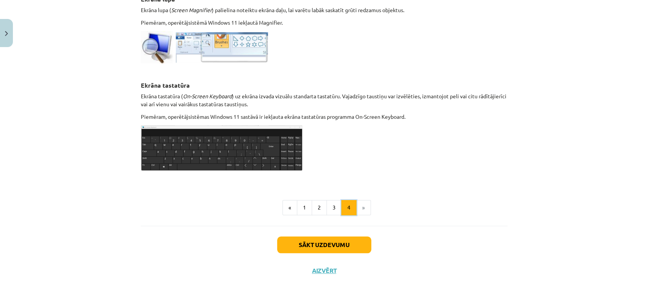
scroll to position [390, 0]
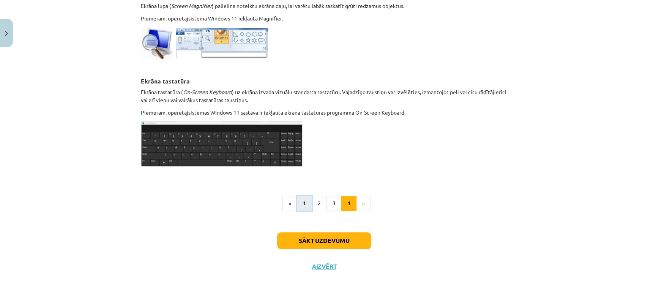
click at [300, 201] on button "1" at bounding box center [304, 203] width 15 height 15
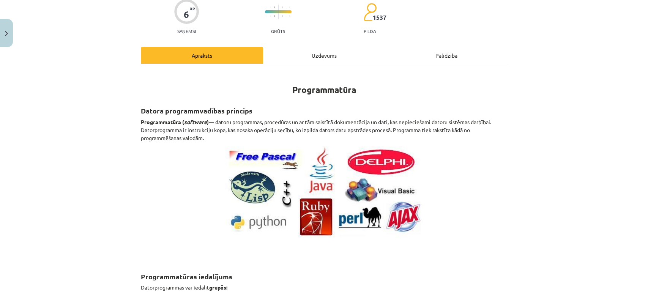
scroll to position [64, 0]
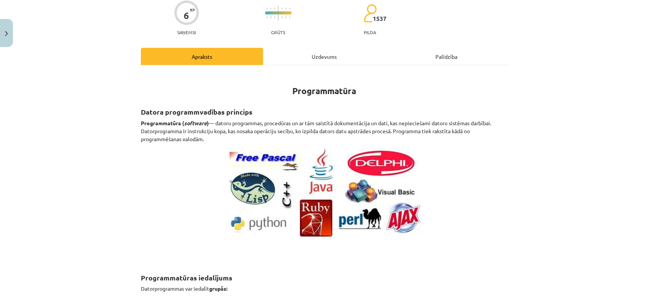
click at [318, 52] on div "Uzdevums" at bounding box center [324, 56] width 122 height 17
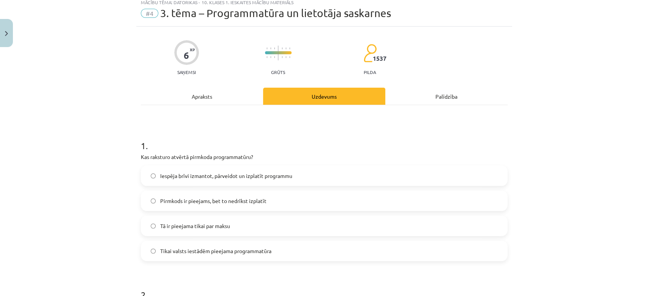
scroll to position [0, 0]
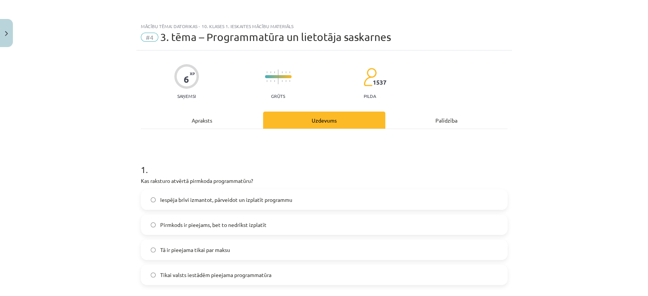
click at [200, 126] on div "Apraksts" at bounding box center [202, 120] width 122 height 17
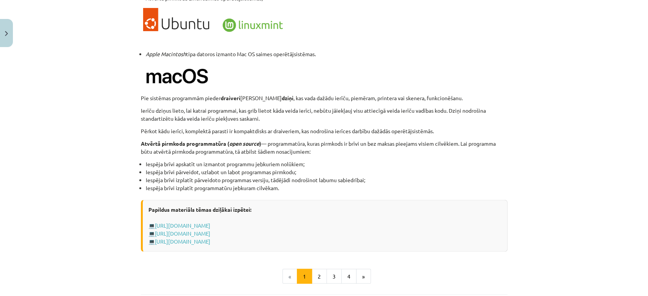
scroll to position [742, 0]
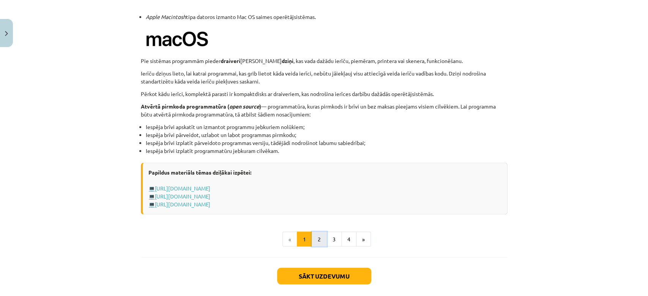
click at [314, 240] on button "2" at bounding box center [319, 239] width 15 height 15
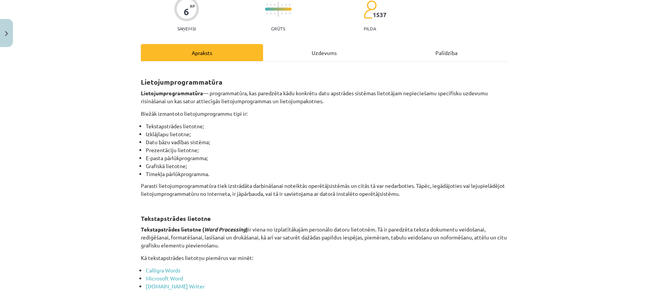
scroll to position [0, 0]
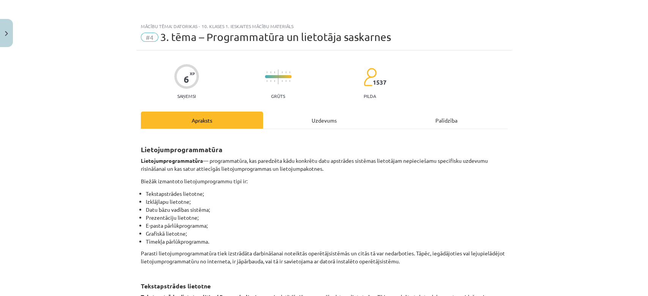
click at [301, 115] on div "Uzdevums" at bounding box center [324, 120] width 122 height 17
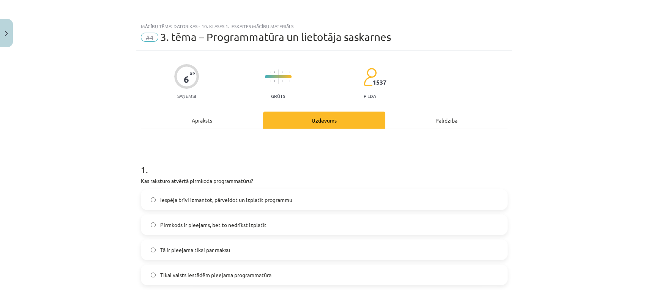
click at [219, 125] on div "Apraksts" at bounding box center [202, 120] width 122 height 17
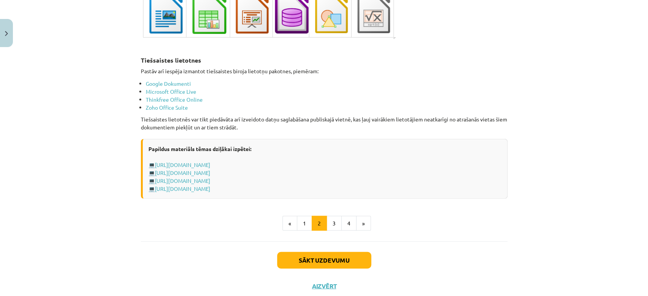
scroll to position [1273, 0]
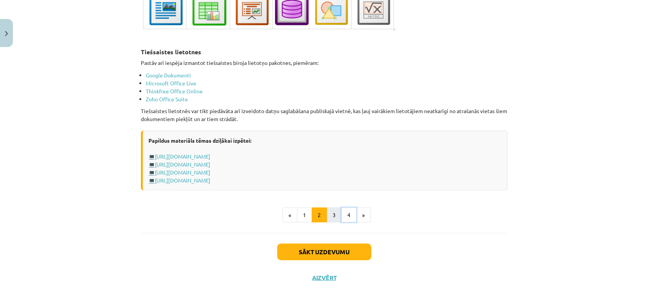
click at [341, 211] on button "4" at bounding box center [348, 215] width 15 height 15
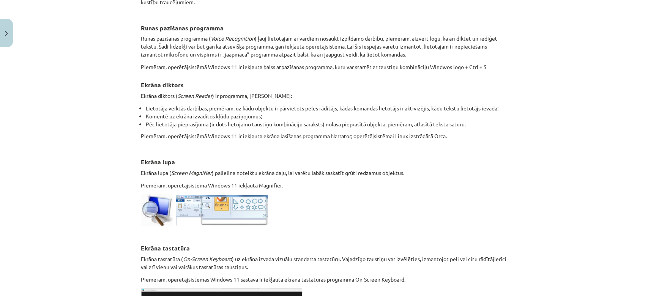
scroll to position [224, 0]
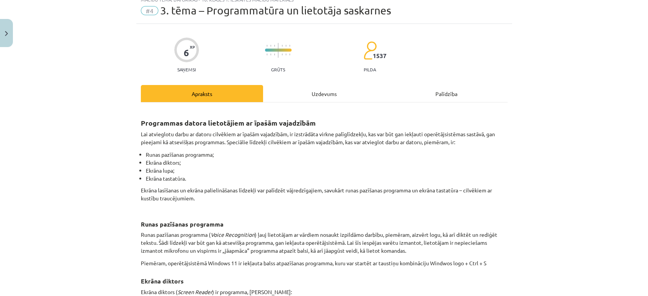
click at [297, 99] on div "Uzdevums" at bounding box center [324, 93] width 122 height 17
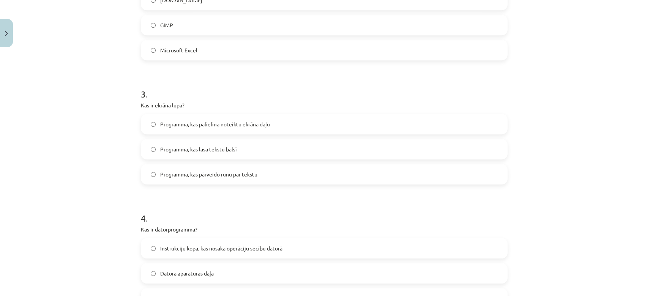
scroll to position [376, 0]
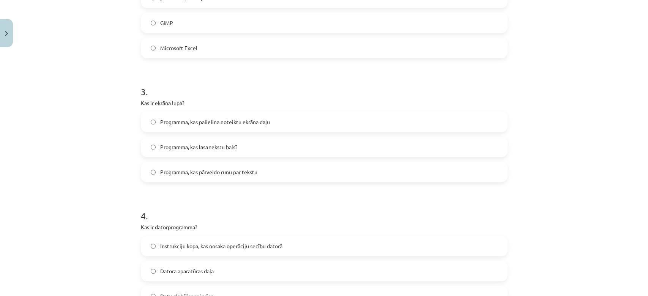
click at [266, 128] on label "Programma, kas palielina noteiktu ekrāna daļu" at bounding box center [324, 121] width 365 height 19
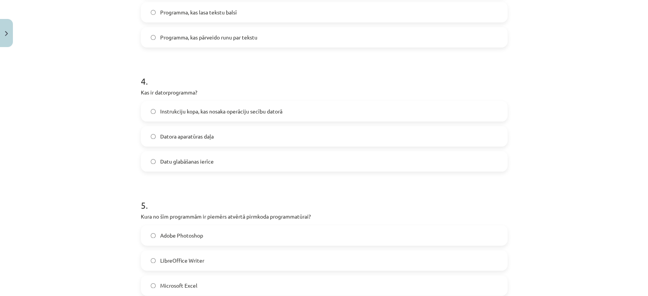
scroll to position [511, 0]
click at [262, 106] on label "Instrukciju kopa, kas nosaka operāciju secību datorā" at bounding box center [324, 111] width 365 height 19
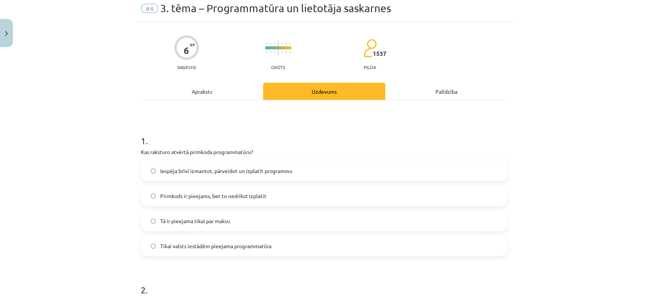
scroll to position [3, 0]
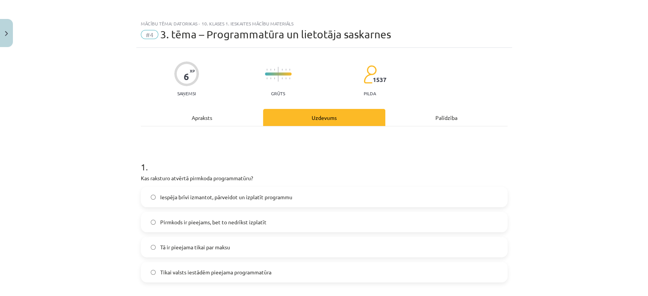
click at [218, 117] on div "Apraksts" at bounding box center [202, 117] width 122 height 17
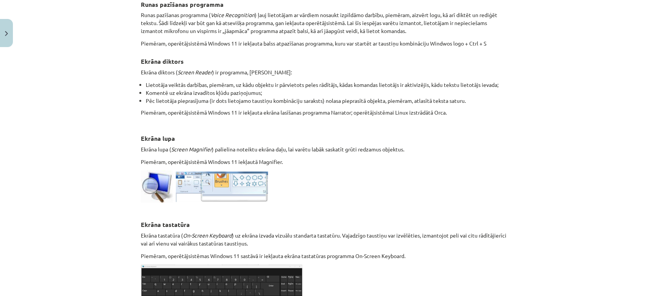
scroll to position [390, 0]
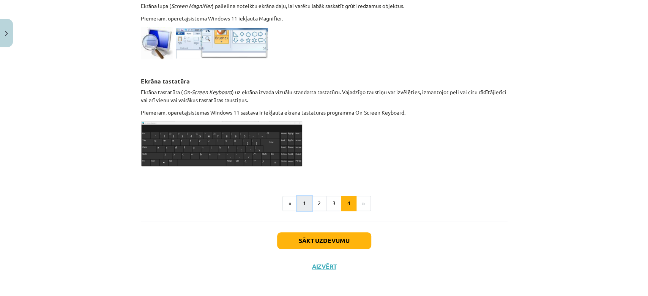
click at [306, 204] on button "1" at bounding box center [304, 203] width 15 height 15
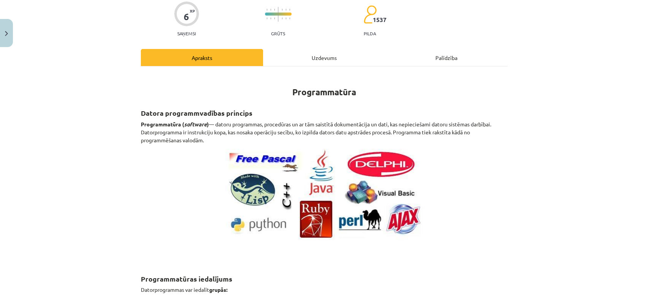
scroll to position [59, 0]
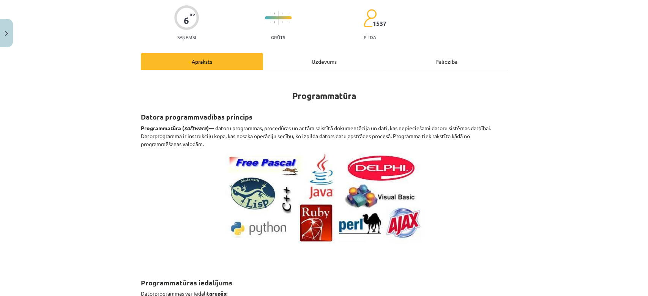
click at [318, 60] on div "Uzdevums" at bounding box center [324, 61] width 122 height 17
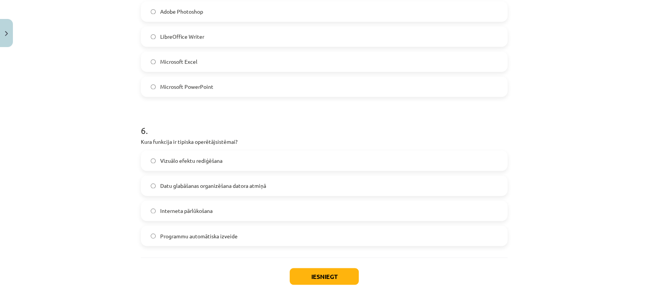
scroll to position [735, 0]
click at [258, 186] on span "Datu glabāšanas organizēšana datora atmiņā" at bounding box center [213, 185] width 106 height 8
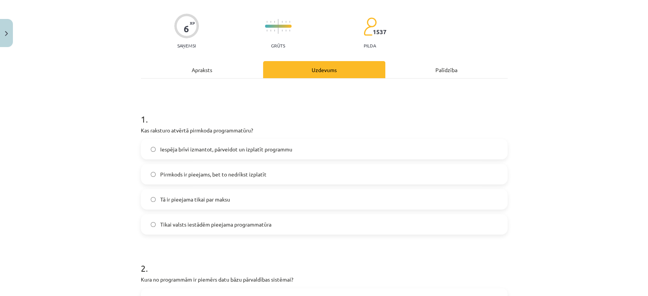
scroll to position [0, 0]
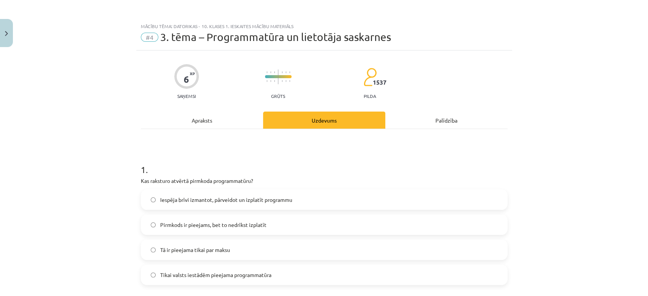
click at [219, 112] on div "Apraksts" at bounding box center [202, 120] width 122 height 17
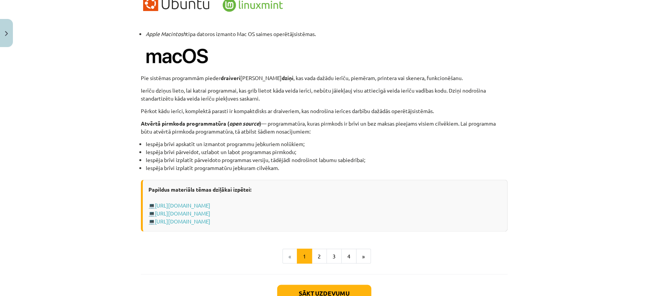
scroll to position [726, 0]
click at [314, 254] on button "2" at bounding box center [319, 255] width 15 height 15
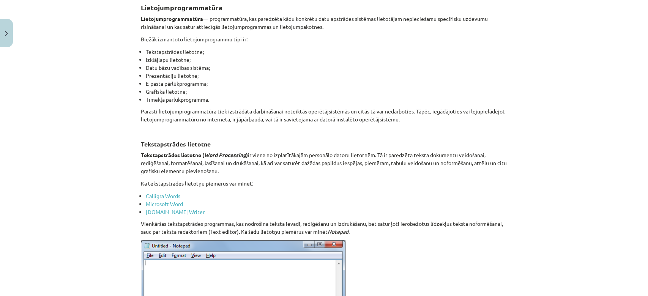
scroll to position [0, 0]
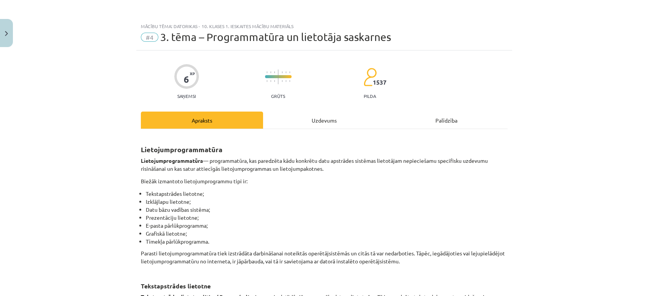
click at [302, 121] on div "Uzdevums" at bounding box center [324, 120] width 122 height 17
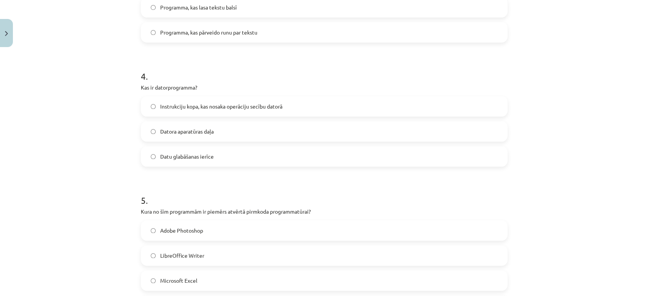
scroll to position [641, 0]
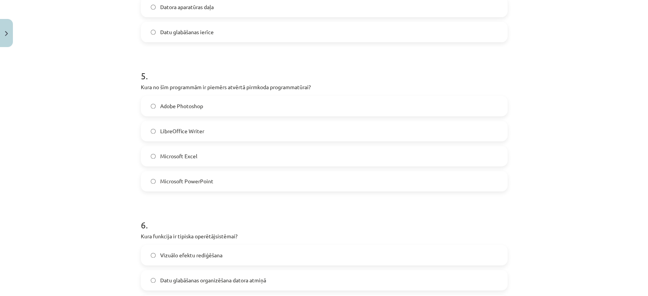
drag, startPoint x: 131, startPoint y: 87, endPoint x: 239, endPoint y: 173, distance: 137.6
click at [239, 173] on div "Mācību tēma: Datorikas - 10. klases 1. ieskaites mācību materiāls #4 3. tēma – …" at bounding box center [324, 148] width 648 height 296
copy div "Kura no šīm programmām ir piemērs atvērtā pirmkoda programmatūrai? Adobe Photos…"
click at [123, 139] on div "Mācību tēma: Datorikas - 10. klases 1. ieskaites mācību materiāls #4 3. tēma – …" at bounding box center [324, 148] width 648 height 296
click at [164, 137] on label "LibreOffice Writer" at bounding box center [324, 131] width 365 height 19
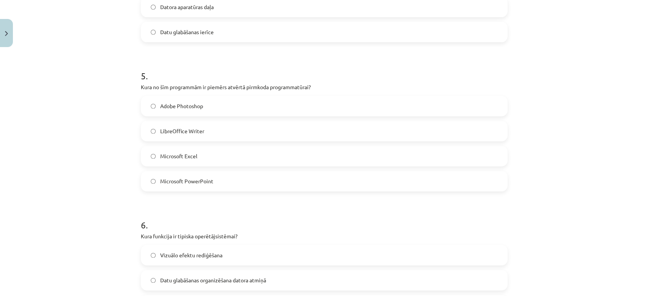
scroll to position [773, 0]
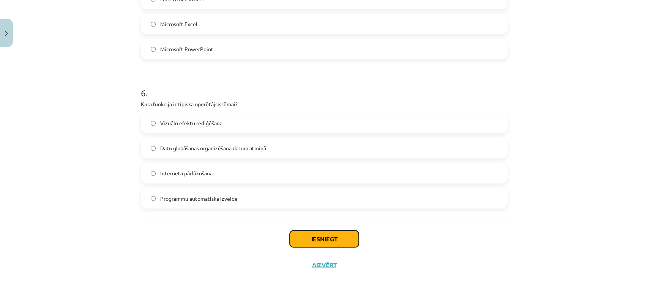
click at [297, 234] on button "Iesniegt" at bounding box center [324, 238] width 69 height 17
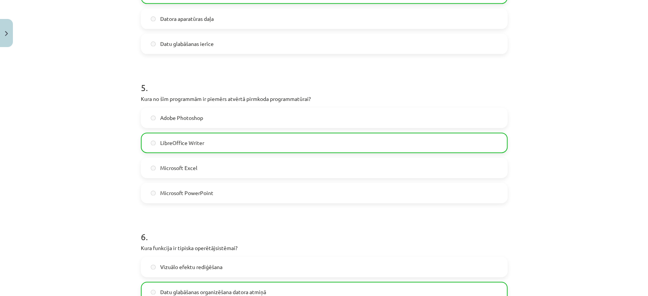
scroll to position [797, 0]
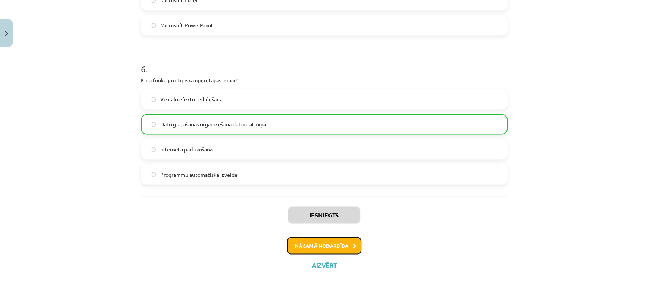
click at [302, 247] on button "Nākamā nodarbība" at bounding box center [324, 245] width 74 height 17
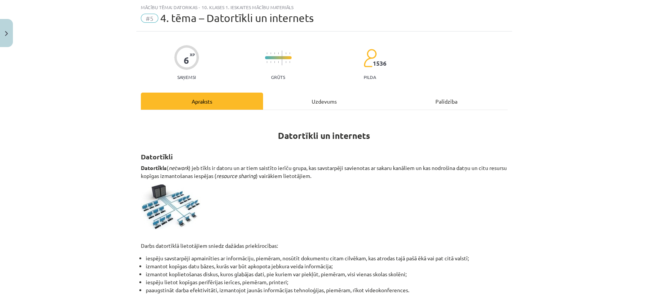
scroll to position [19, 0]
